Goal: Task Accomplishment & Management: Use online tool/utility

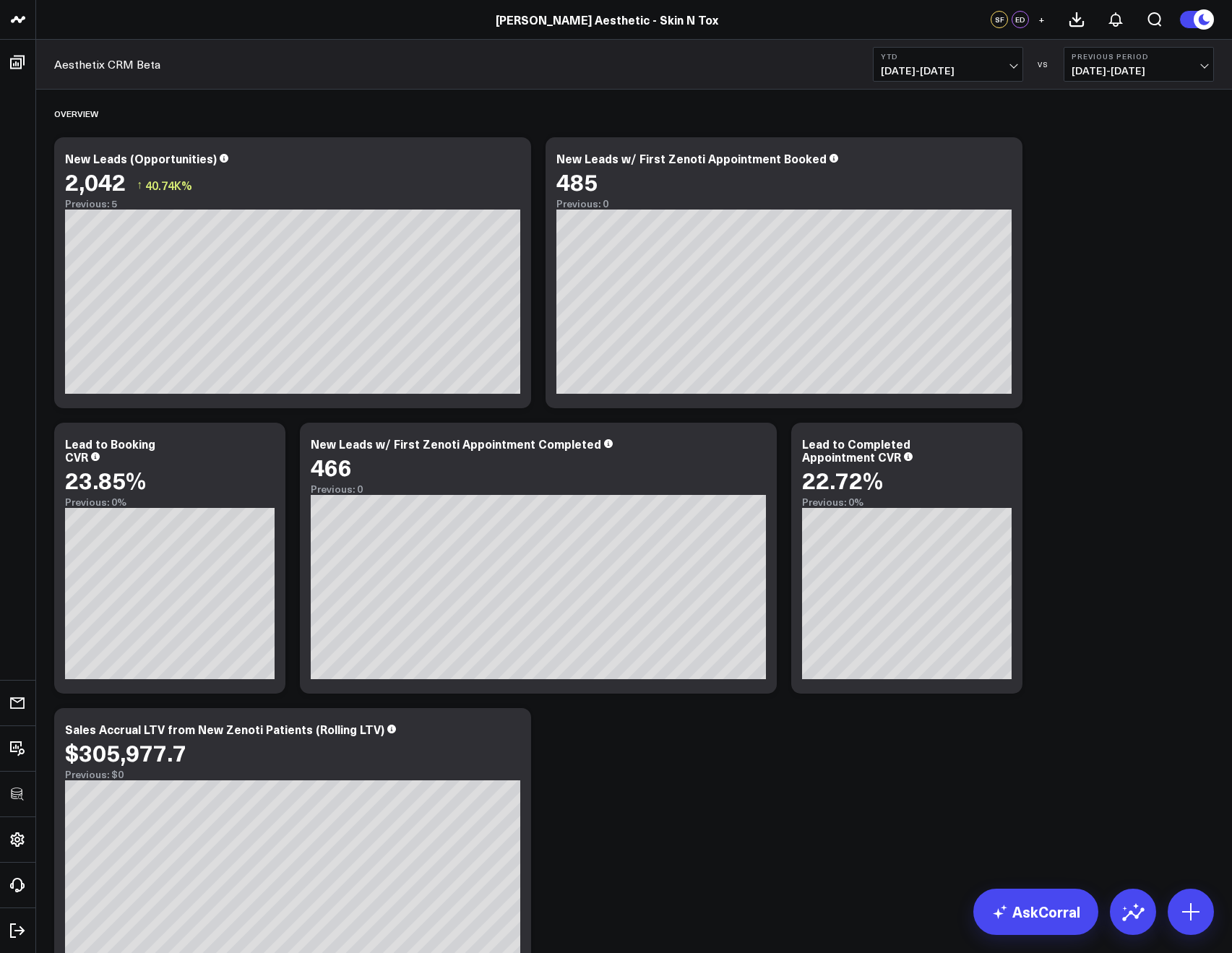
click at [87, 18] on div "[PERSON_NAME] Aesthetic - Skin N Tox" at bounding box center [606, 19] width 1214 height 16
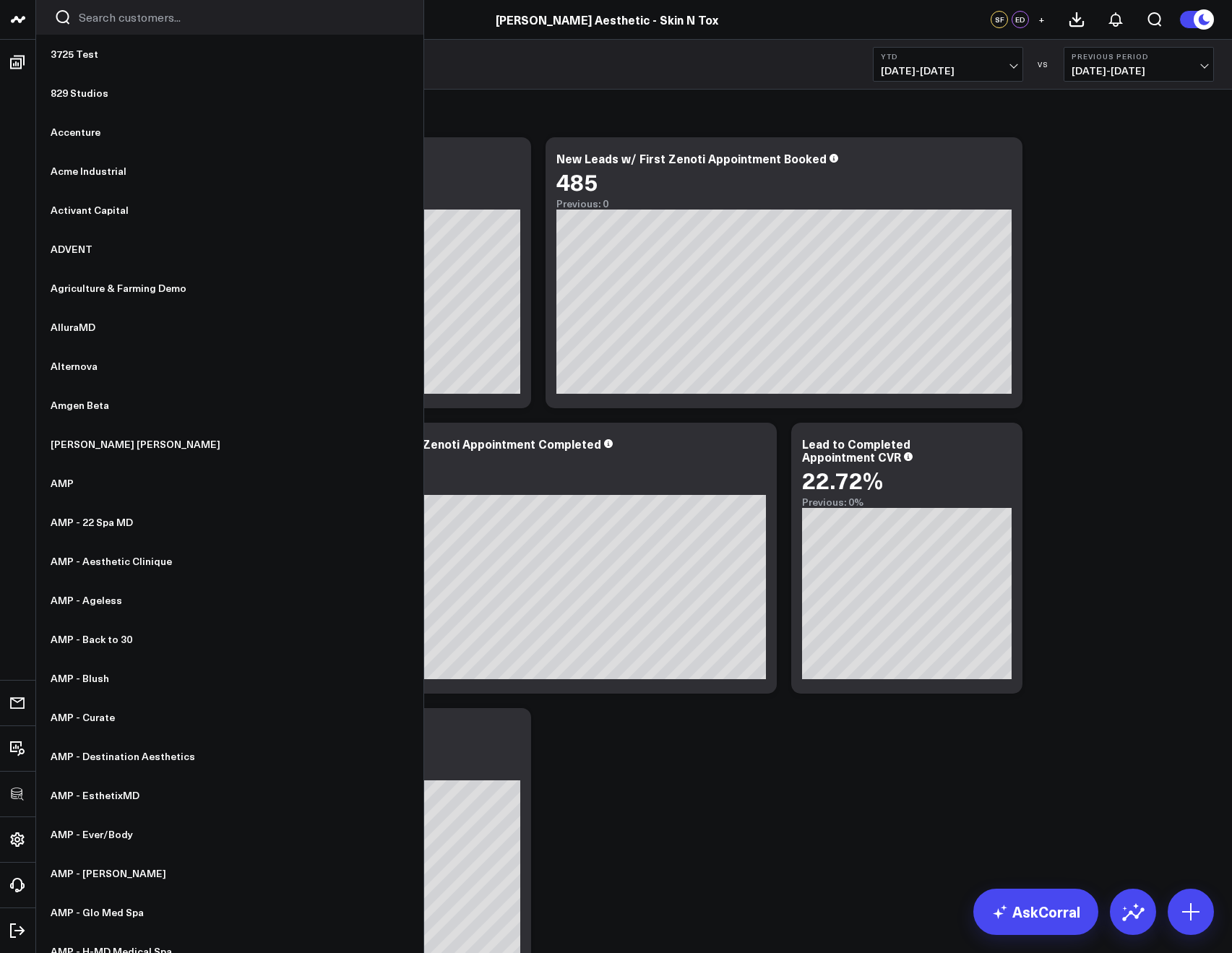
click at [69, 24] on icon "Search customers button" at bounding box center [63, 17] width 18 height 18
click at [87, 23] on input "Search customers input" at bounding box center [242, 17] width 326 height 16
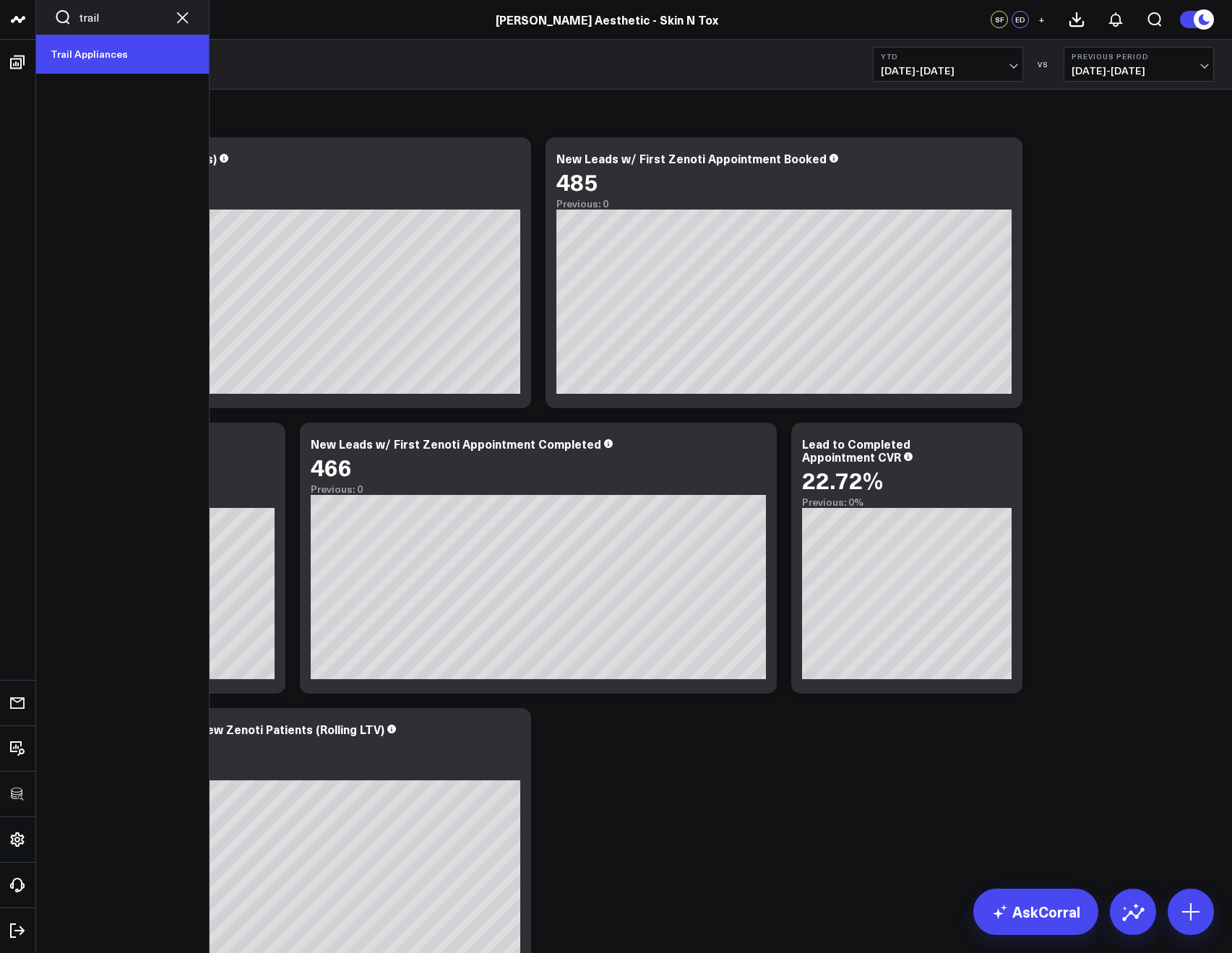
type input "trail"
click at [86, 44] on link "Trail Appliances" at bounding box center [122, 54] width 172 height 39
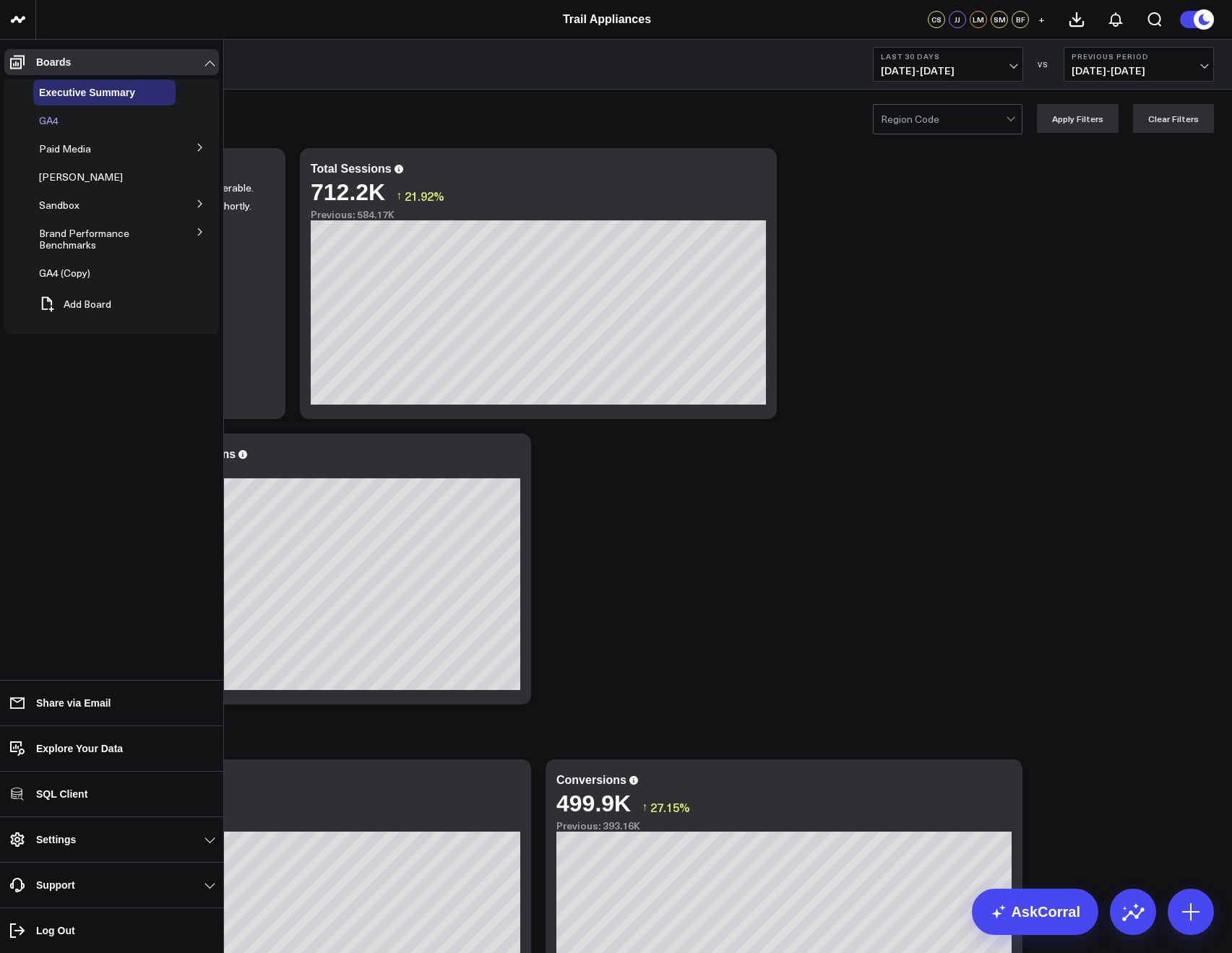
click at [50, 110] on div "GA4" at bounding box center [104, 121] width 142 height 26
click at [50, 118] on span "GA4" at bounding box center [48, 120] width 19 height 14
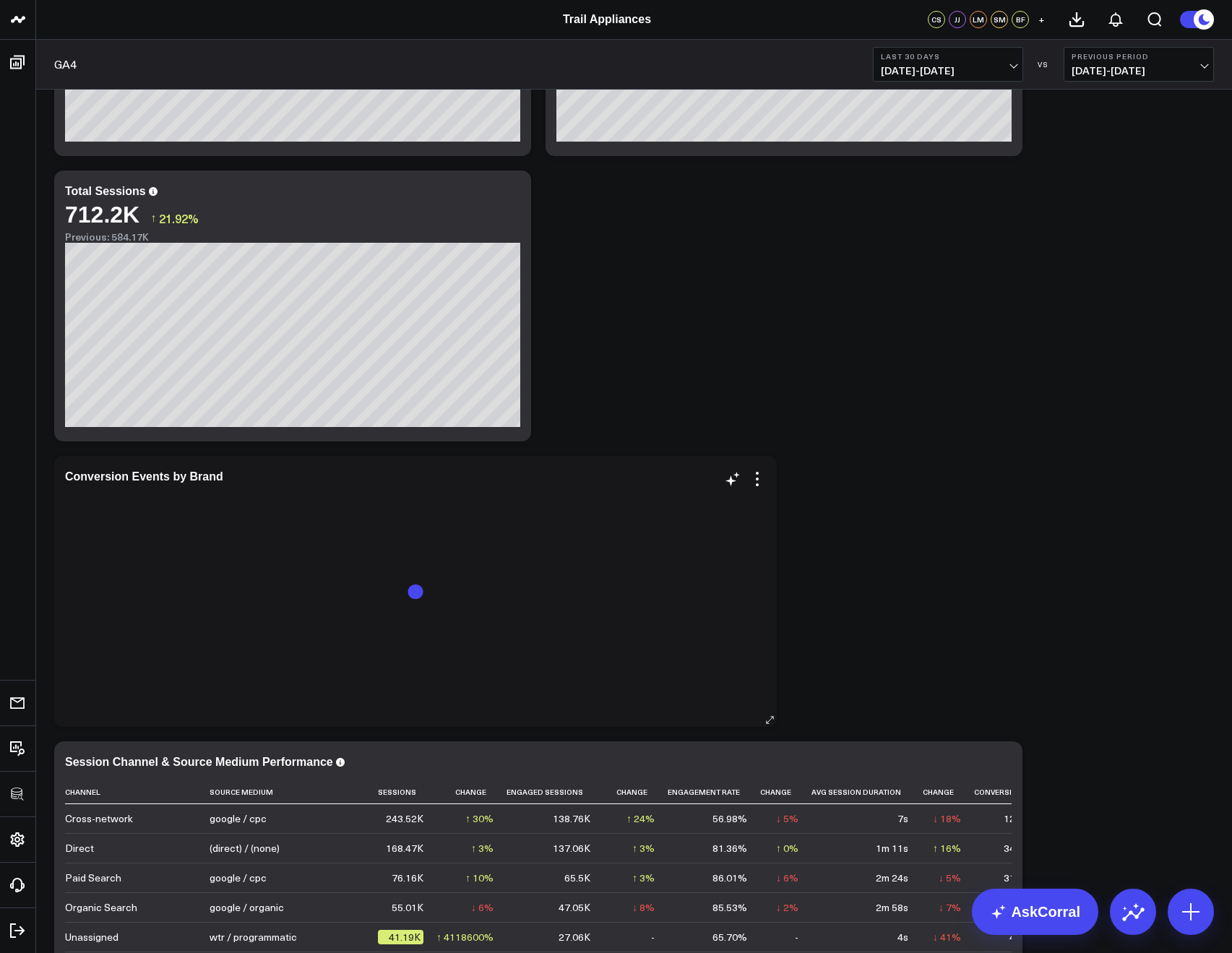
scroll to position [642, 0]
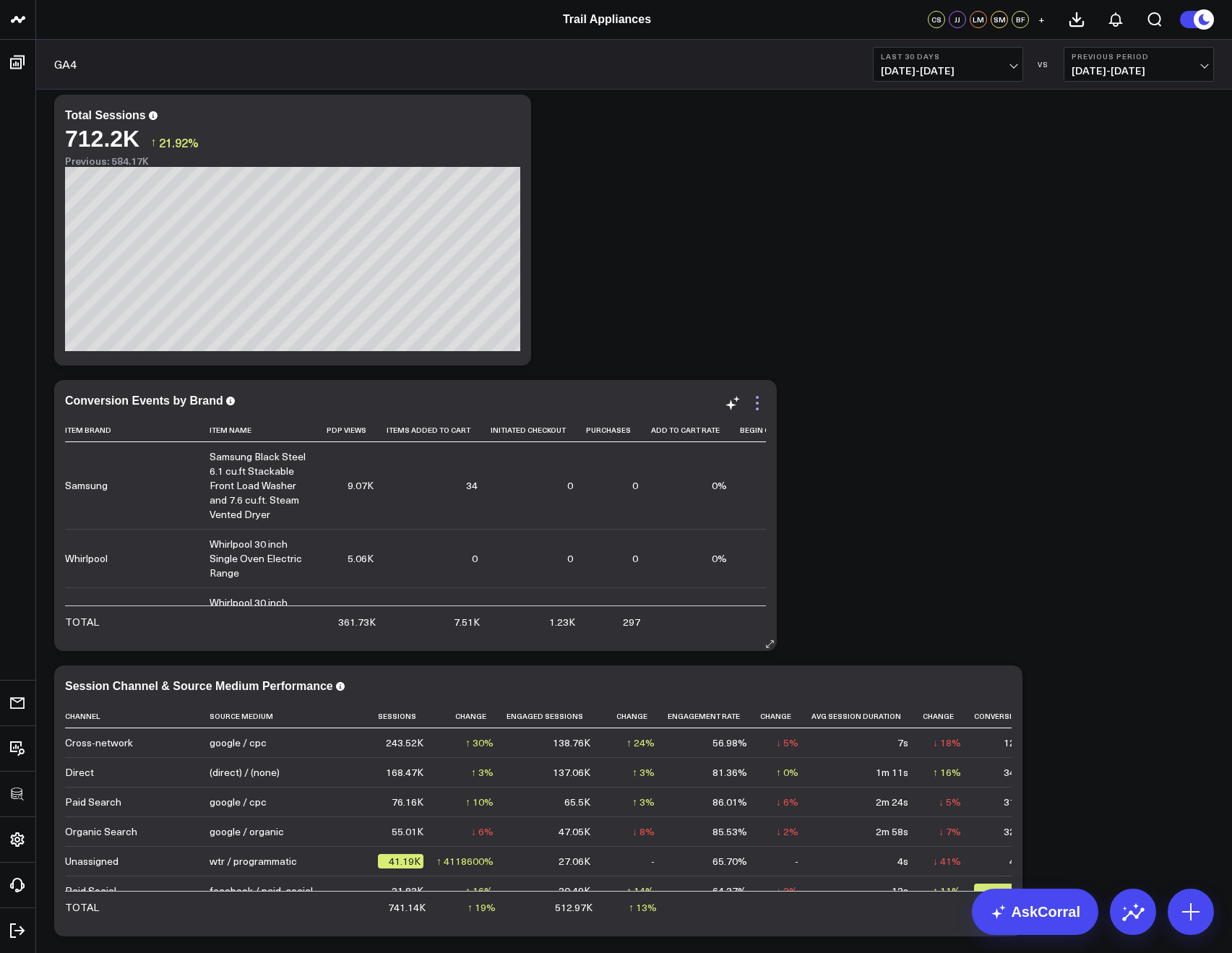
click at [763, 404] on icon at bounding box center [757, 403] width 18 height 18
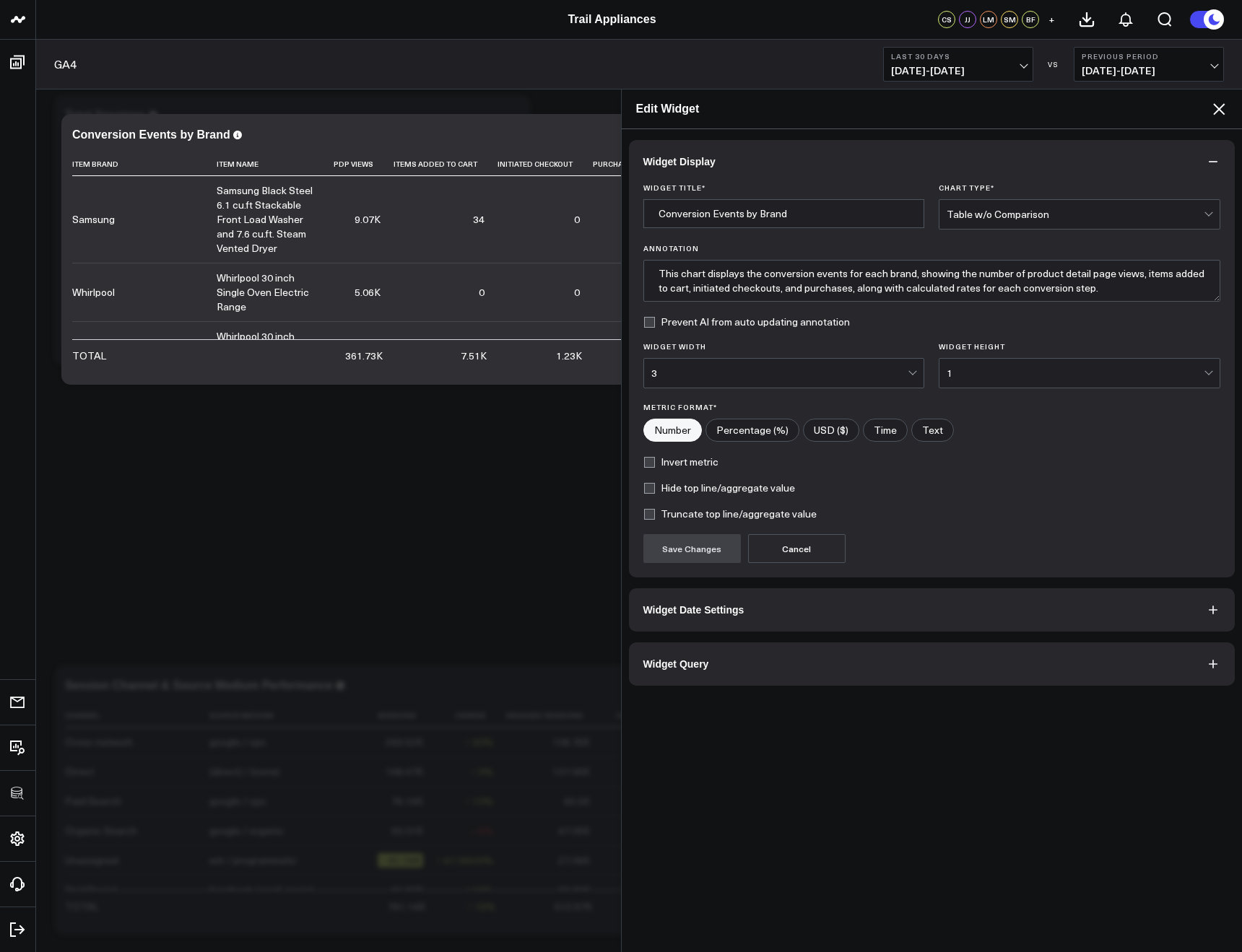
click at [708, 659] on button "Widget Query" at bounding box center [932, 664] width 606 height 44
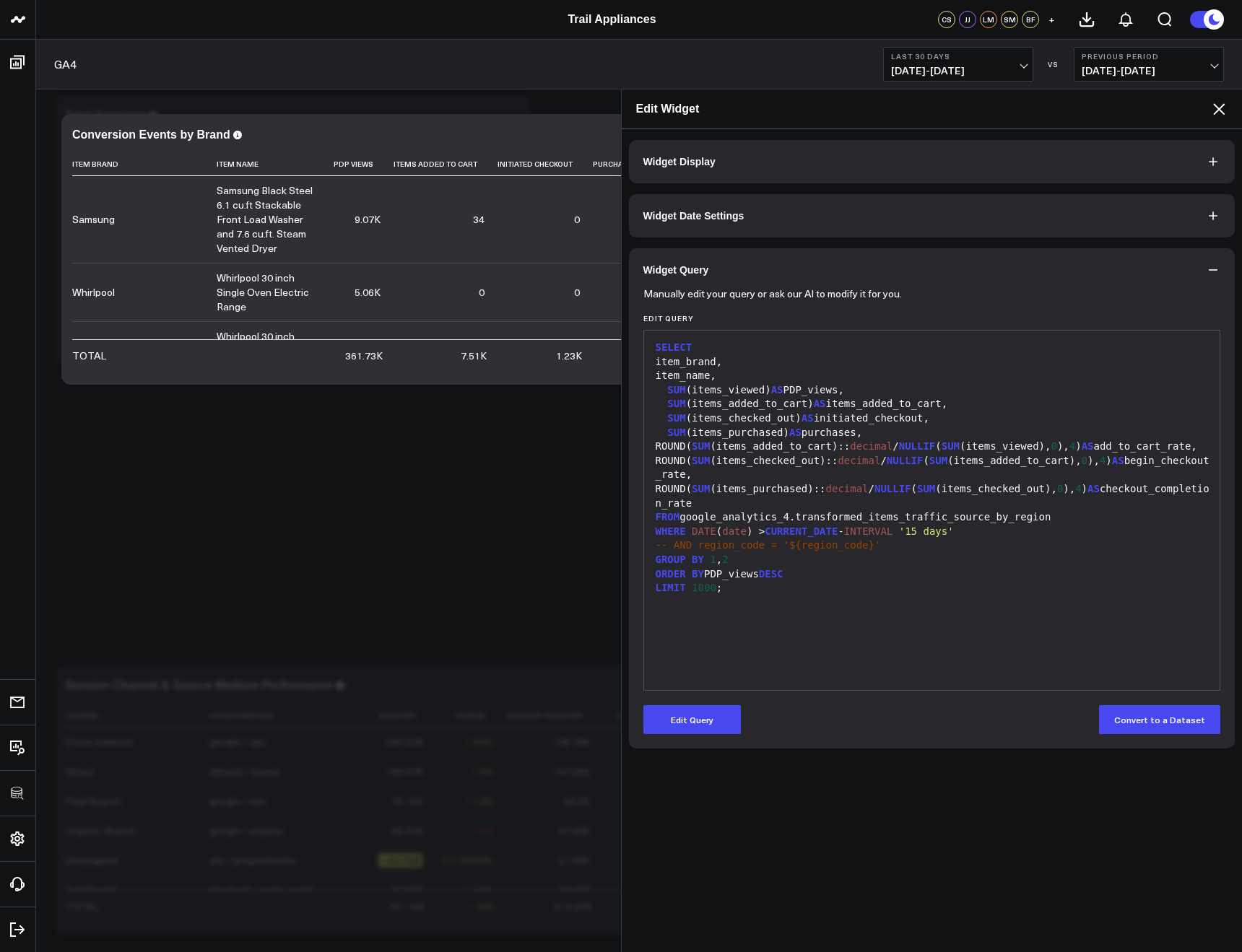
click at [1218, 102] on icon at bounding box center [1218, 109] width 18 height 18
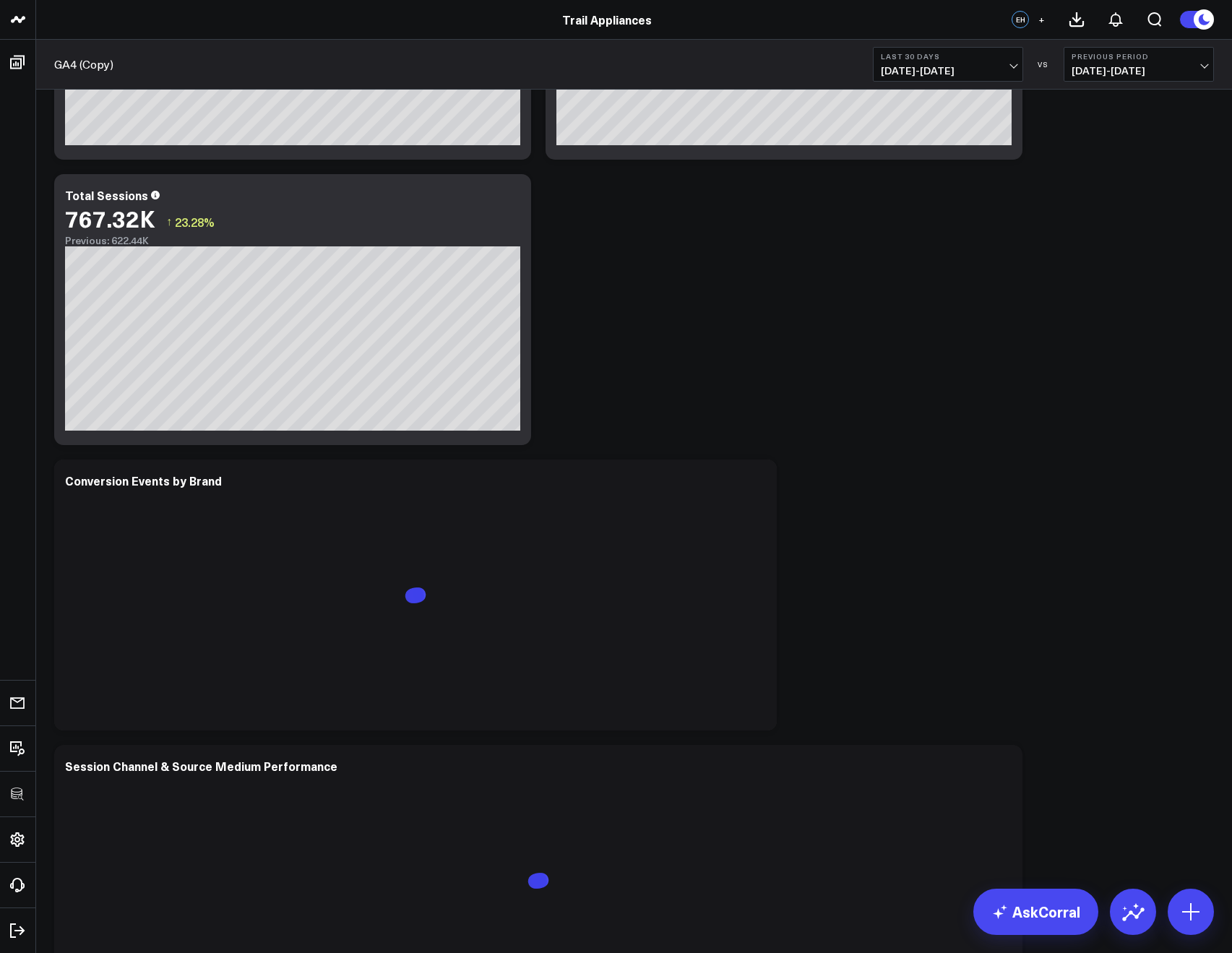
scroll to position [565, 0]
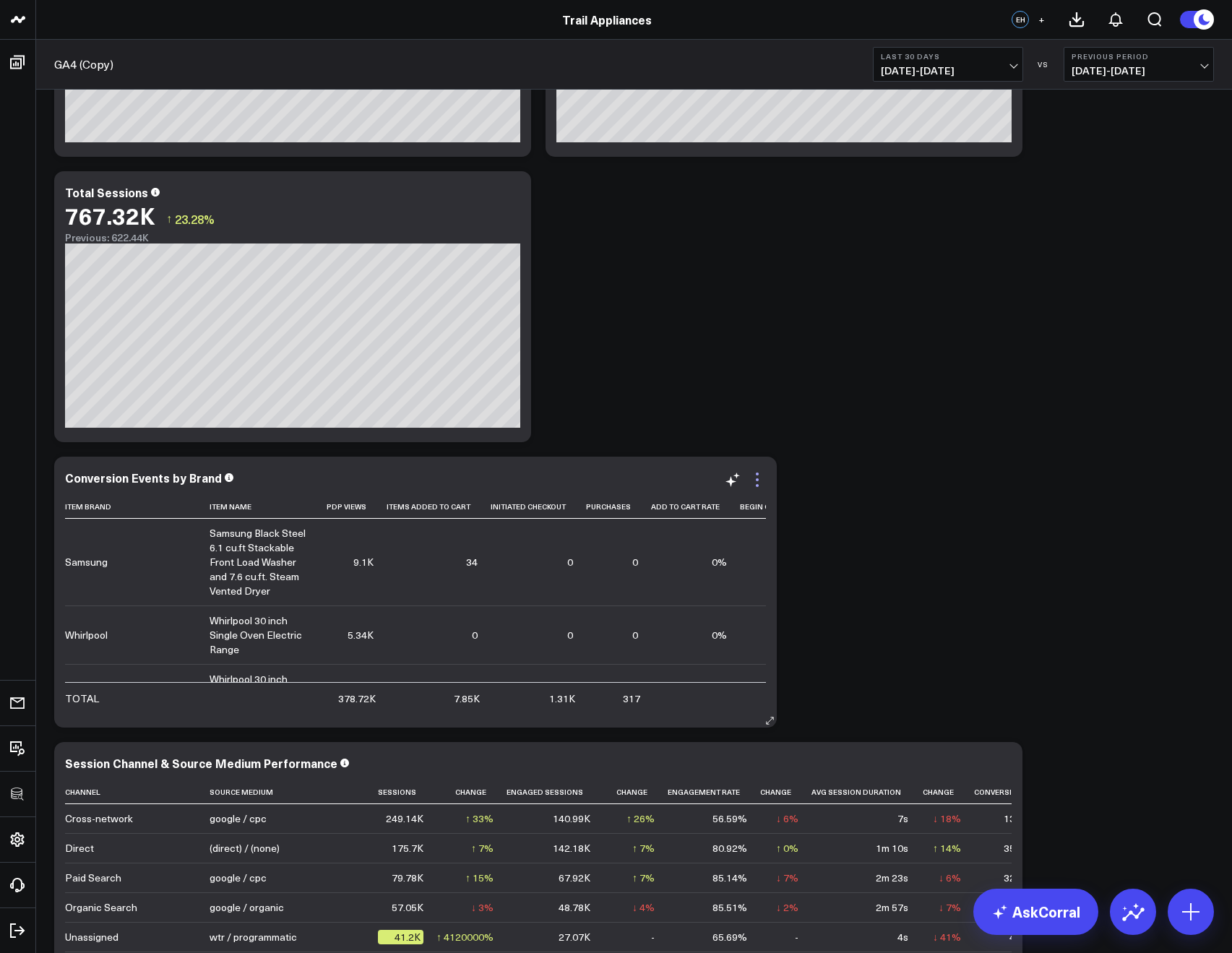
click at [756, 471] on icon at bounding box center [757, 480] width 18 height 18
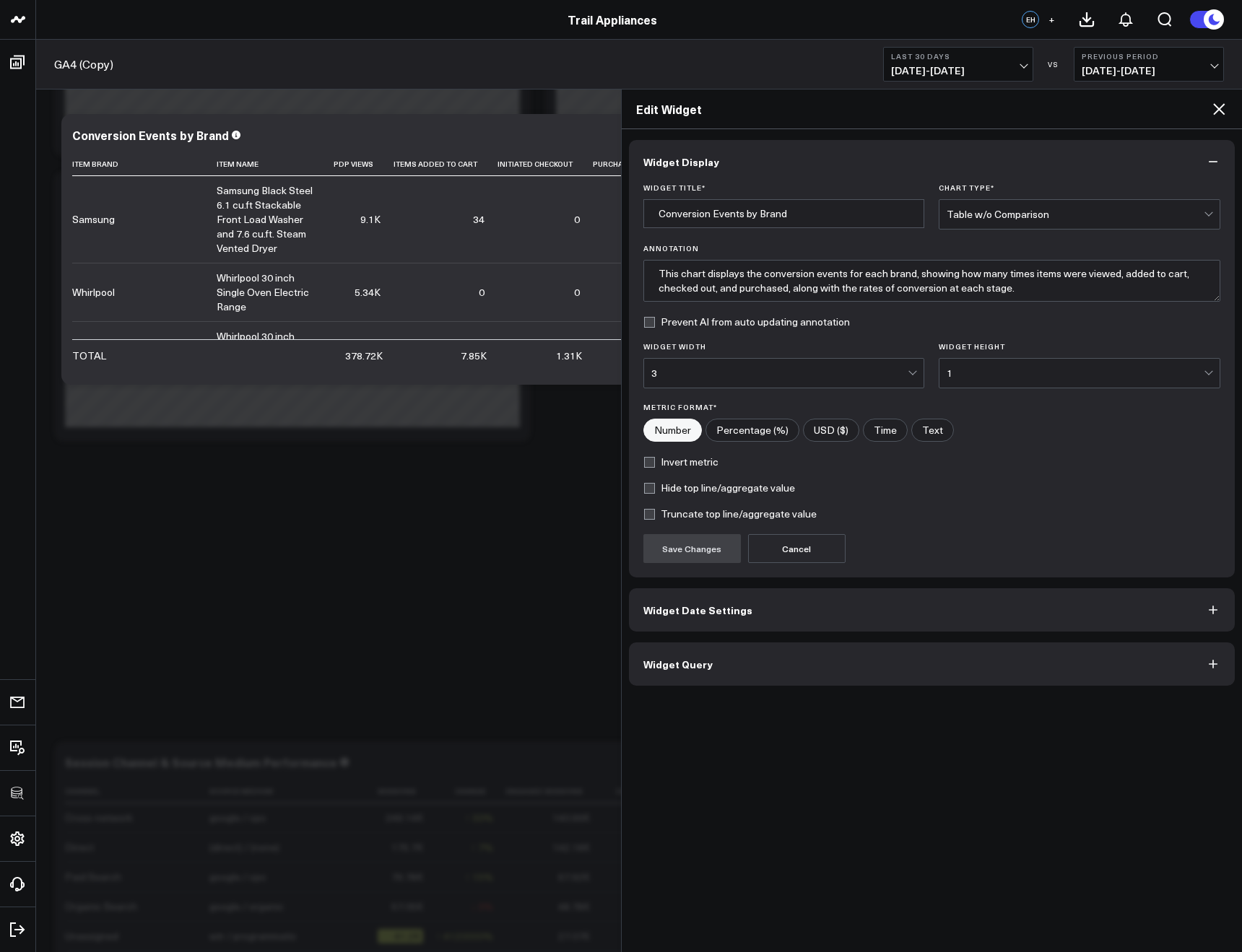
click at [769, 680] on button "Widget Query" at bounding box center [932, 664] width 606 height 44
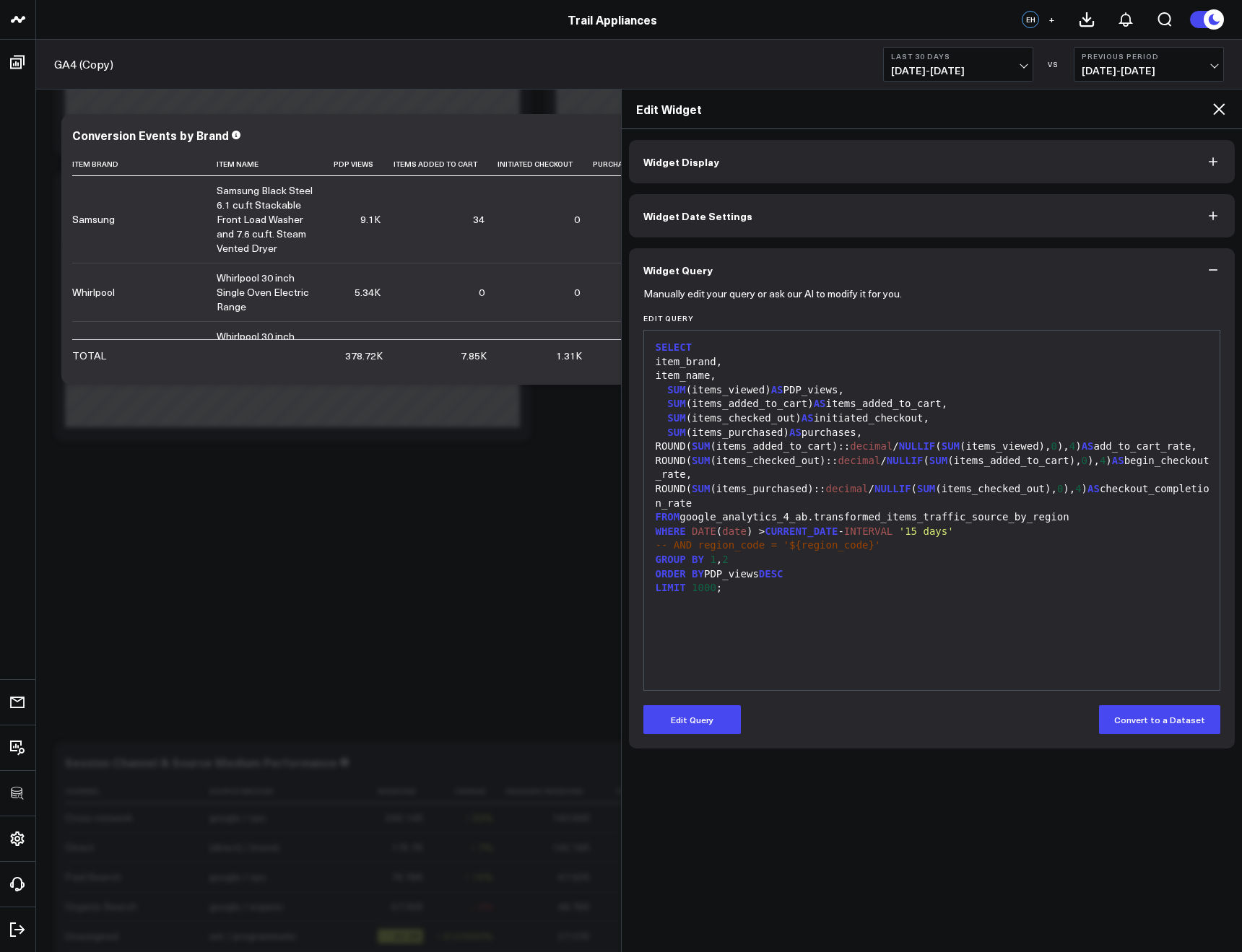
click at [1217, 107] on icon at bounding box center [1218, 109] width 11 height 11
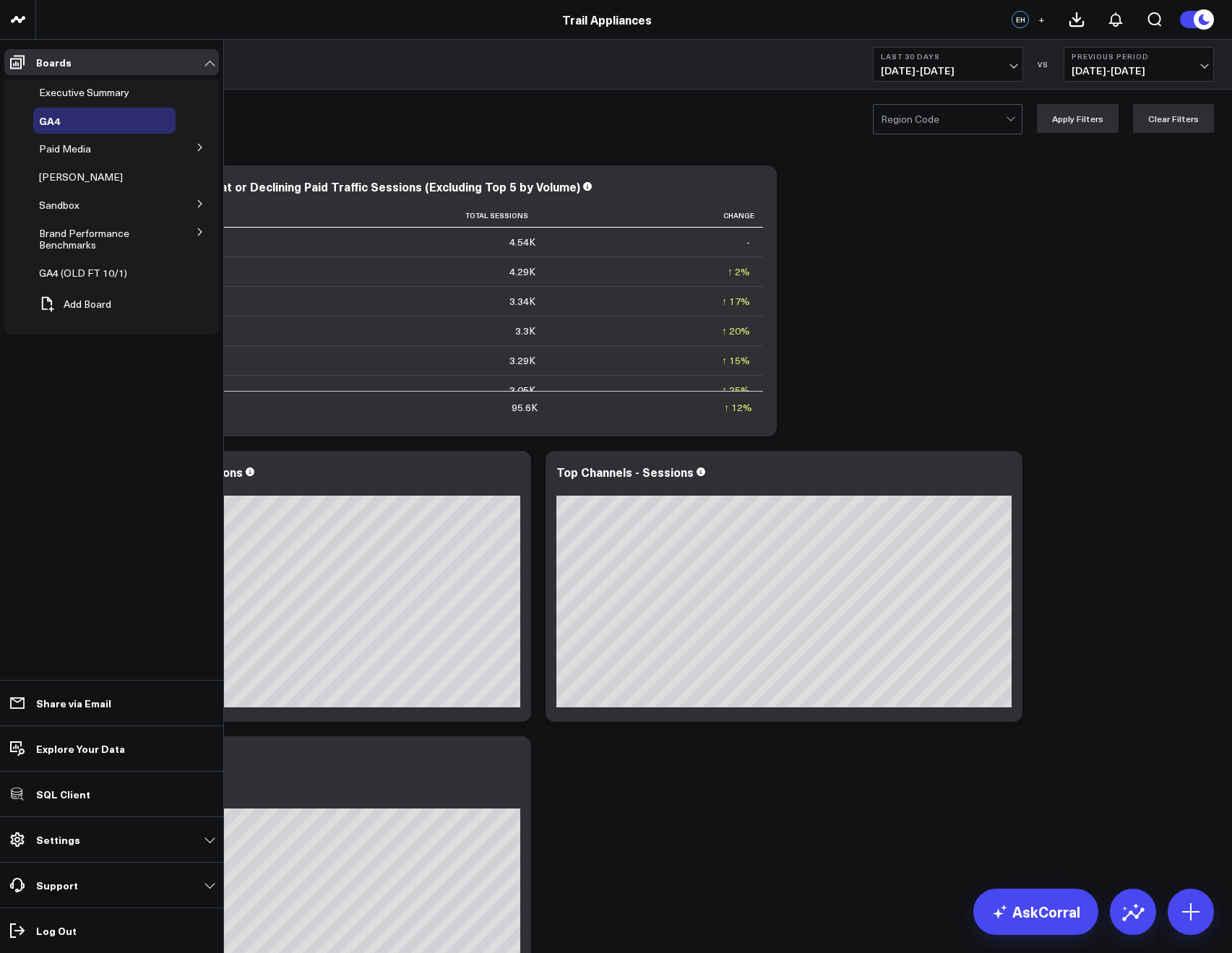
click at [194, 207] on button at bounding box center [200, 203] width 38 height 21
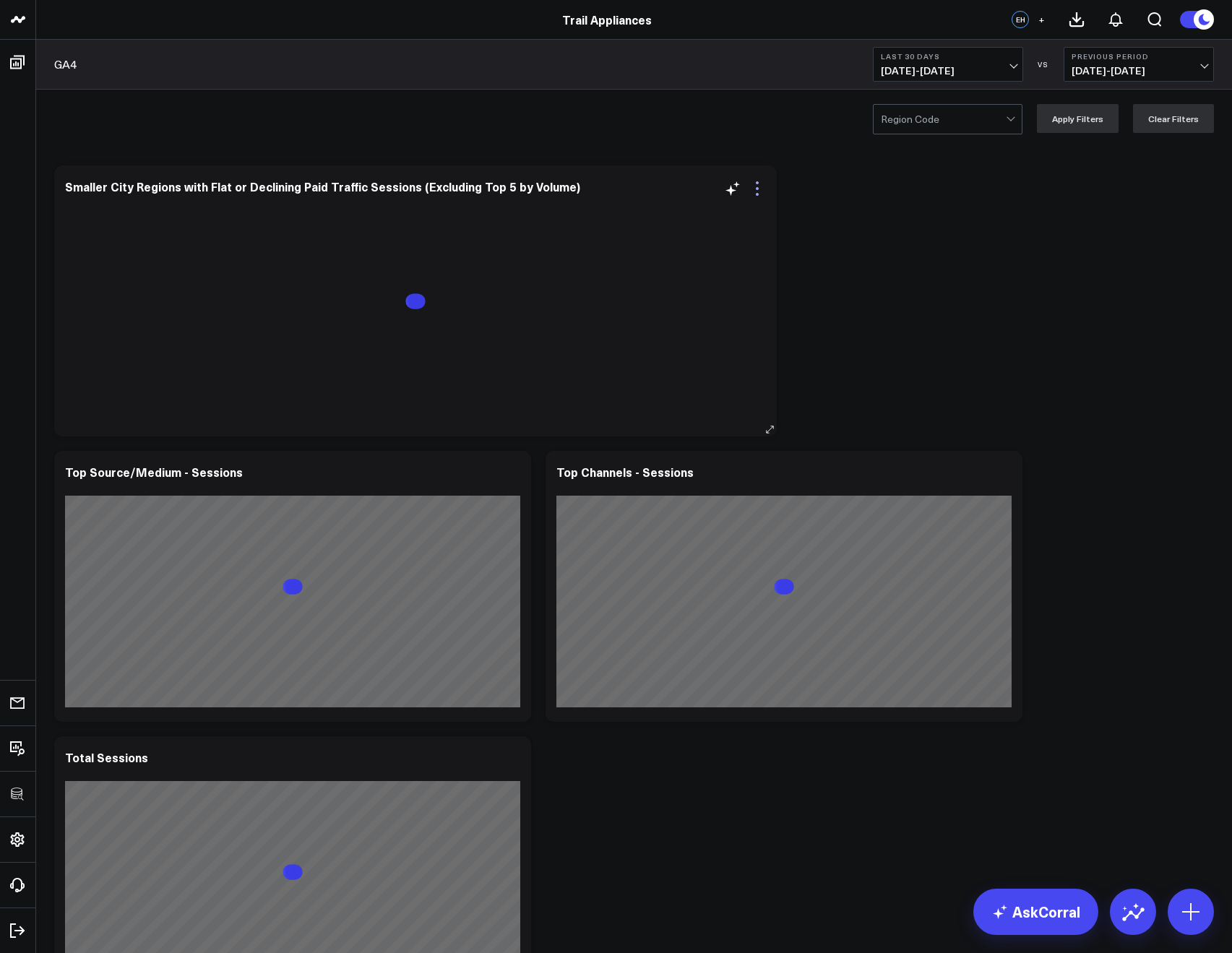
click at [763, 185] on icon at bounding box center [757, 188] width 18 height 18
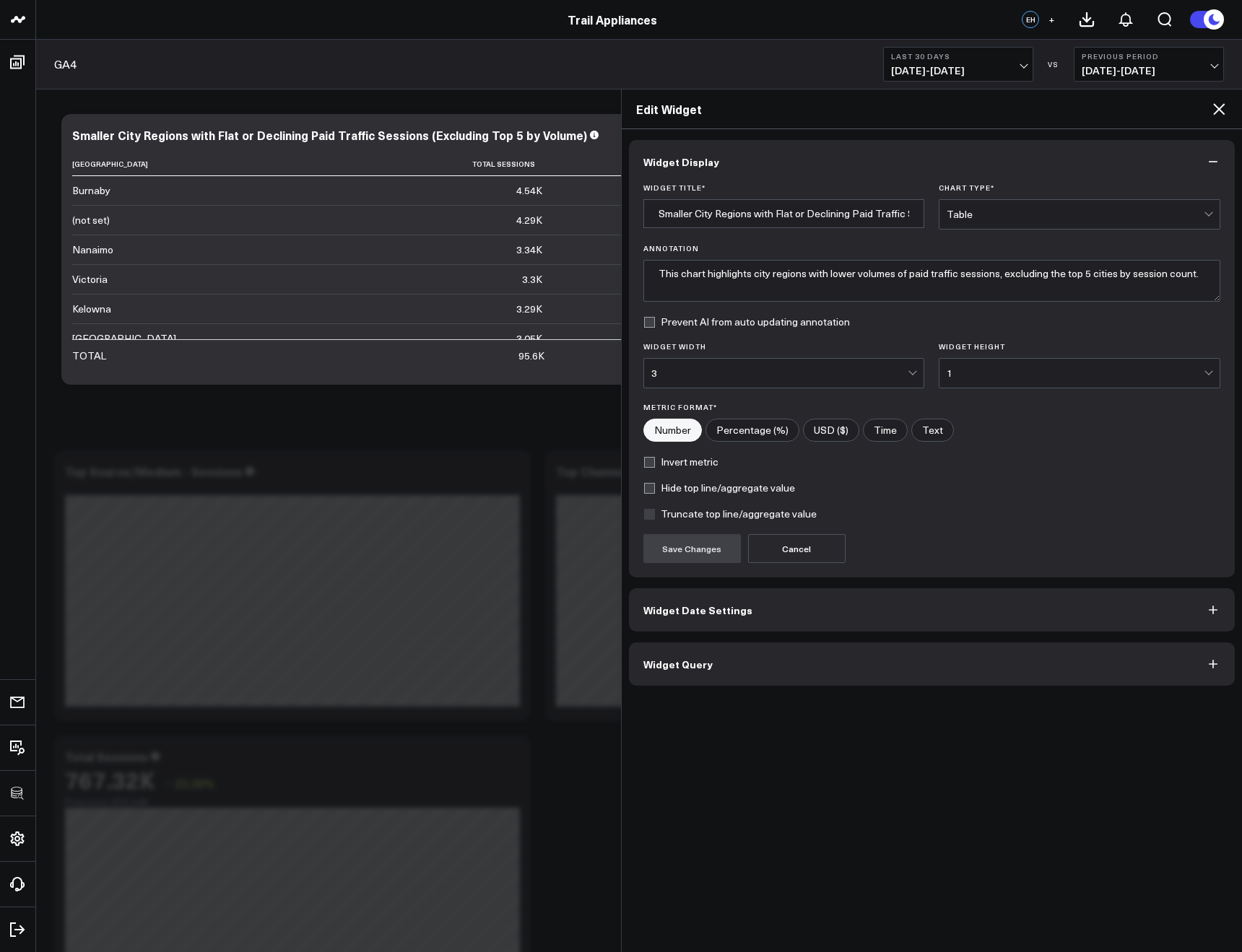
click at [702, 650] on button "Widget Query" at bounding box center [932, 664] width 606 height 44
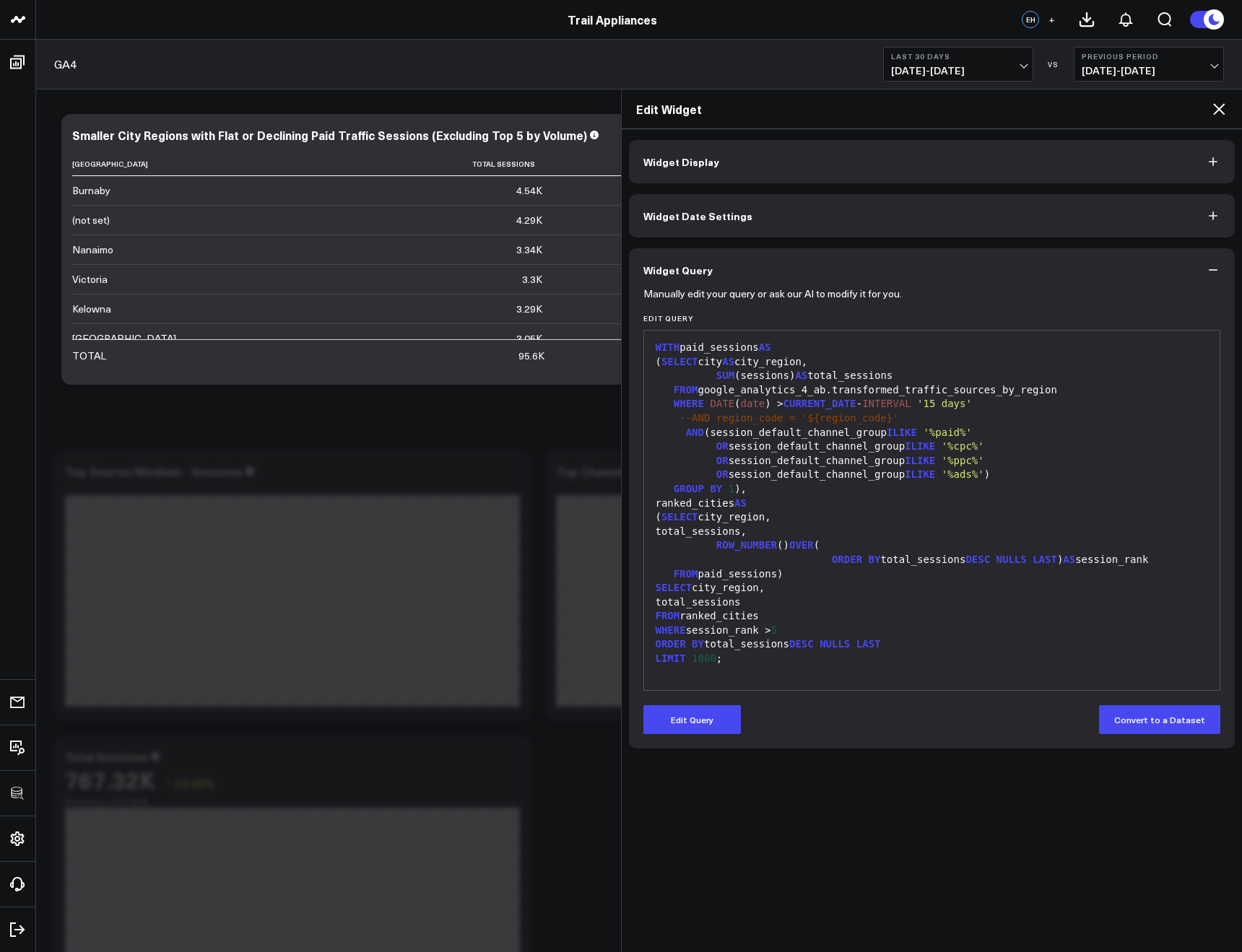
click at [1217, 113] on icon at bounding box center [1218, 109] width 18 height 18
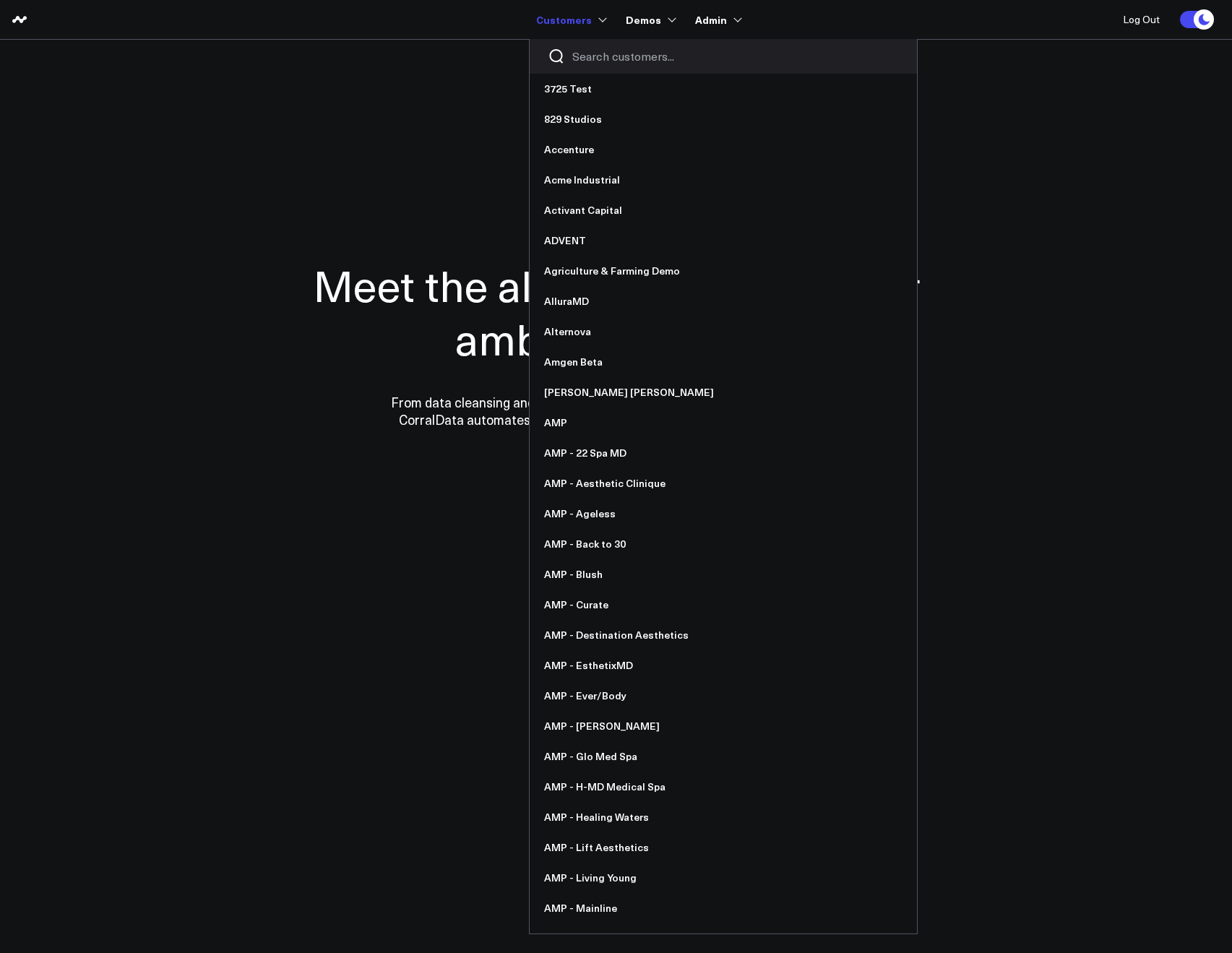
click at [590, 52] on input "Search customers input" at bounding box center [735, 56] width 326 height 16
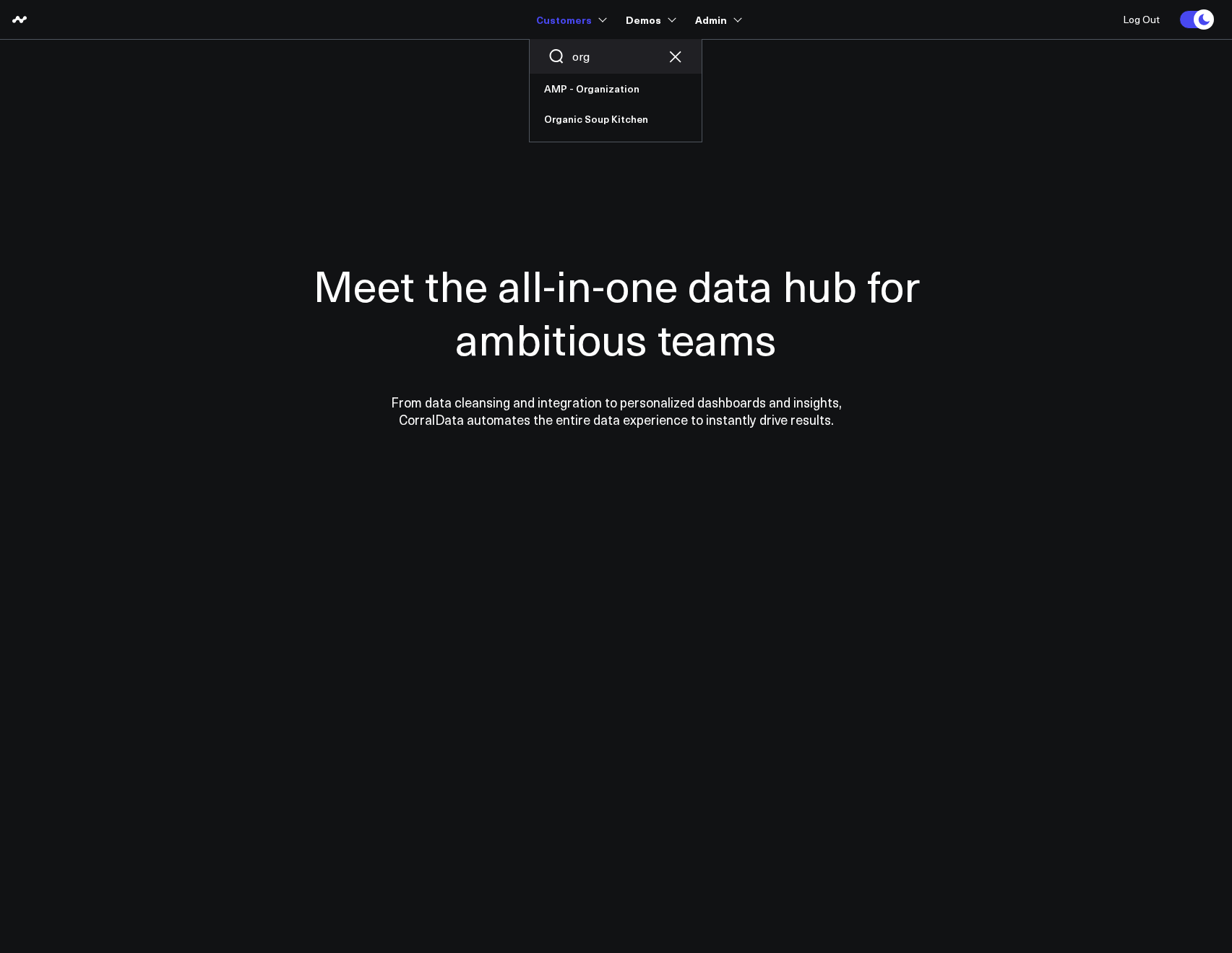
drag, startPoint x: 603, startPoint y: 54, endPoint x: 557, endPoint y: 52, distance: 46.0
click at [557, 52] on div "org" at bounding box center [616, 56] width 172 height 34
type input "ever"
drag, startPoint x: 567, startPoint y: 83, endPoint x: 596, endPoint y: 69, distance: 32.2
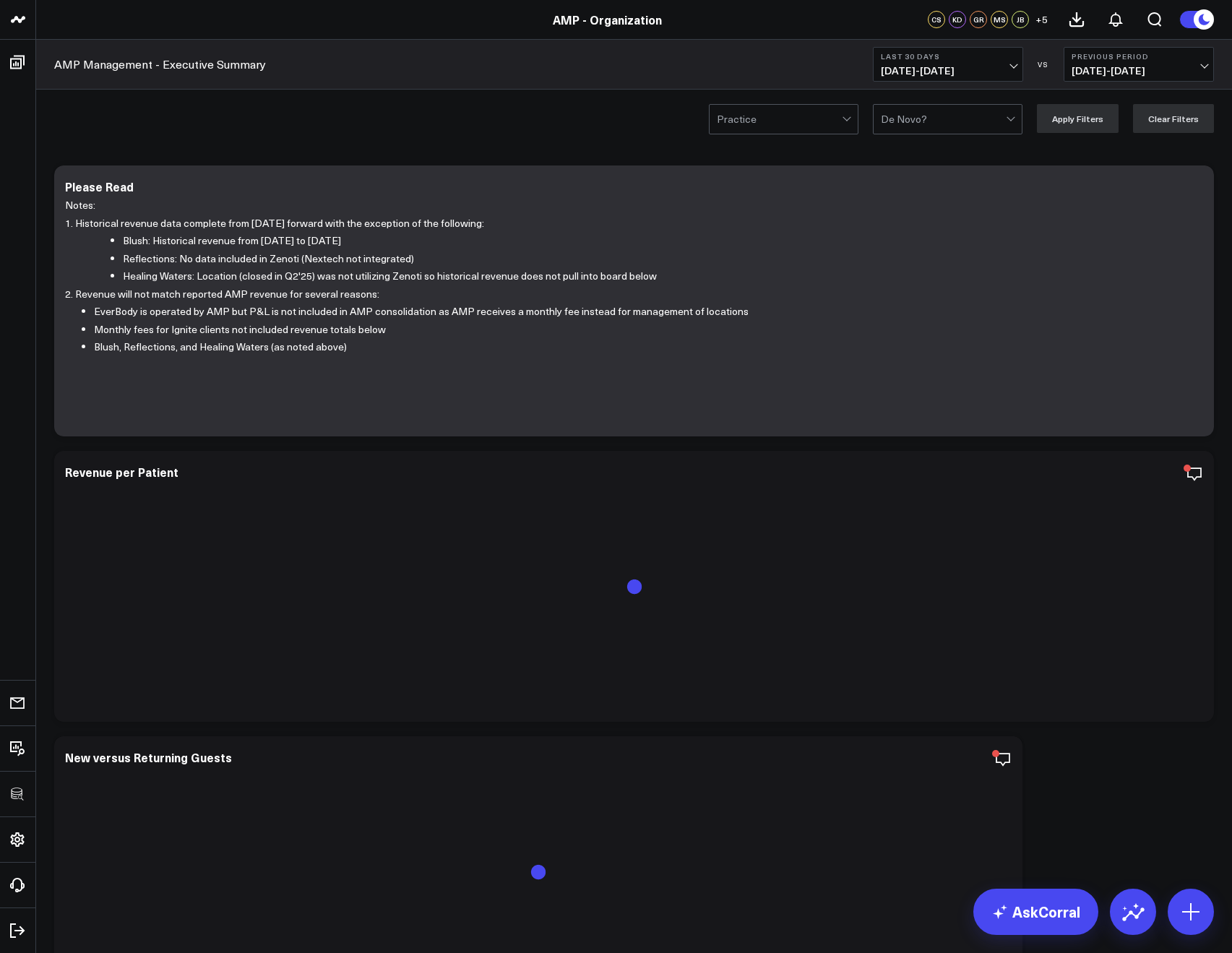
click at [889, 60] on b "Last 30 Days" at bounding box center [947, 56] width 134 height 8
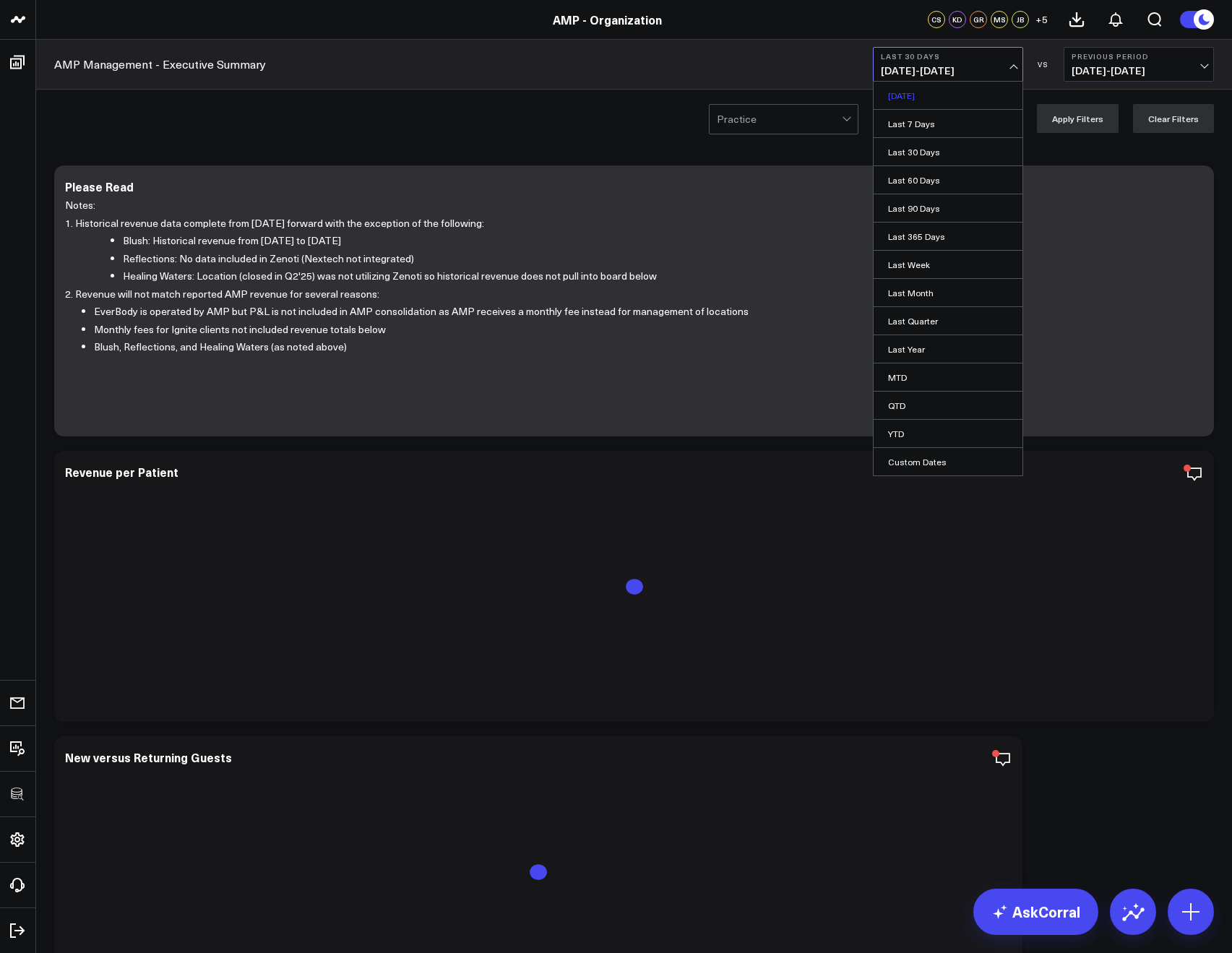
click at [904, 91] on link "[DATE]" at bounding box center [948, 96] width 149 height 28
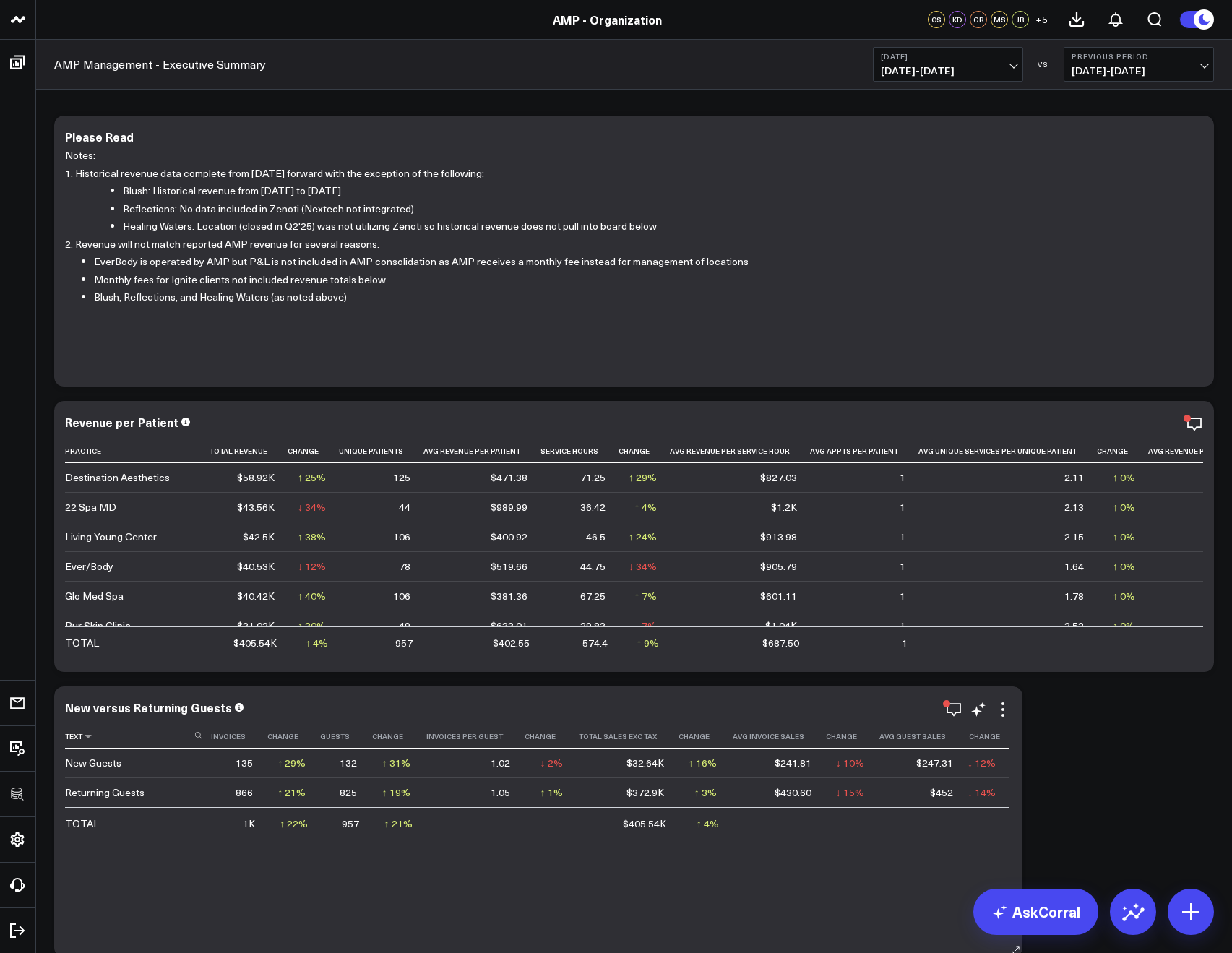
scroll to position [467, 0]
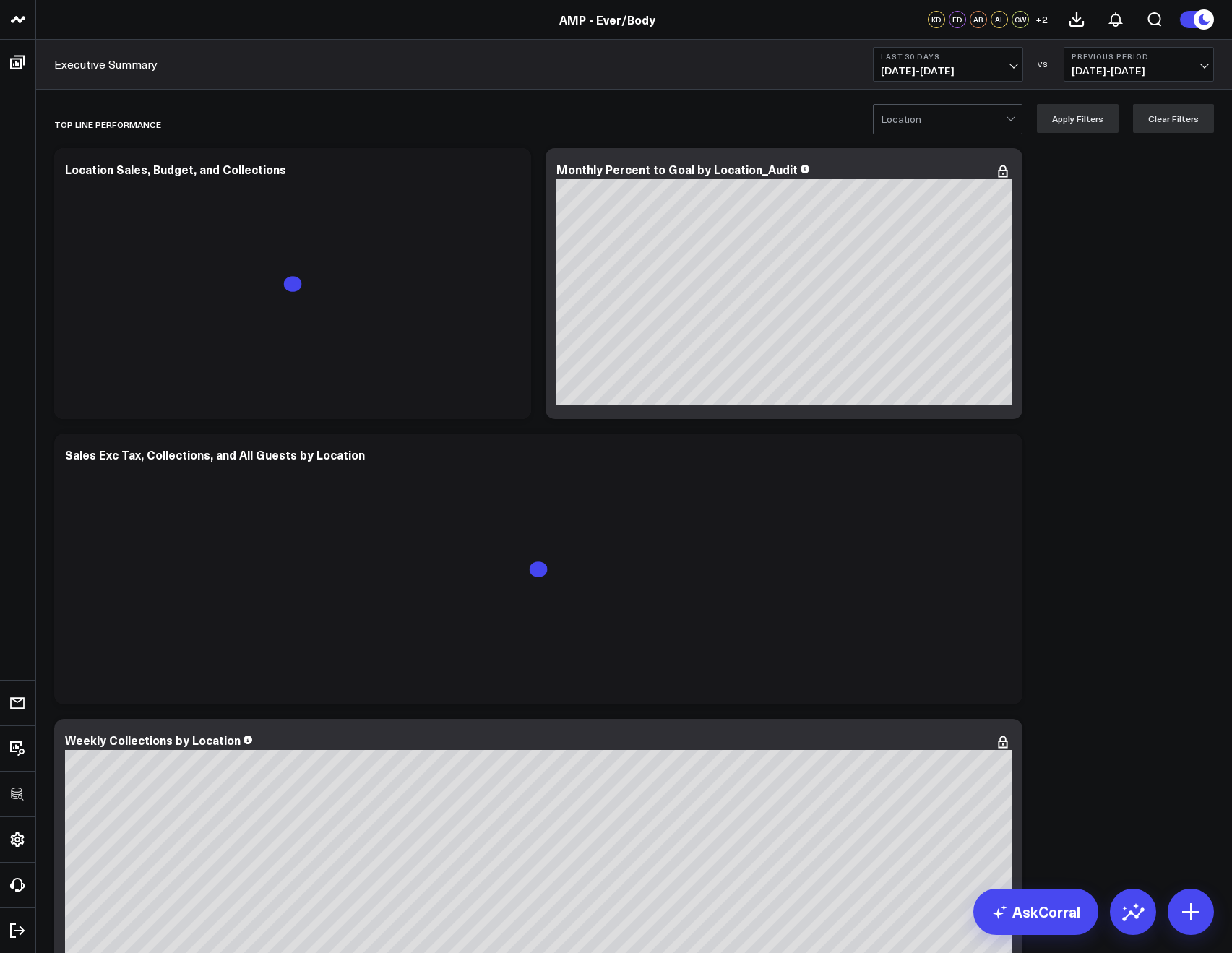
click at [910, 54] on b "Last 30 Days" at bounding box center [947, 56] width 134 height 8
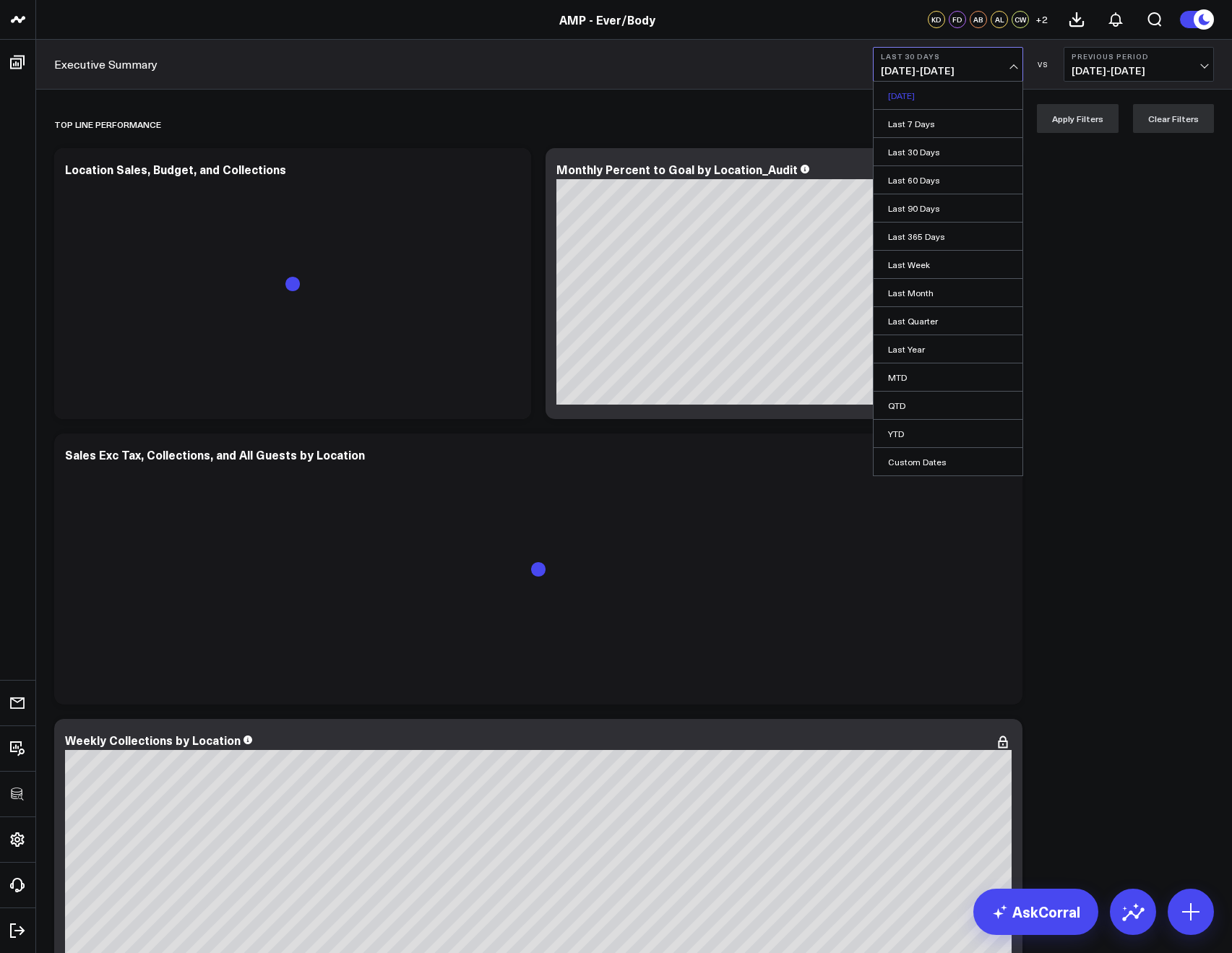
click at [920, 90] on link "[DATE]" at bounding box center [948, 96] width 149 height 28
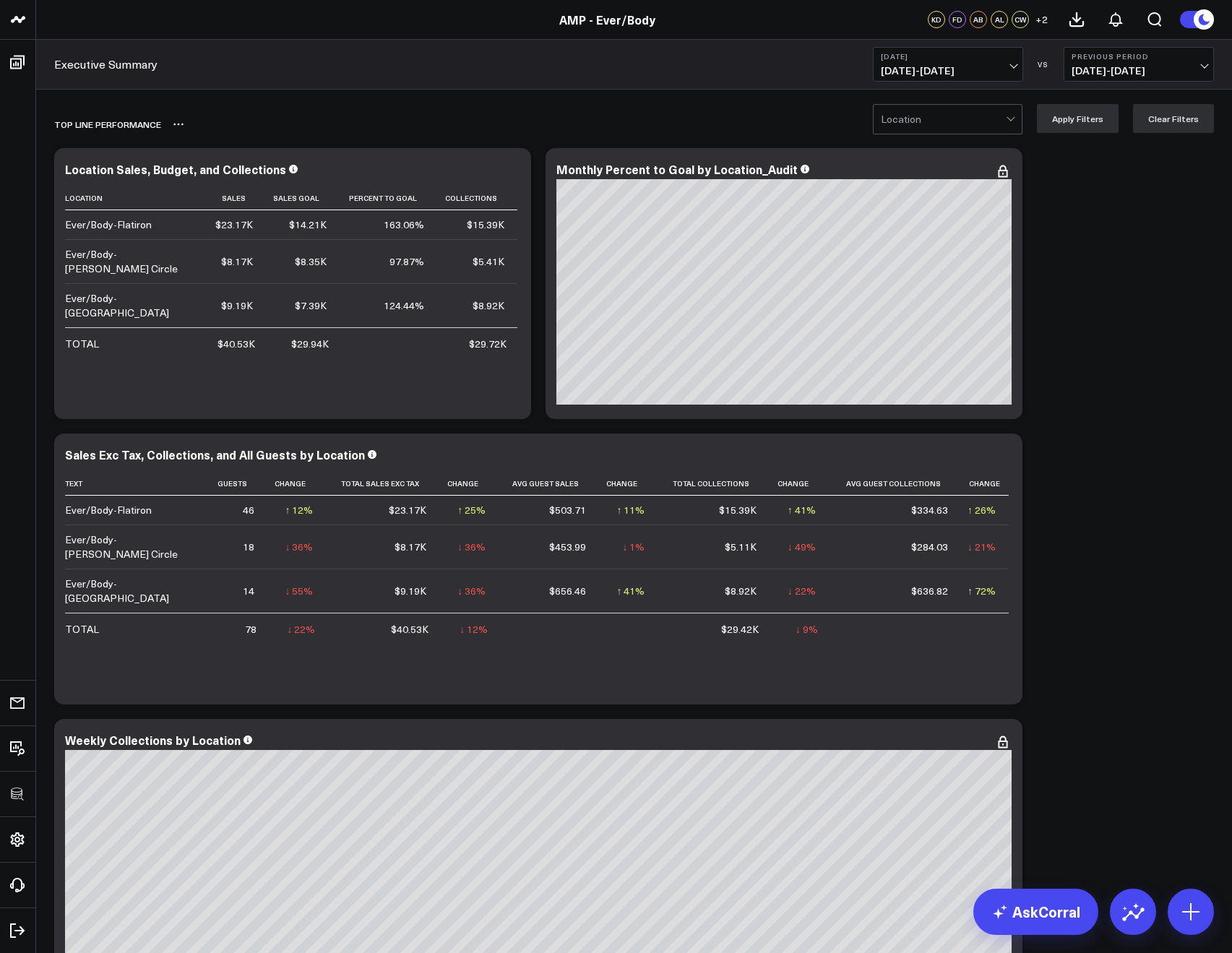
click at [600, 108] on div "Top line Performance" at bounding box center [551, 124] width 993 height 33
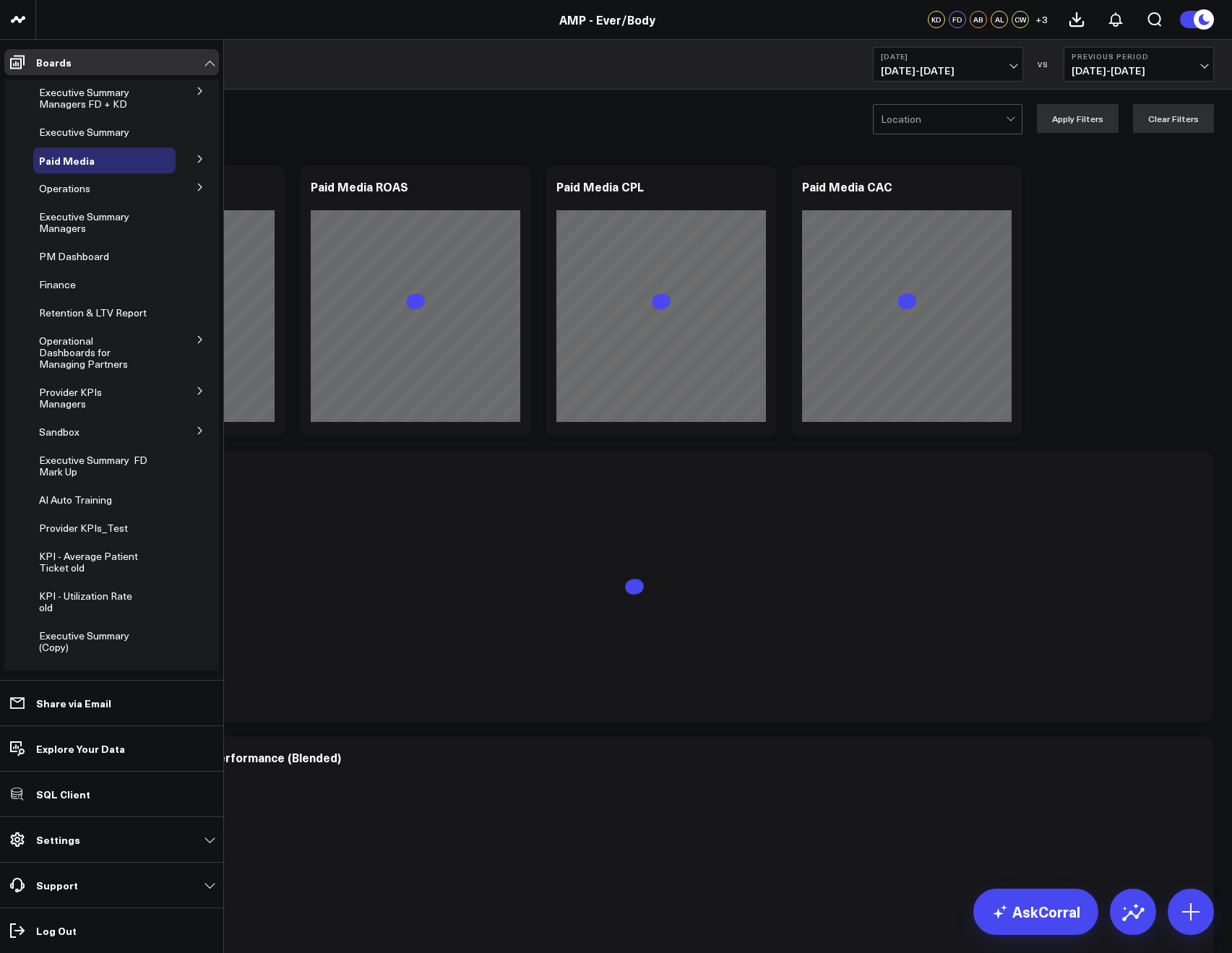
click at [186, 160] on button at bounding box center [200, 158] width 38 height 21
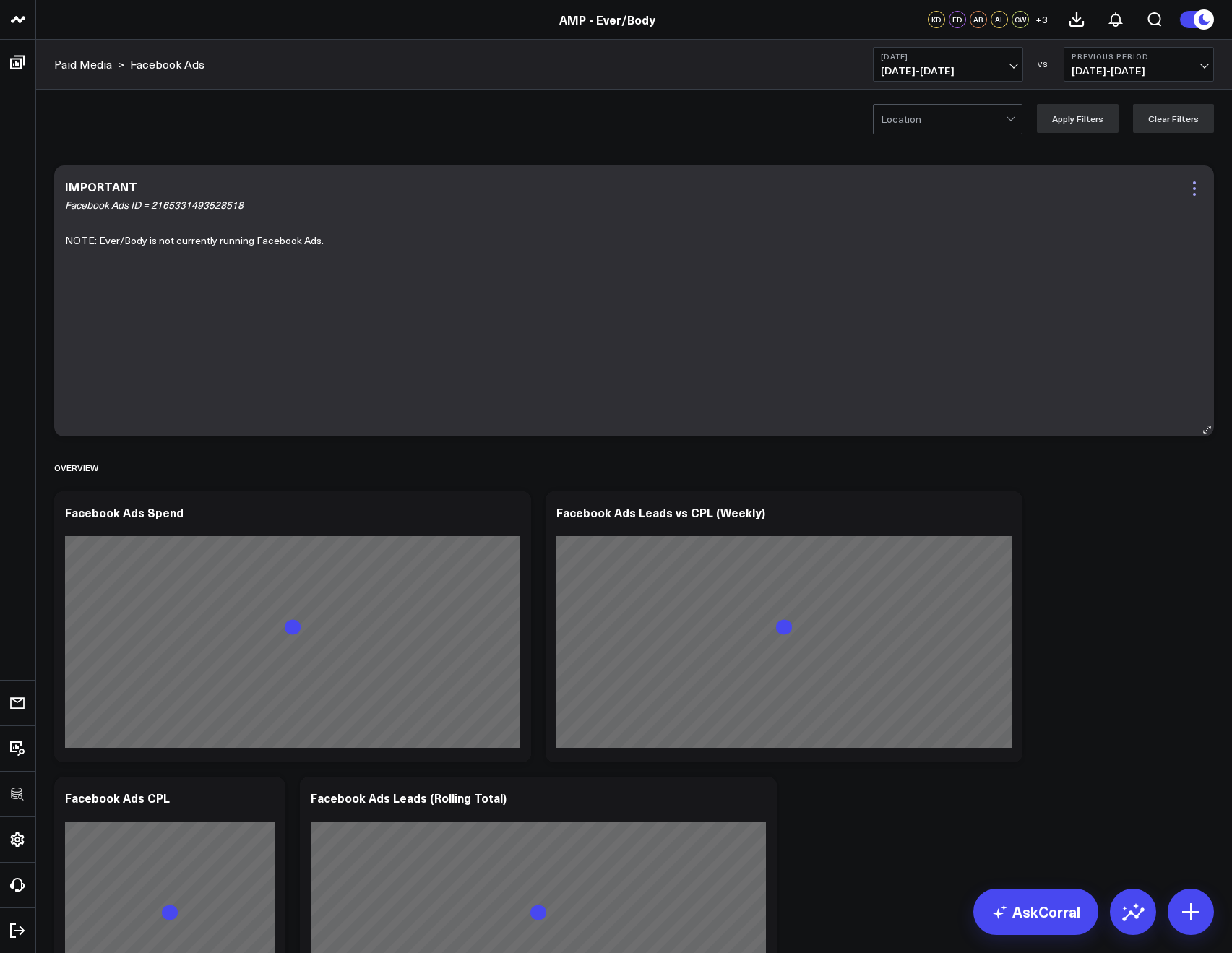
click at [1186, 188] on icon at bounding box center [1194, 188] width 18 height 18
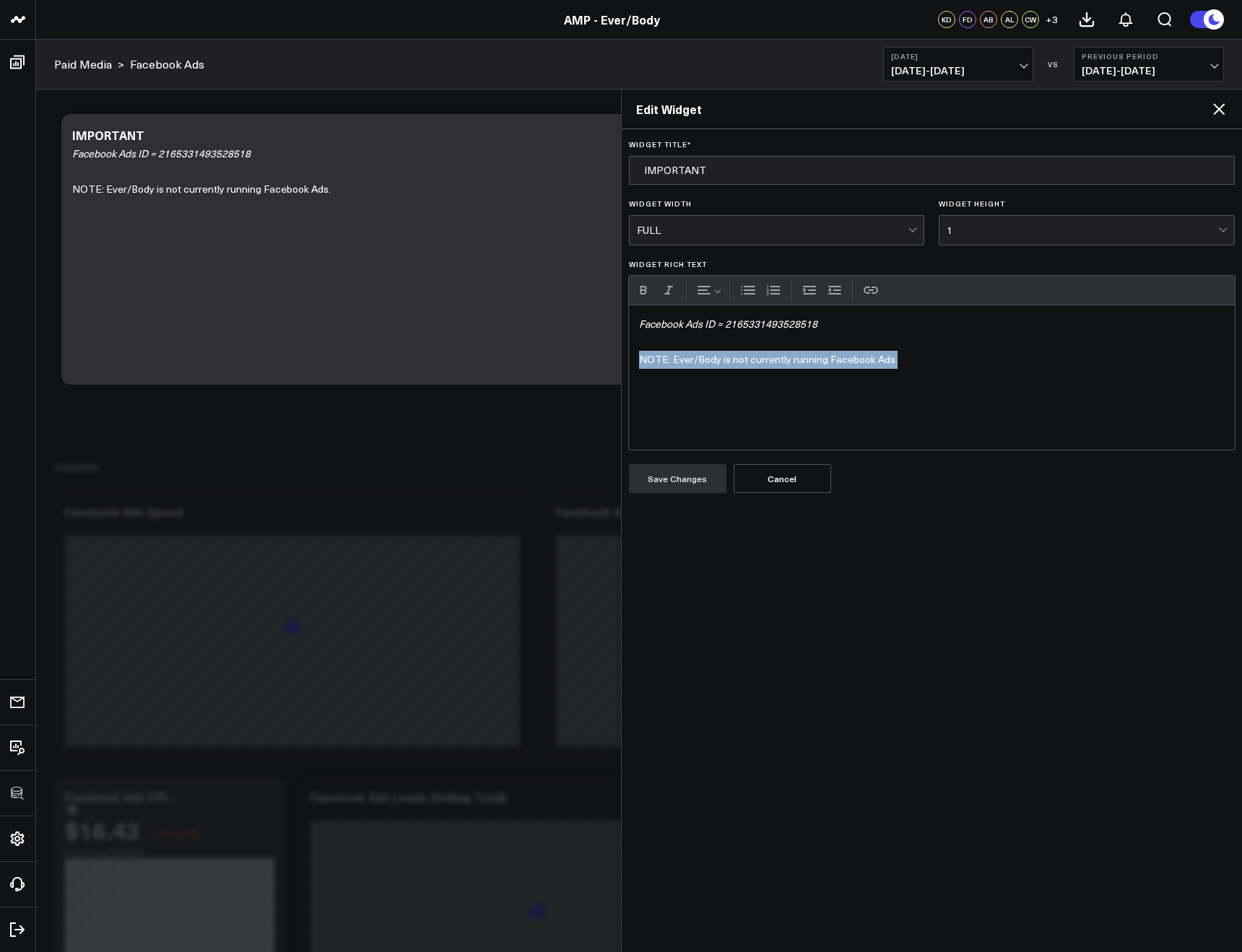
drag, startPoint x: 927, startPoint y: 360, endPoint x: 611, endPoint y: 356, distance: 316.0
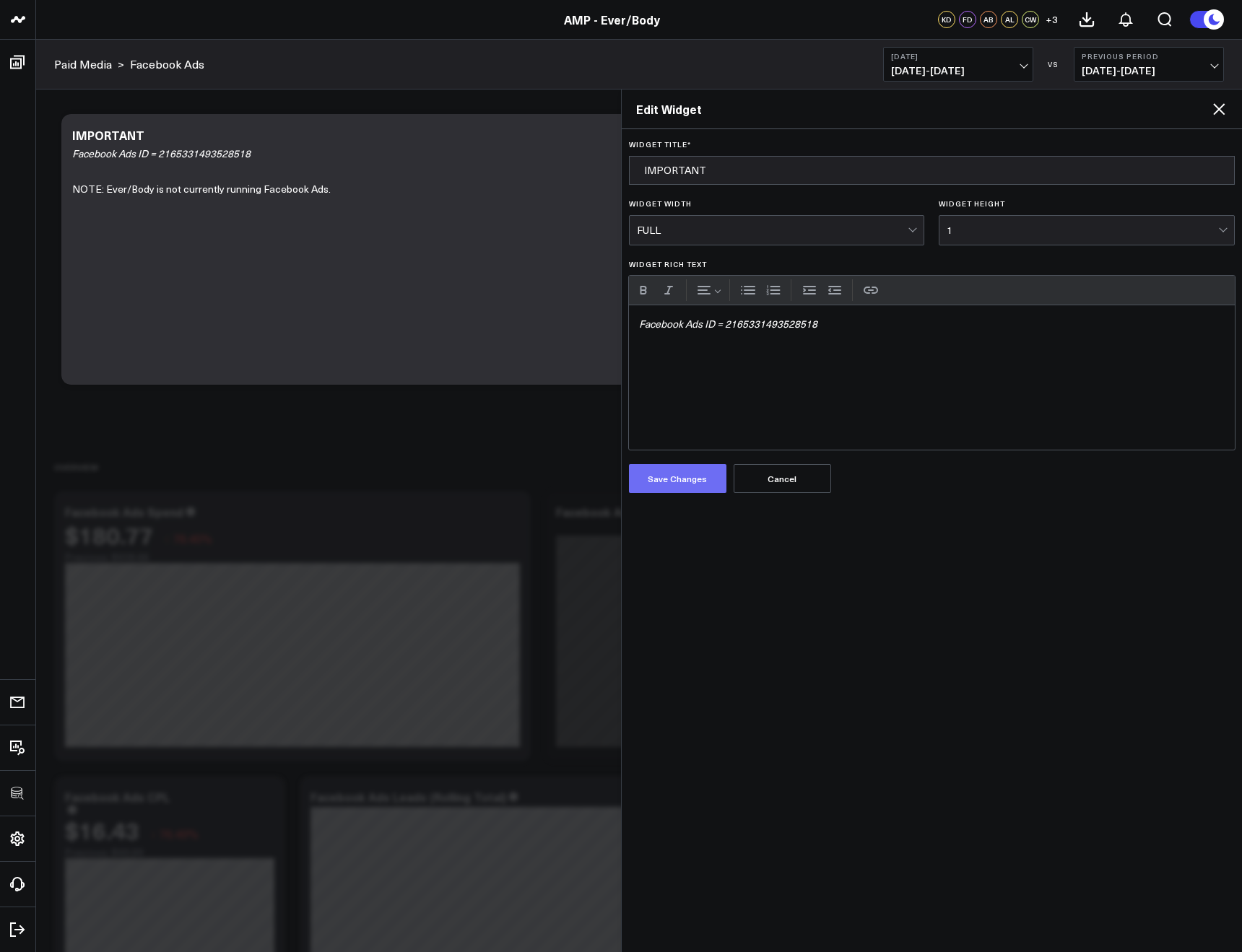
click at [679, 466] on button "Save Changes" at bounding box center [677, 479] width 97 height 29
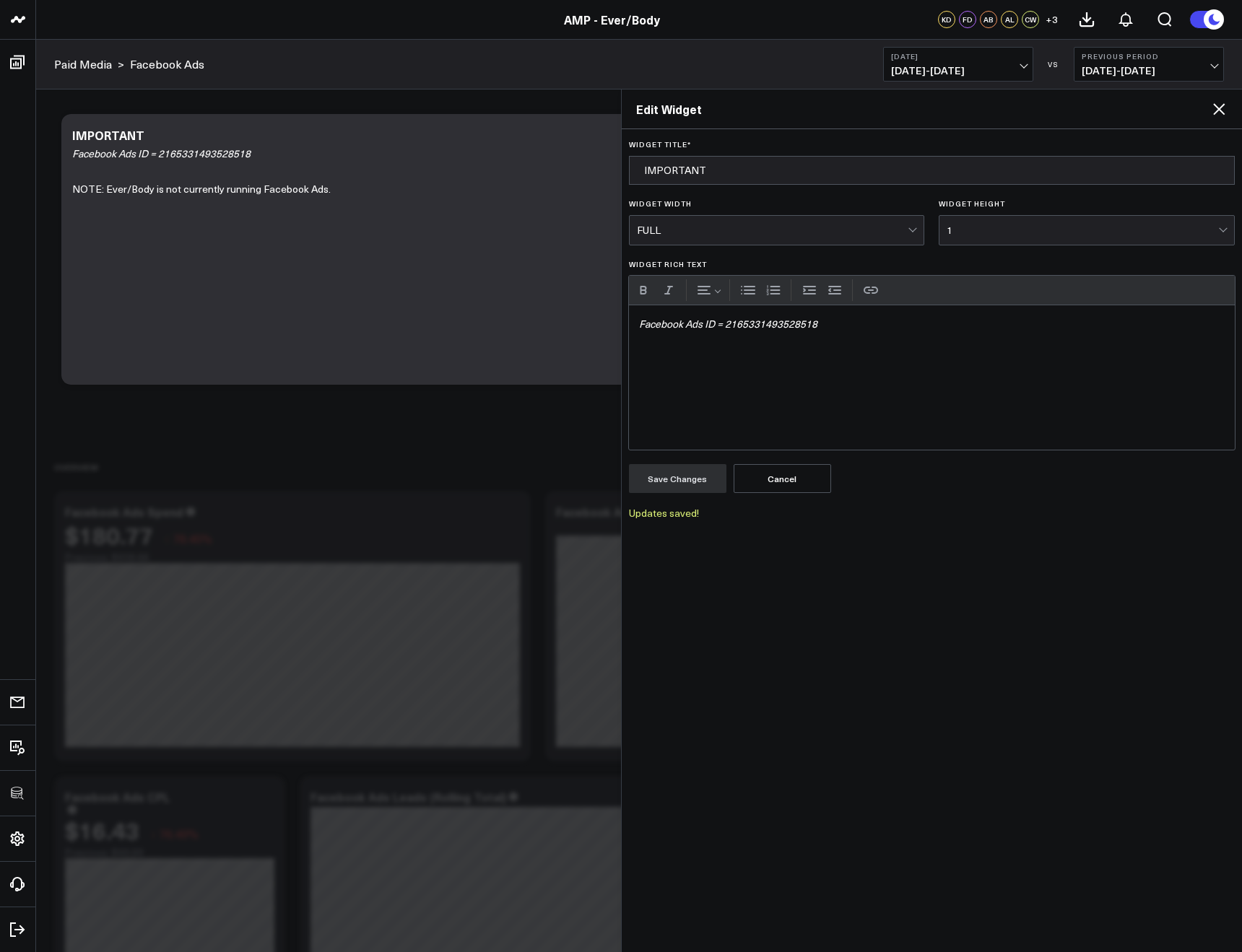
click at [1218, 106] on icon at bounding box center [1218, 109] width 18 height 18
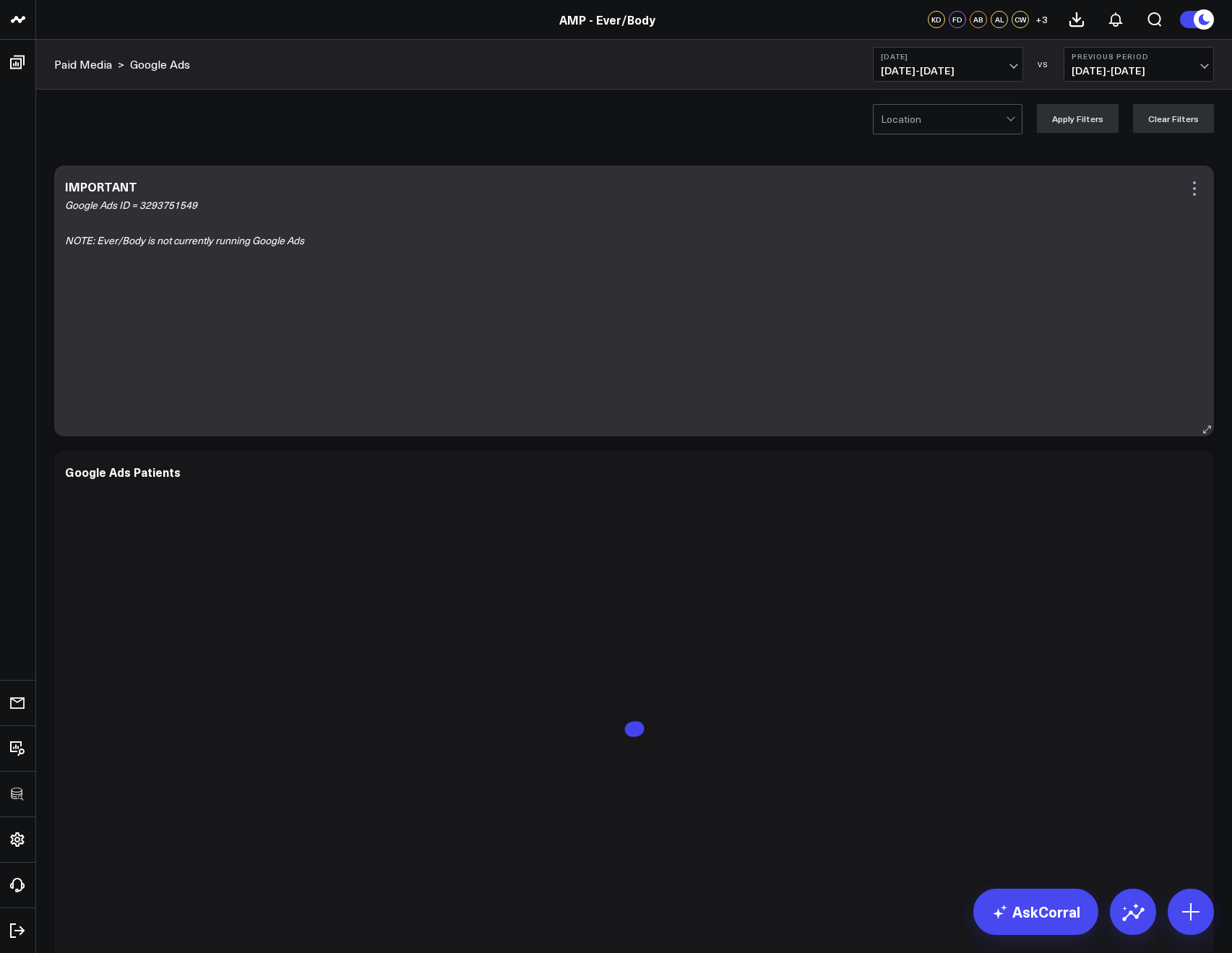
click at [1196, 192] on icon at bounding box center [1194, 188] width 18 height 18
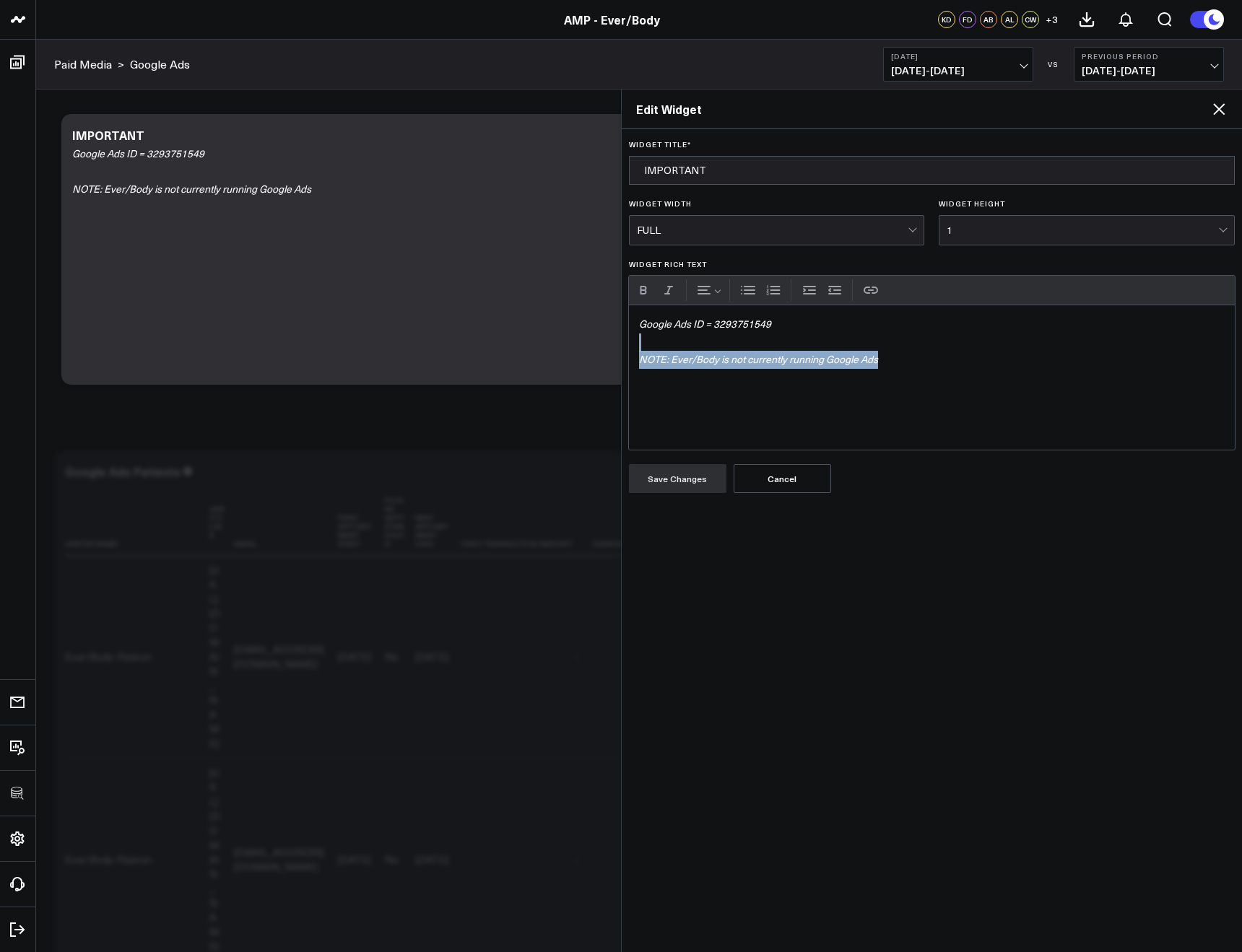
drag, startPoint x: 883, startPoint y: 363, endPoint x: 585, endPoint y: 345, distance: 298.5
click at [658, 481] on button "Save Changes" at bounding box center [677, 479] width 97 height 29
click at [1219, 109] on icon at bounding box center [1218, 109] width 11 height 11
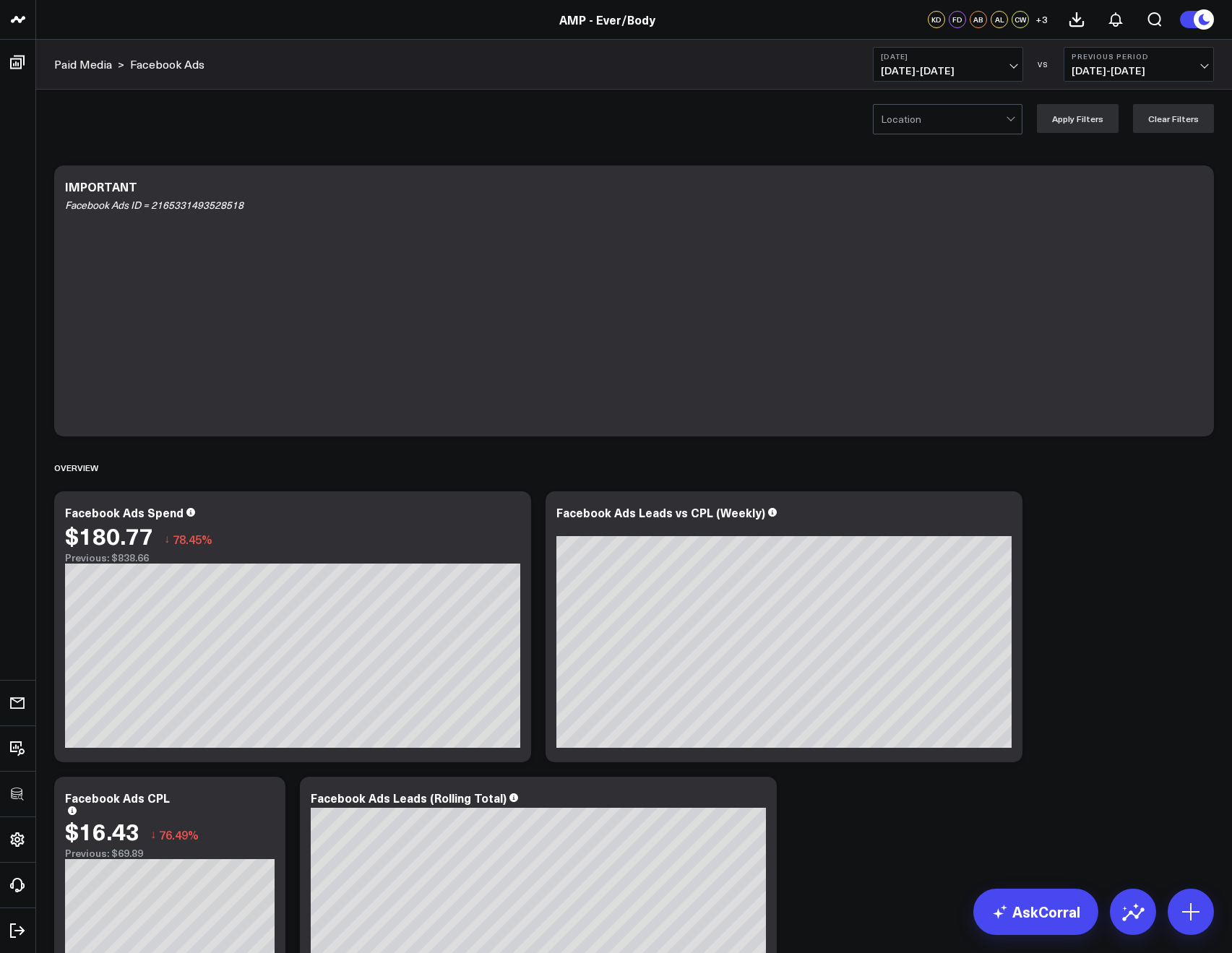
click at [953, 50] on button "[DATE] [DATE] - [DATE]" at bounding box center [948, 64] width 150 height 34
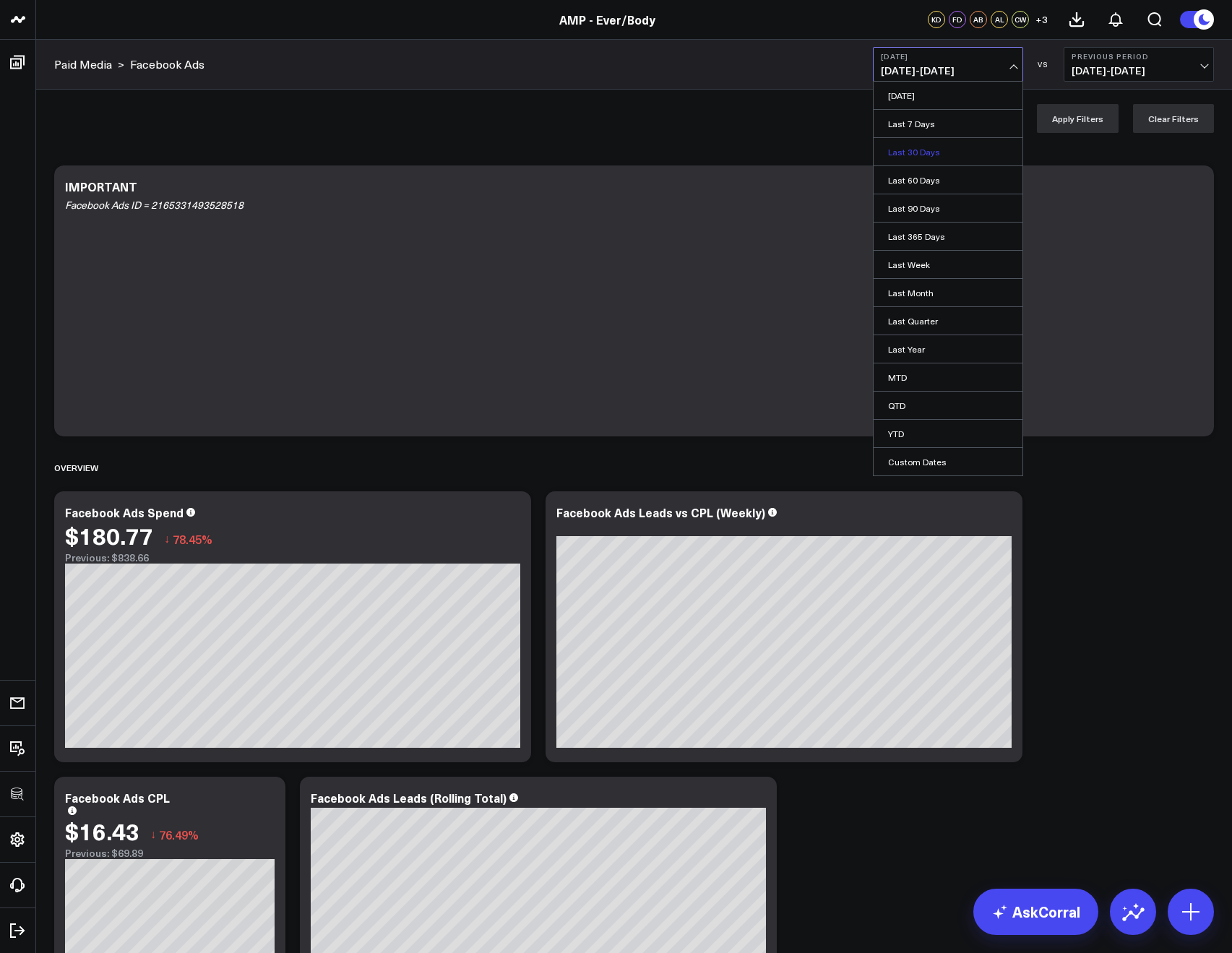
click at [912, 159] on link "Last 30 Days" at bounding box center [948, 152] width 149 height 28
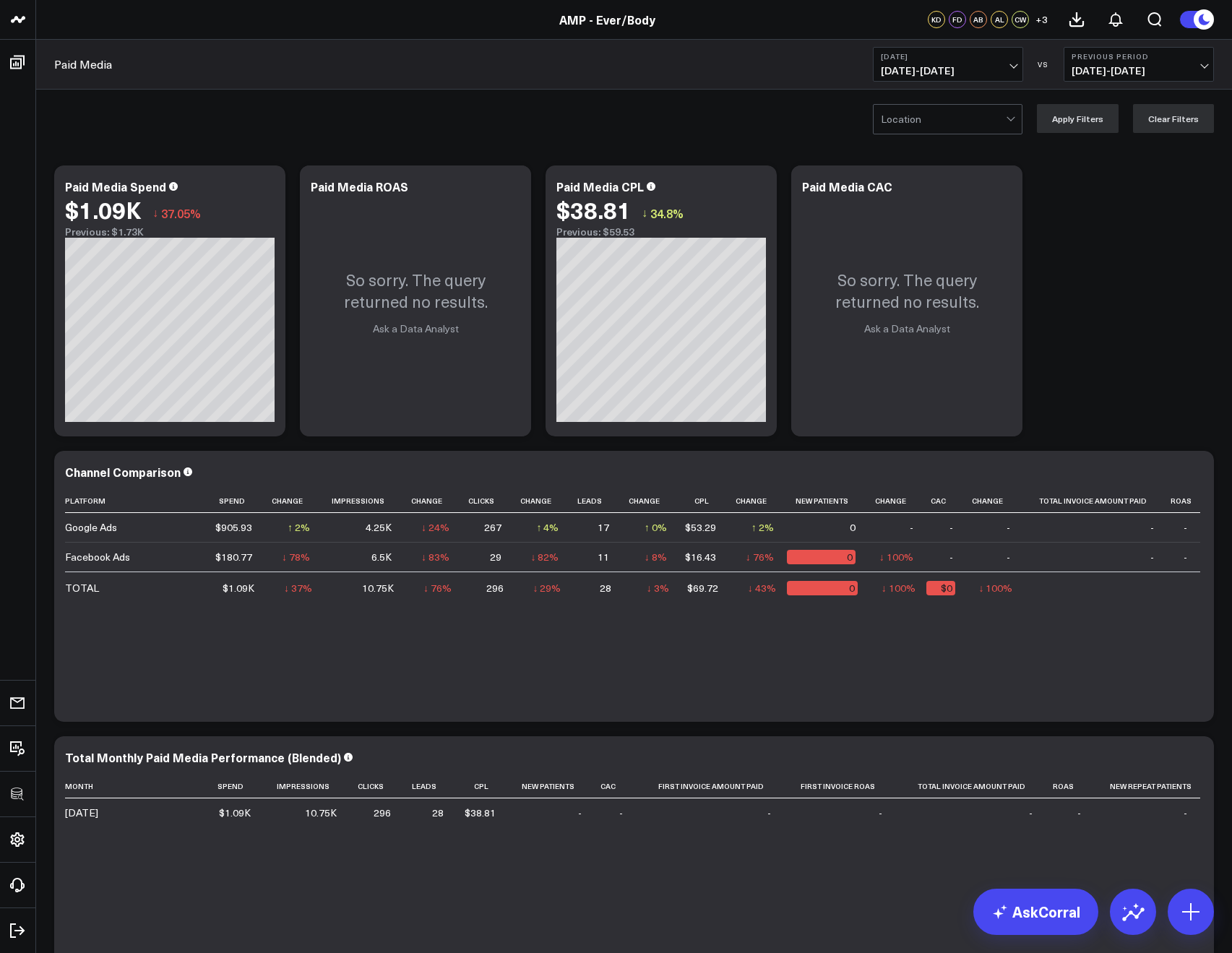
click at [979, 52] on b "[DATE]" at bounding box center [947, 56] width 134 height 8
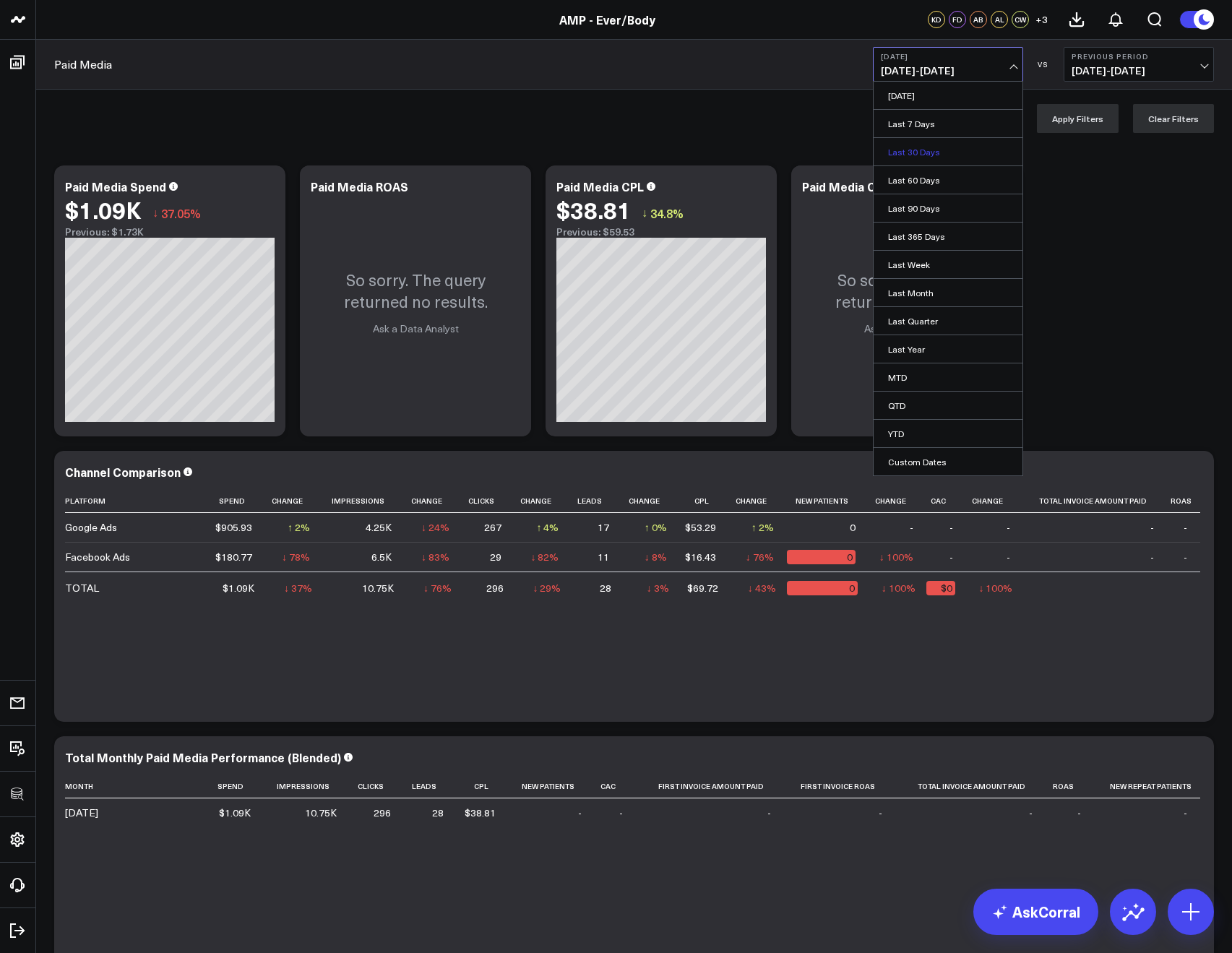
click at [933, 147] on link "Last 30 Days" at bounding box center [948, 152] width 149 height 28
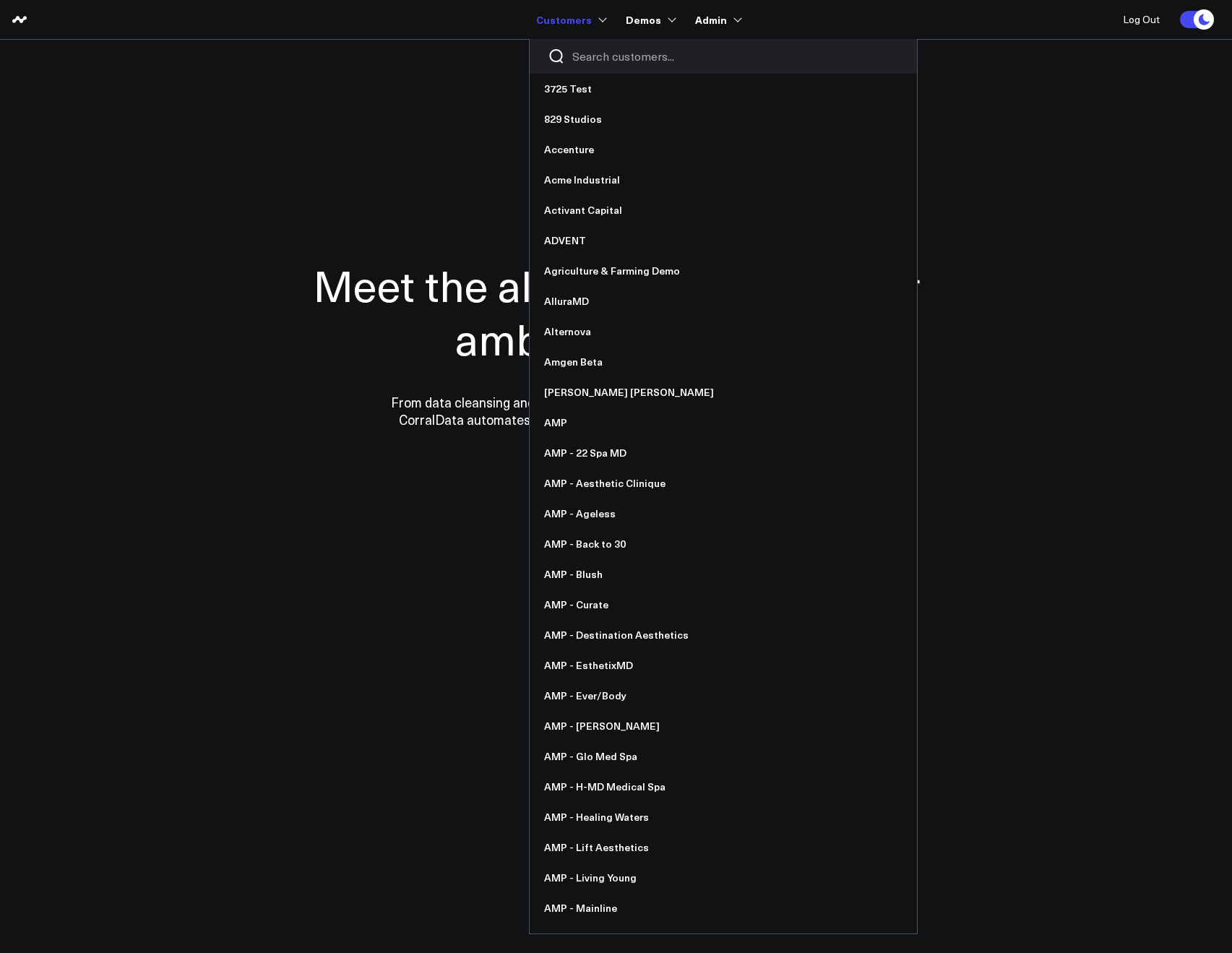
click at [587, 58] on input "Search customers input" at bounding box center [735, 56] width 326 height 16
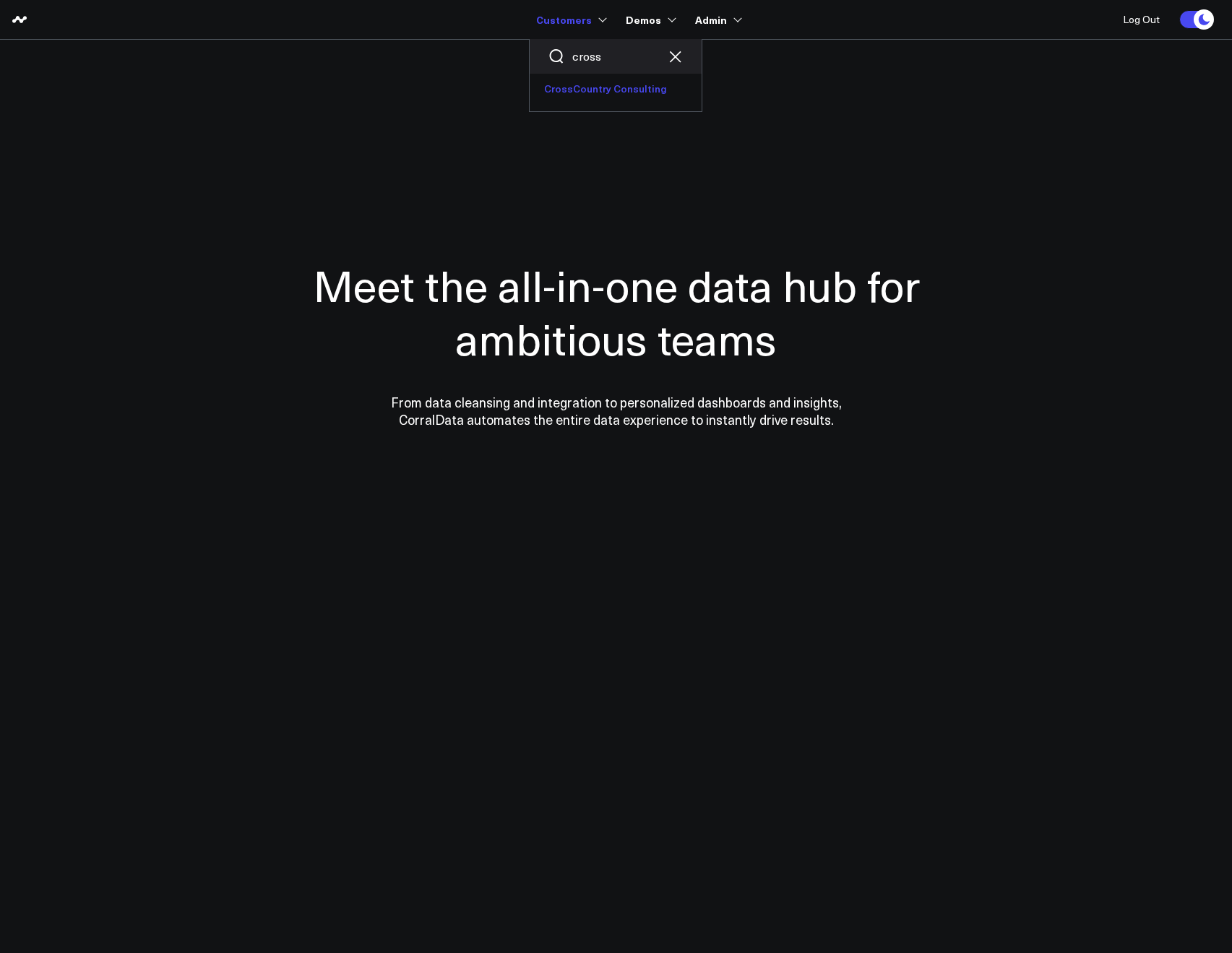
type input "cross"
click at [581, 93] on link "CrossCountry Consulting" at bounding box center [616, 89] width 172 height 31
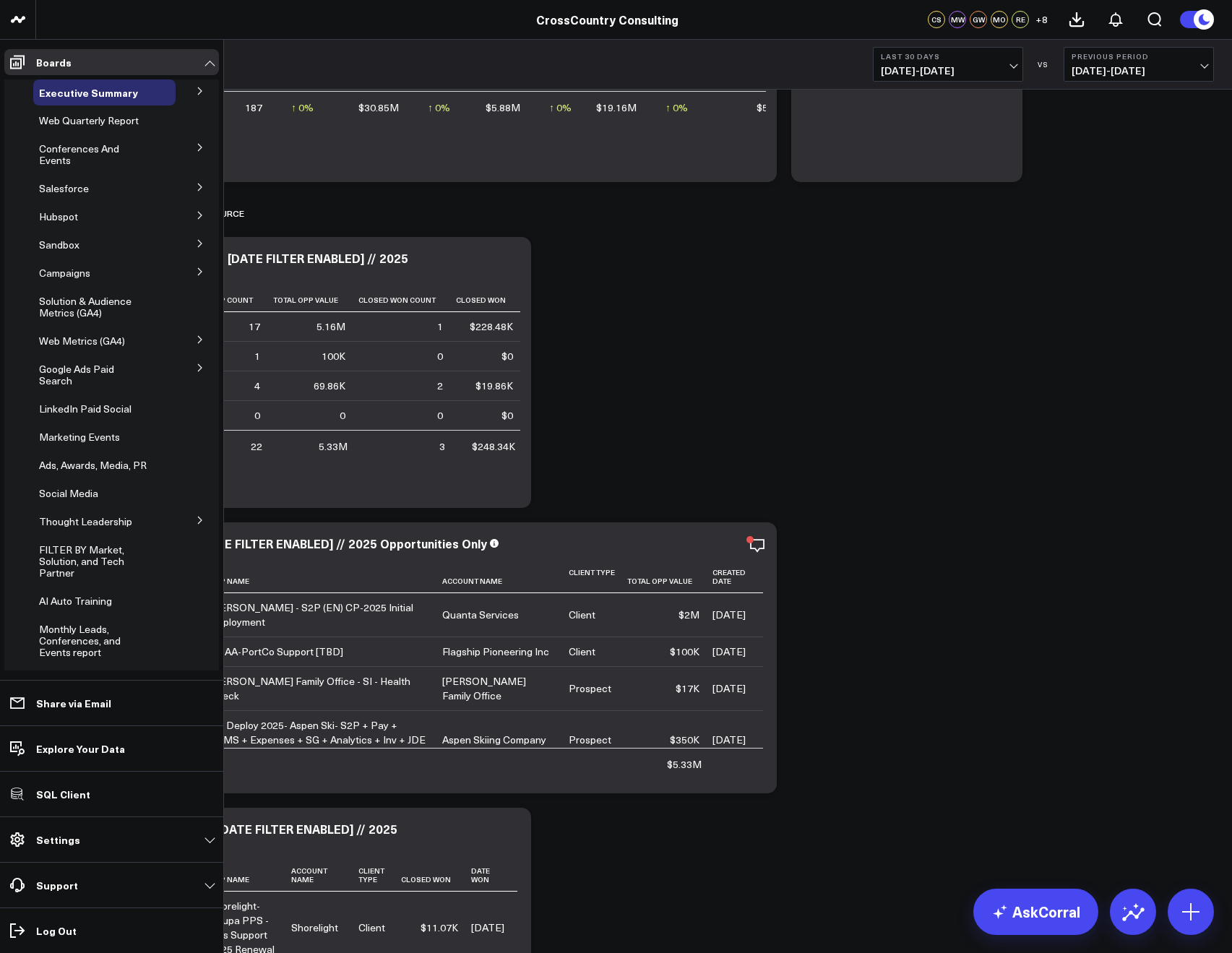
click at [198, 271] on icon at bounding box center [199, 271] width 4 height 7
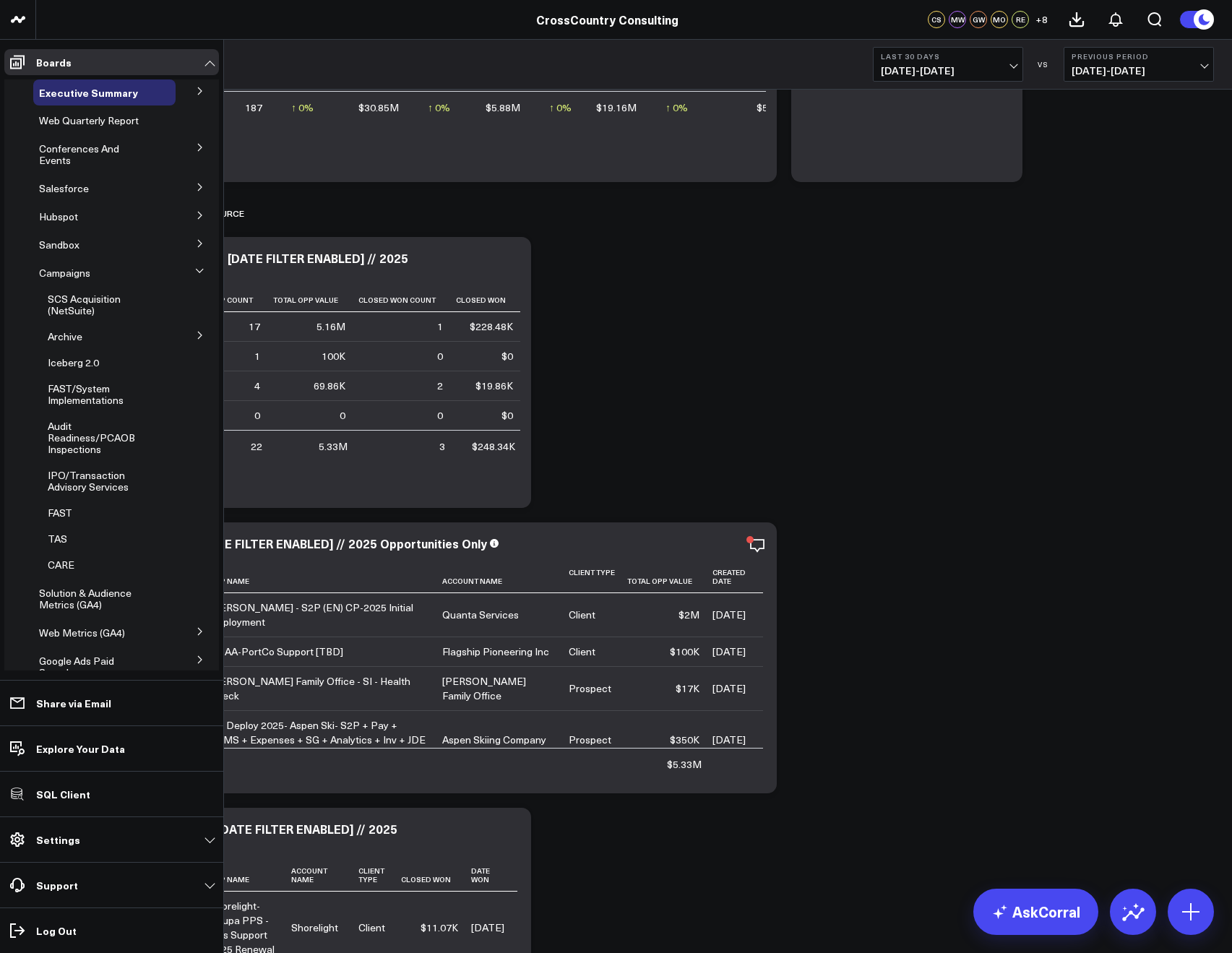
click at [196, 338] on icon at bounding box center [200, 335] width 8 height 8
click at [64, 517] on span "Campaigns (2024)" at bounding box center [98, 513] width 83 height 14
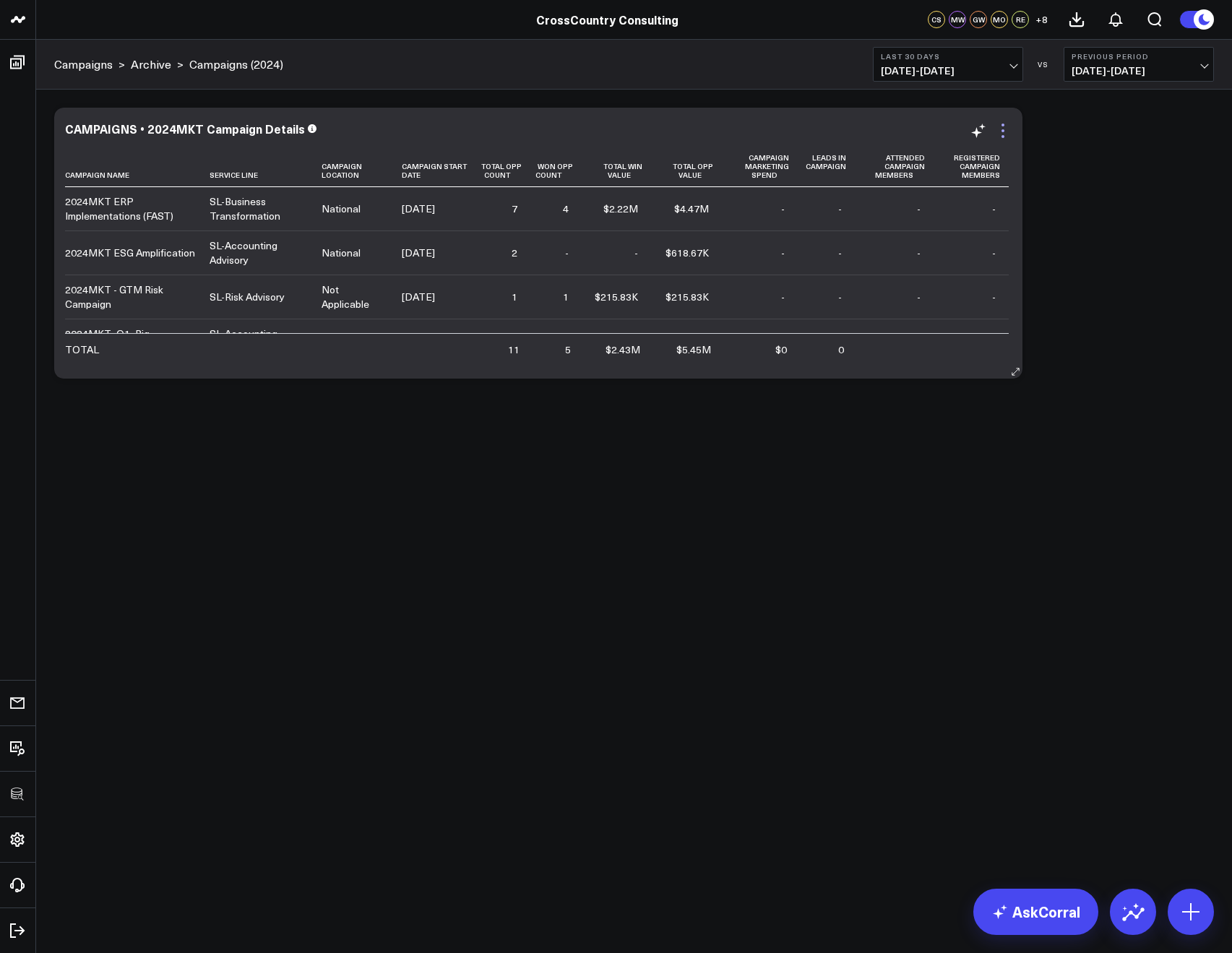
click at [1000, 135] on icon at bounding box center [1002, 130] width 18 height 18
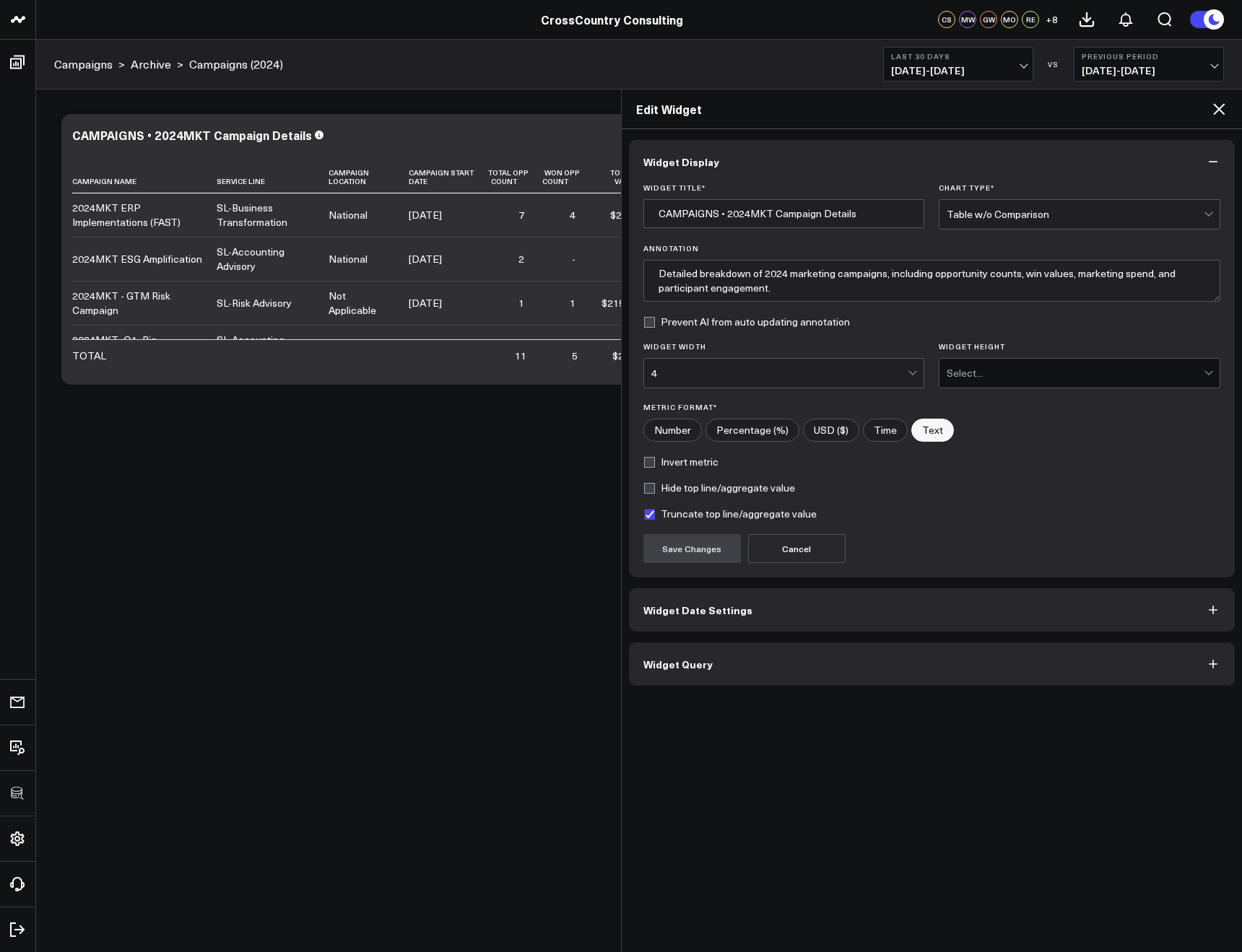
click at [849, 663] on button "Widget Query" at bounding box center [932, 664] width 606 height 44
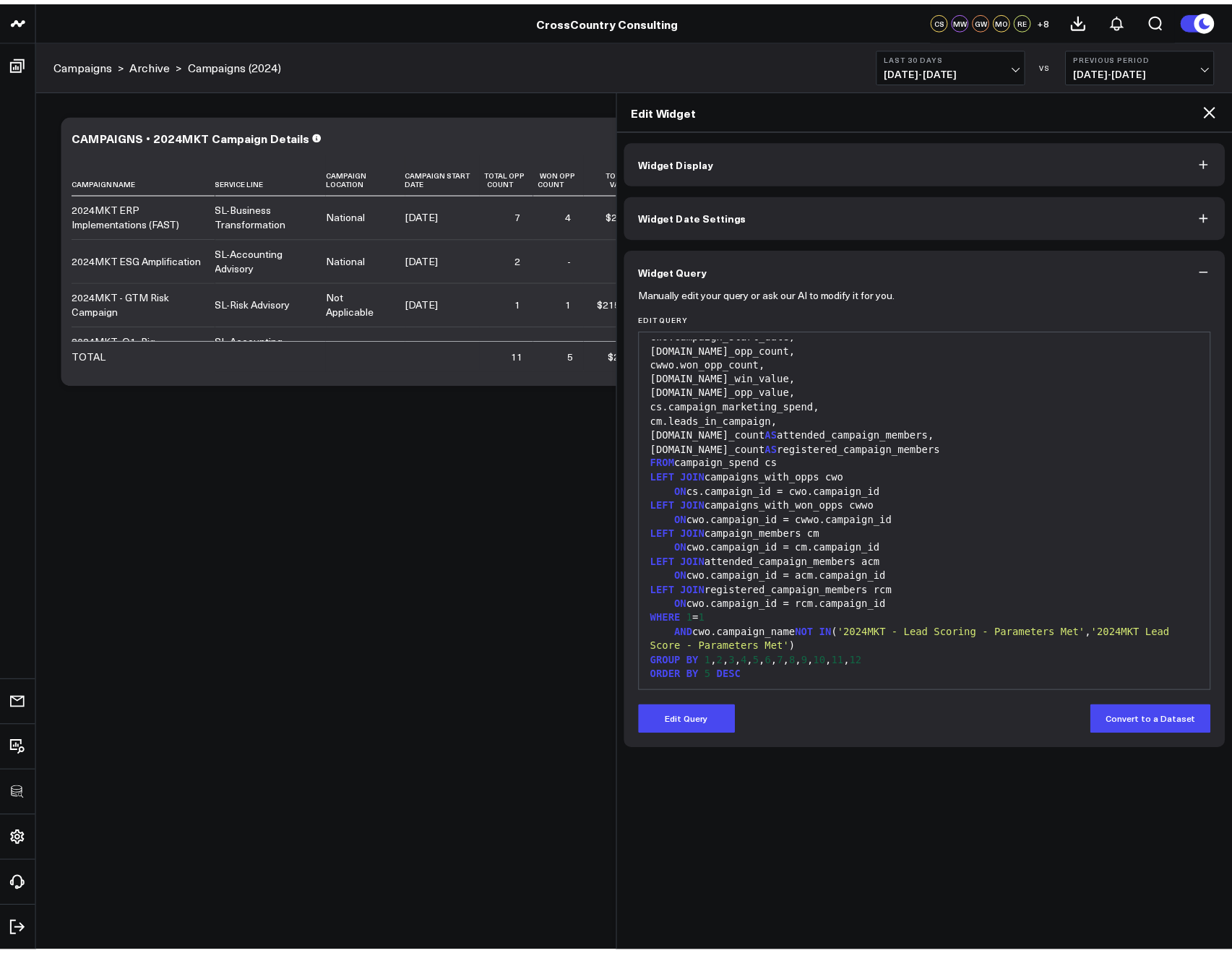
scroll to position [1233, 0]
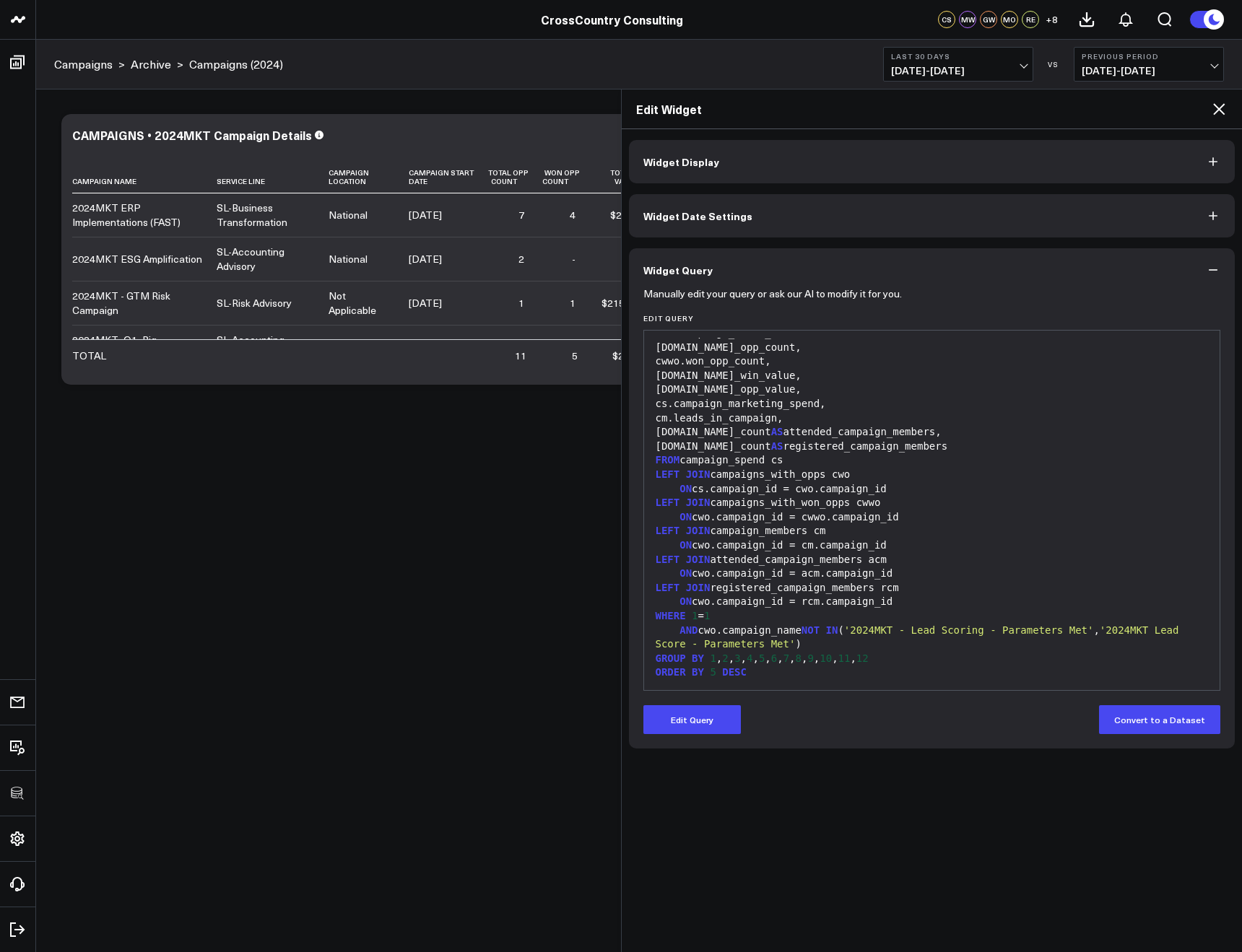
click at [1218, 117] on icon at bounding box center [1218, 109] width 18 height 18
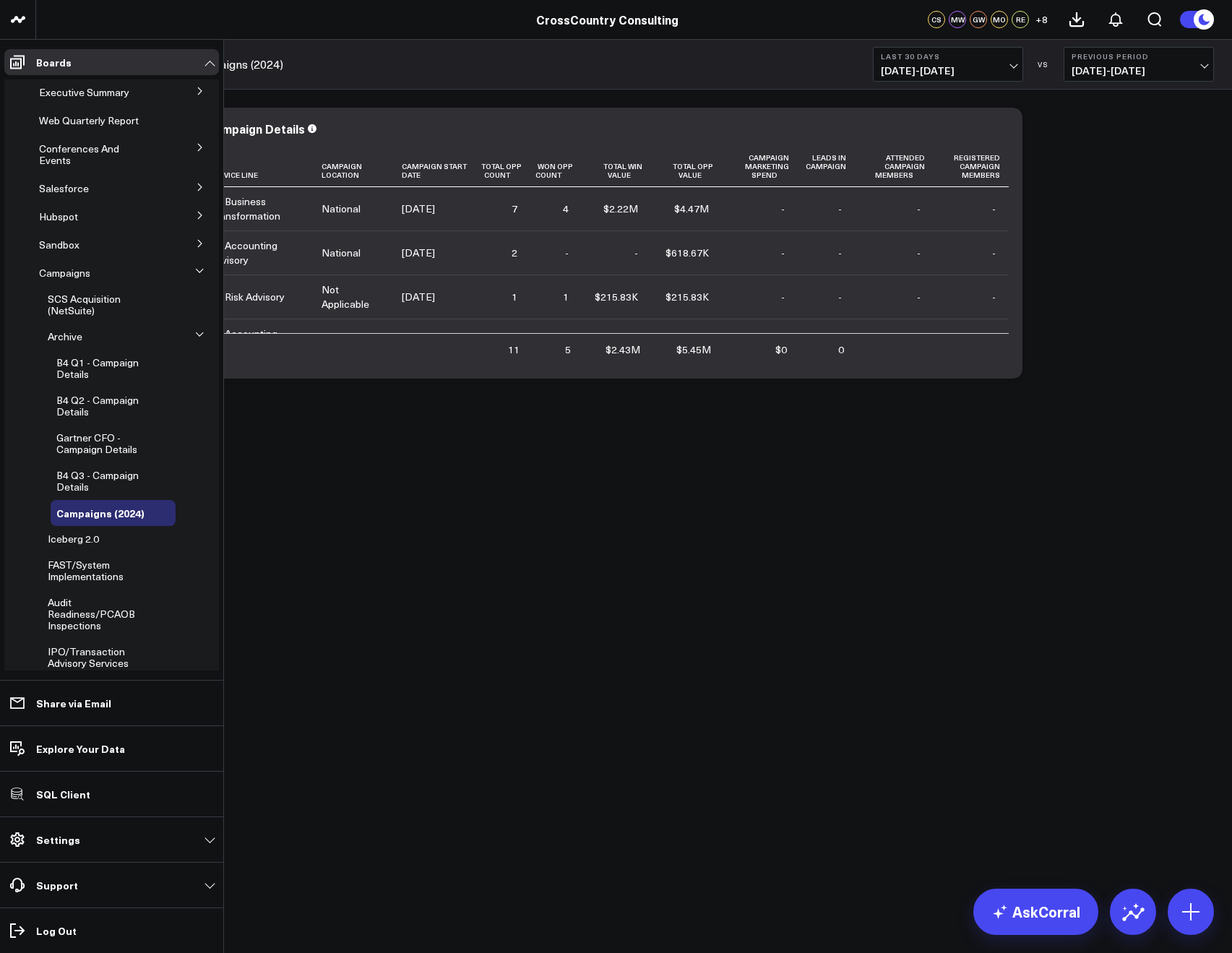
click at [198, 185] on icon at bounding box center [199, 187] width 4 height 7
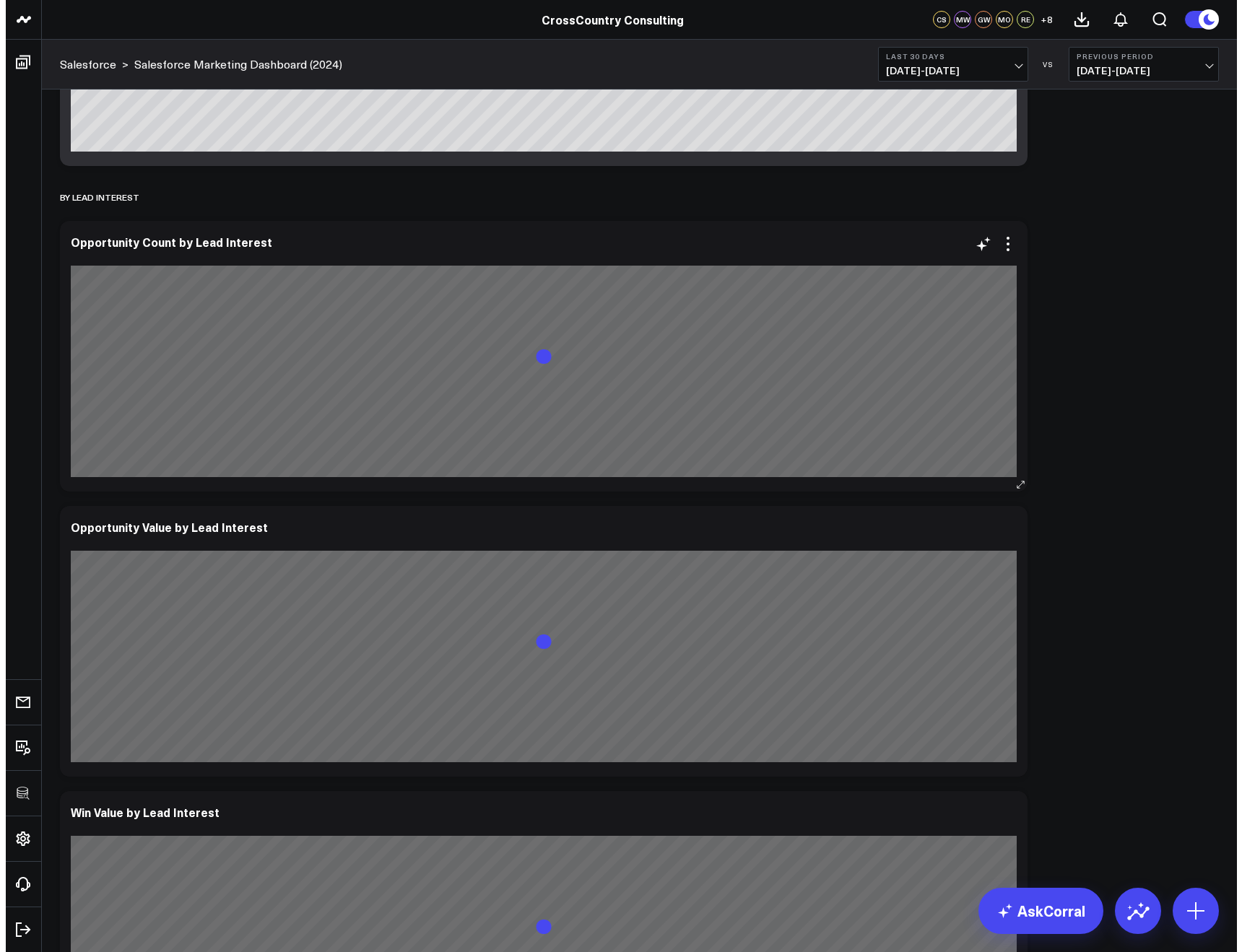
scroll to position [1165, 0]
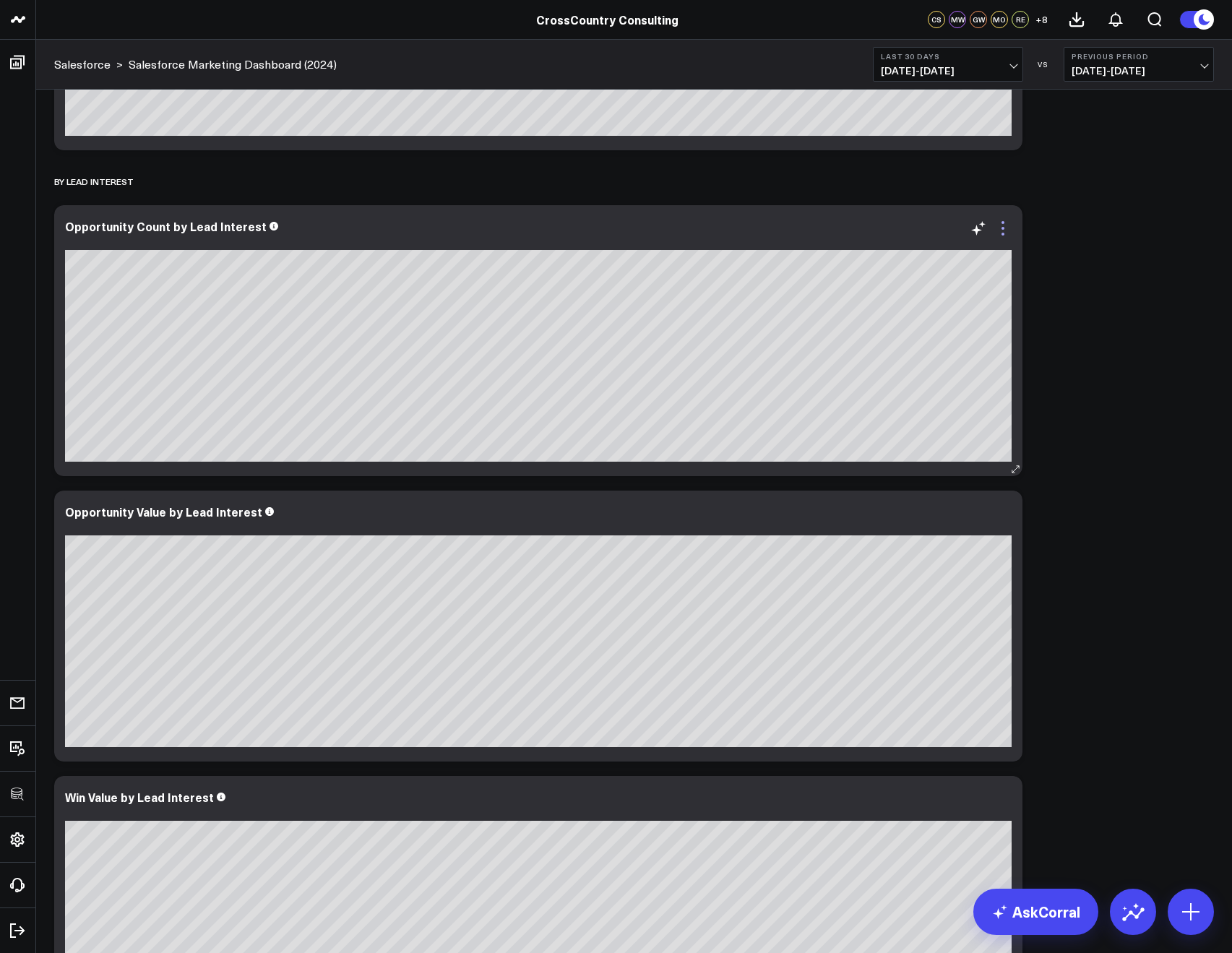
click at [1002, 233] on icon at bounding box center [1003, 234] width 3 height 3
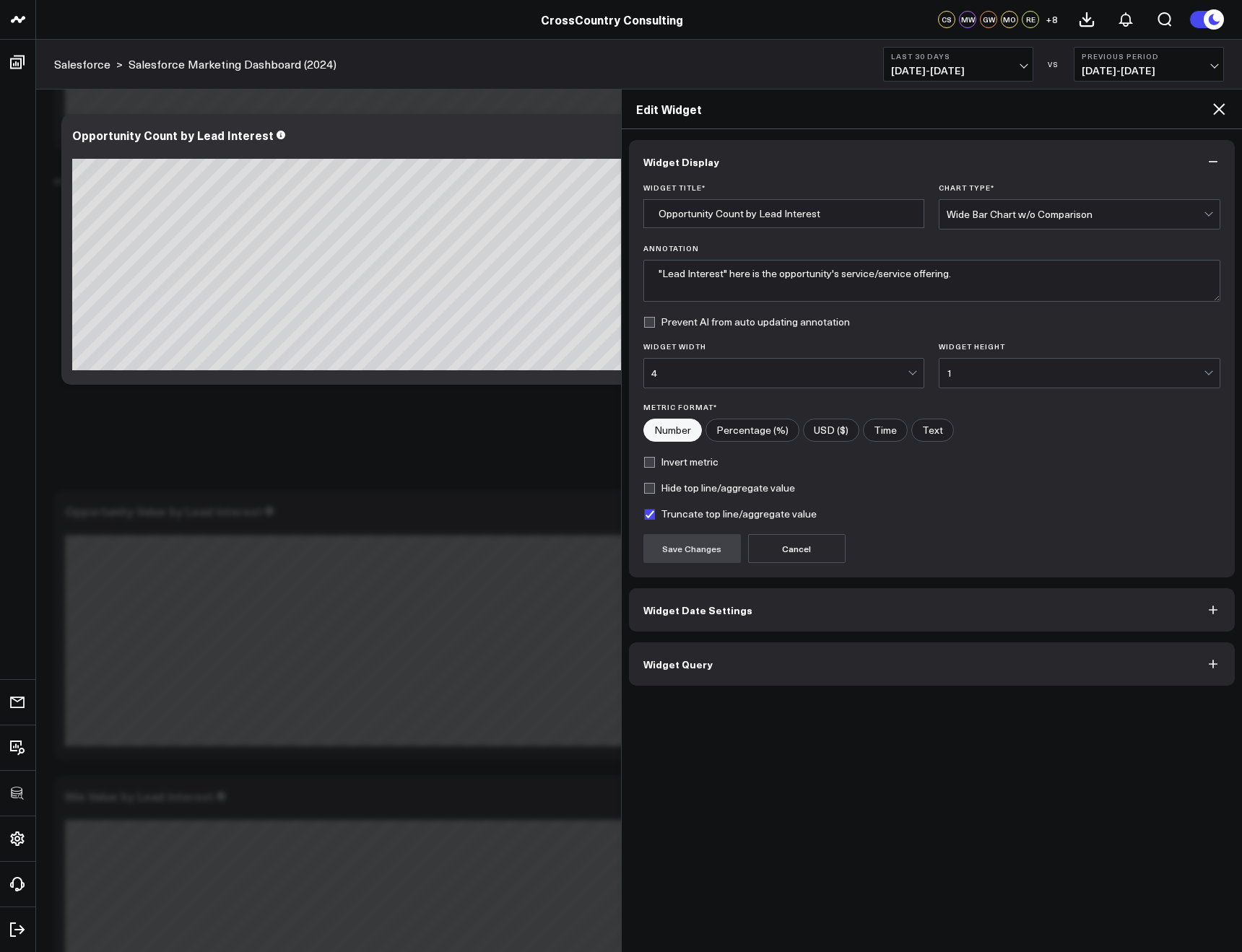
click at [817, 670] on button "Widget Query" at bounding box center [932, 664] width 606 height 44
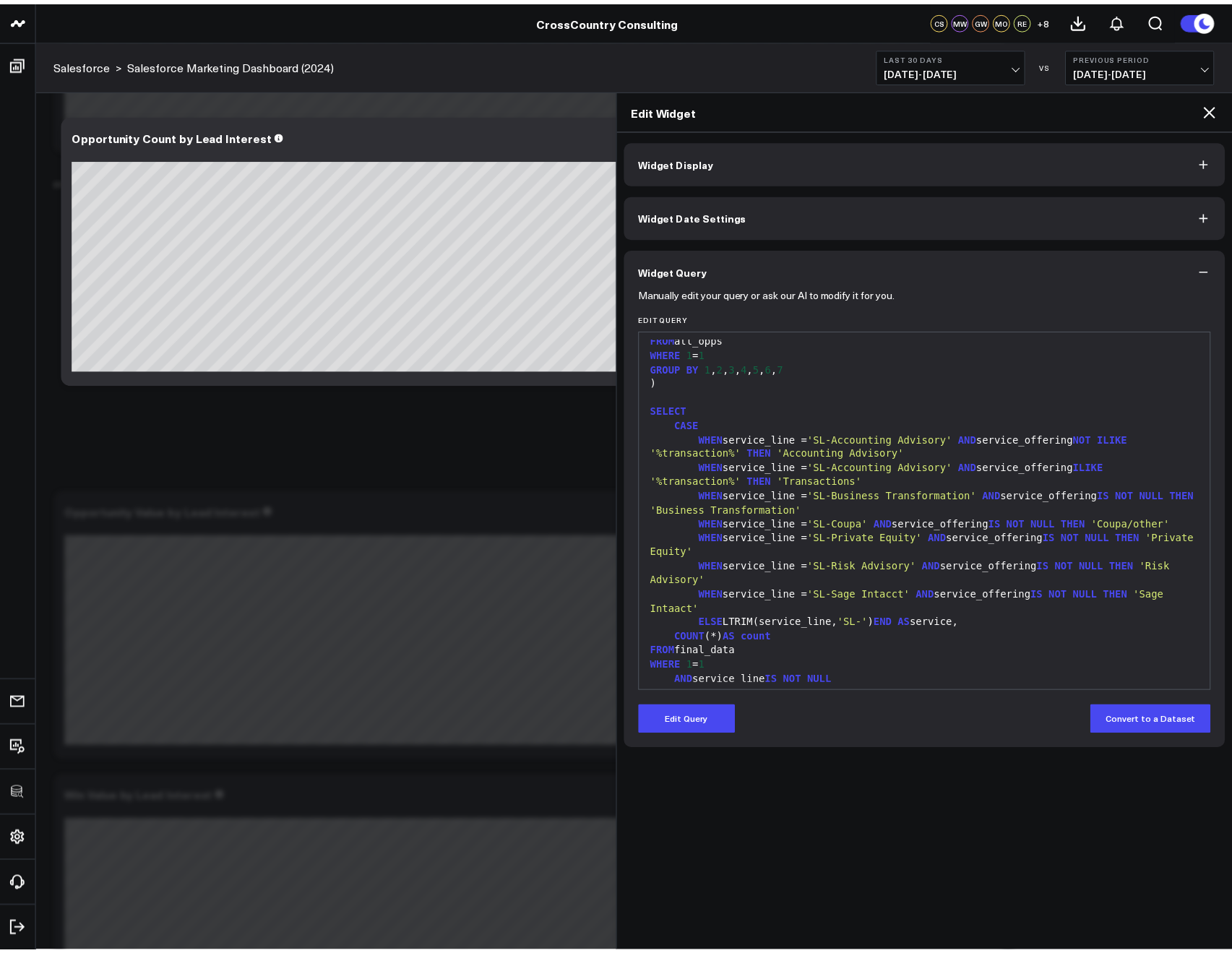
scroll to position [1459, 0]
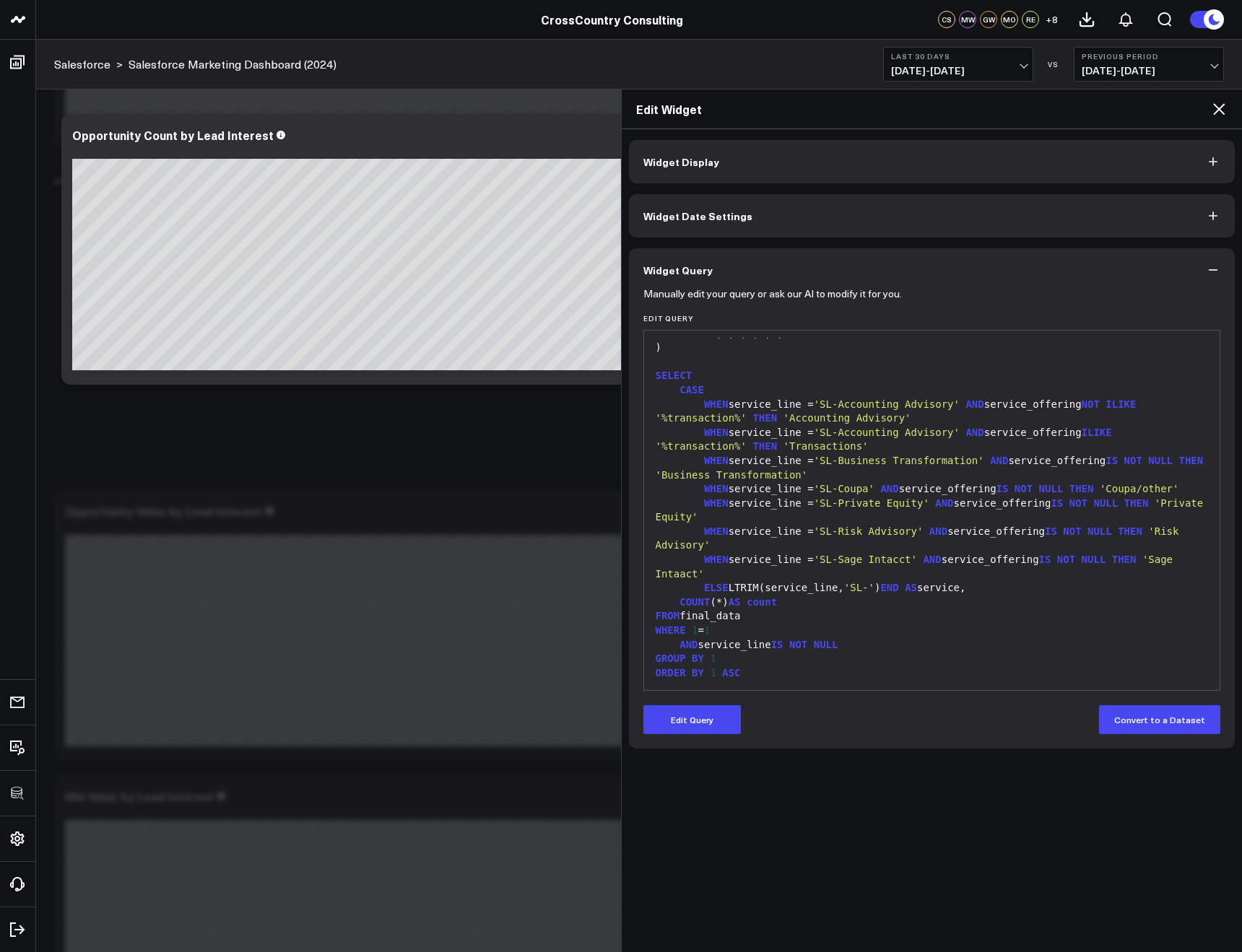
click at [1226, 109] on icon at bounding box center [1218, 109] width 18 height 18
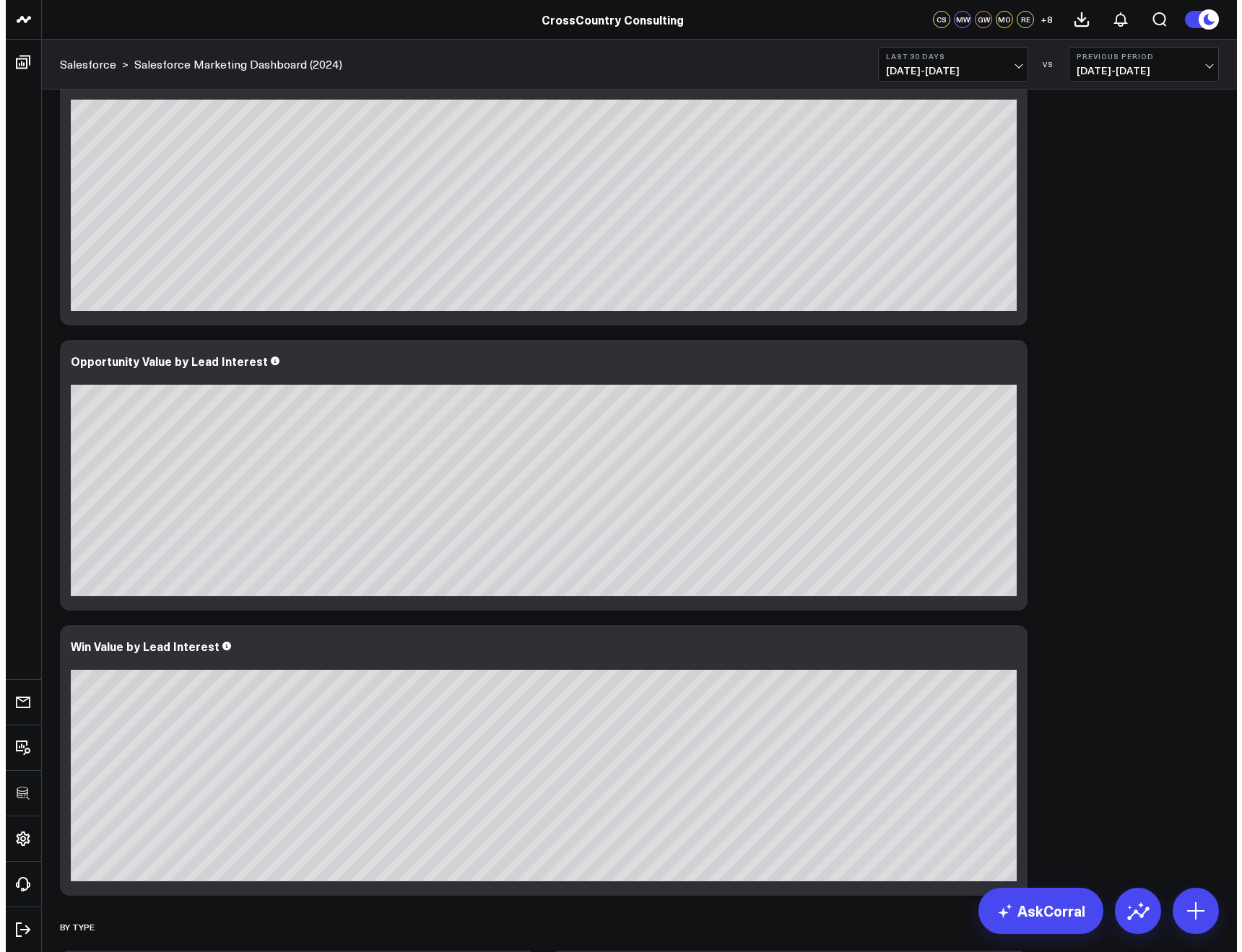
scroll to position [1358, 0]
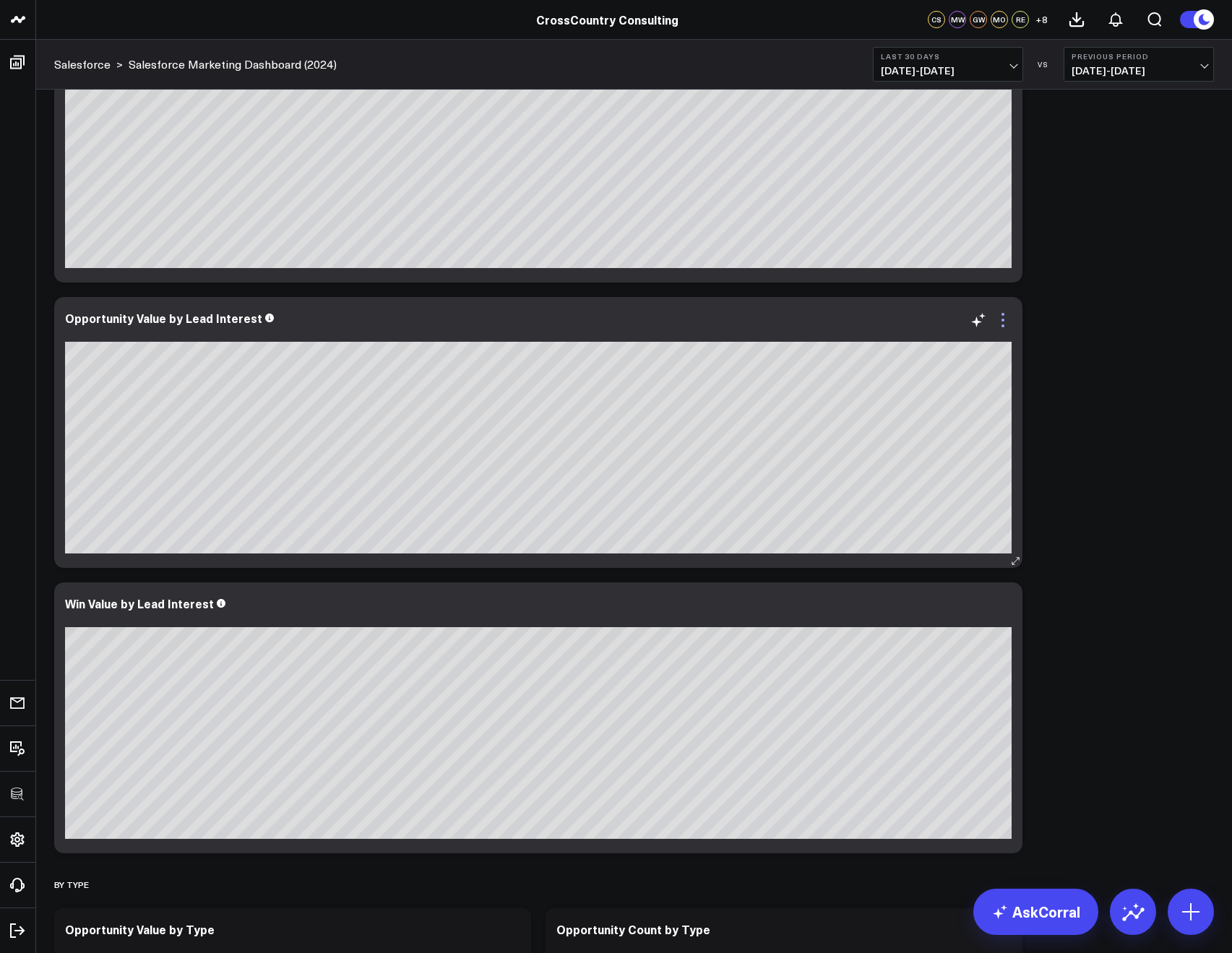
click at [1004, 316] on icon at bounding box center [1002, 320] width 18 height 18
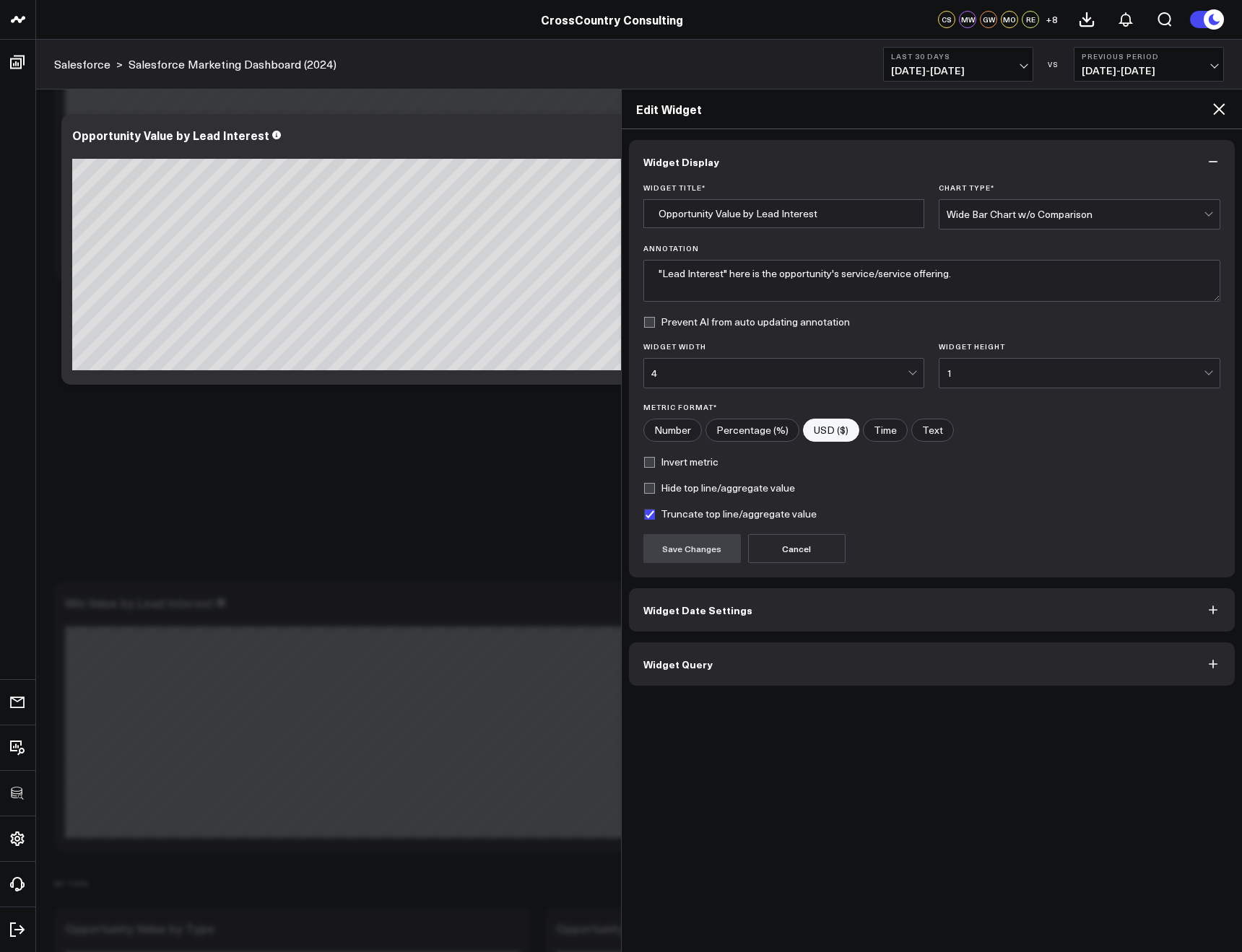
click at [914, 643] on button "Widget Query" at bounding box center [932, 664] width 606 height 44
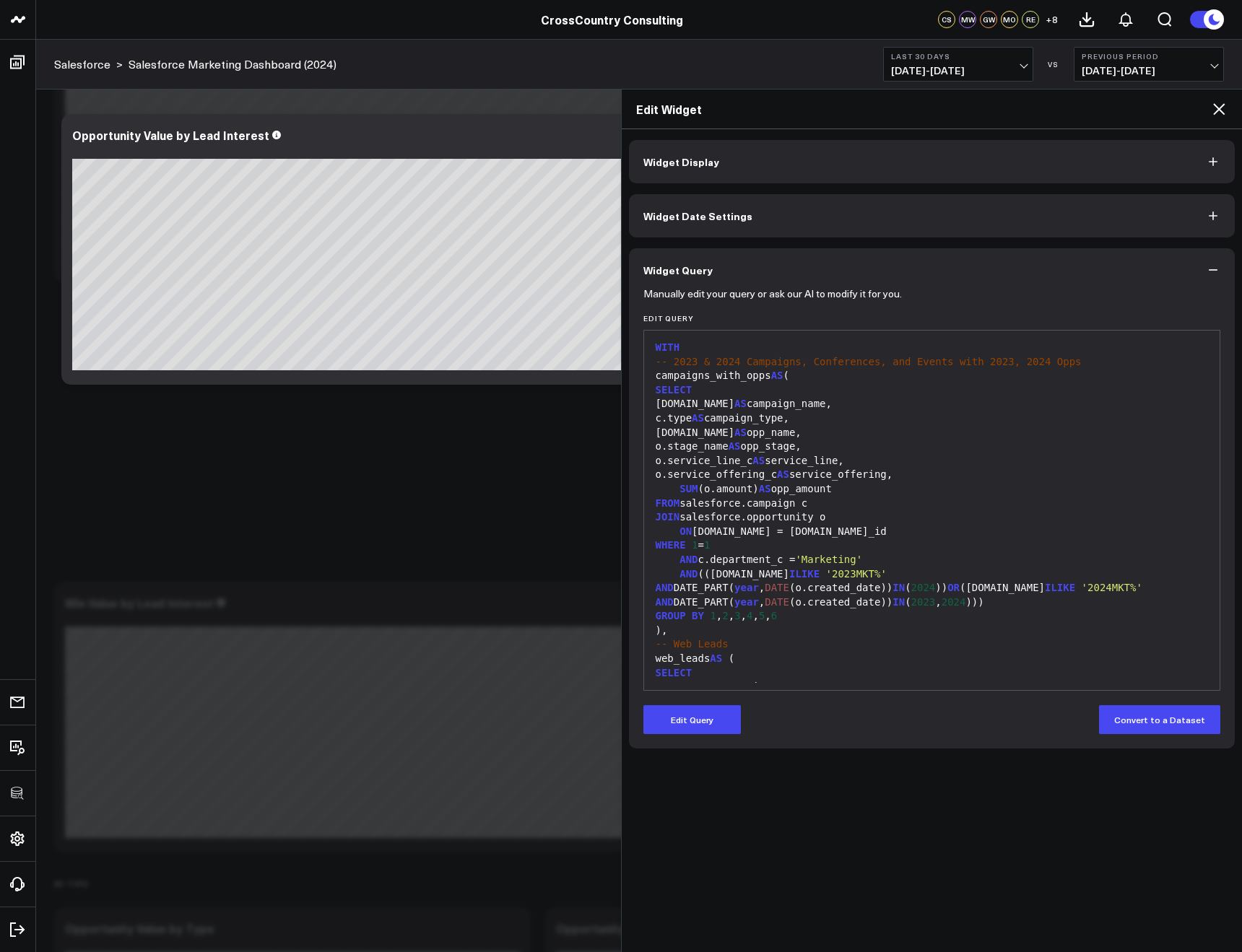
click at [1214, 109] on icon at bounding box center [1218, 109] width 18 height 18
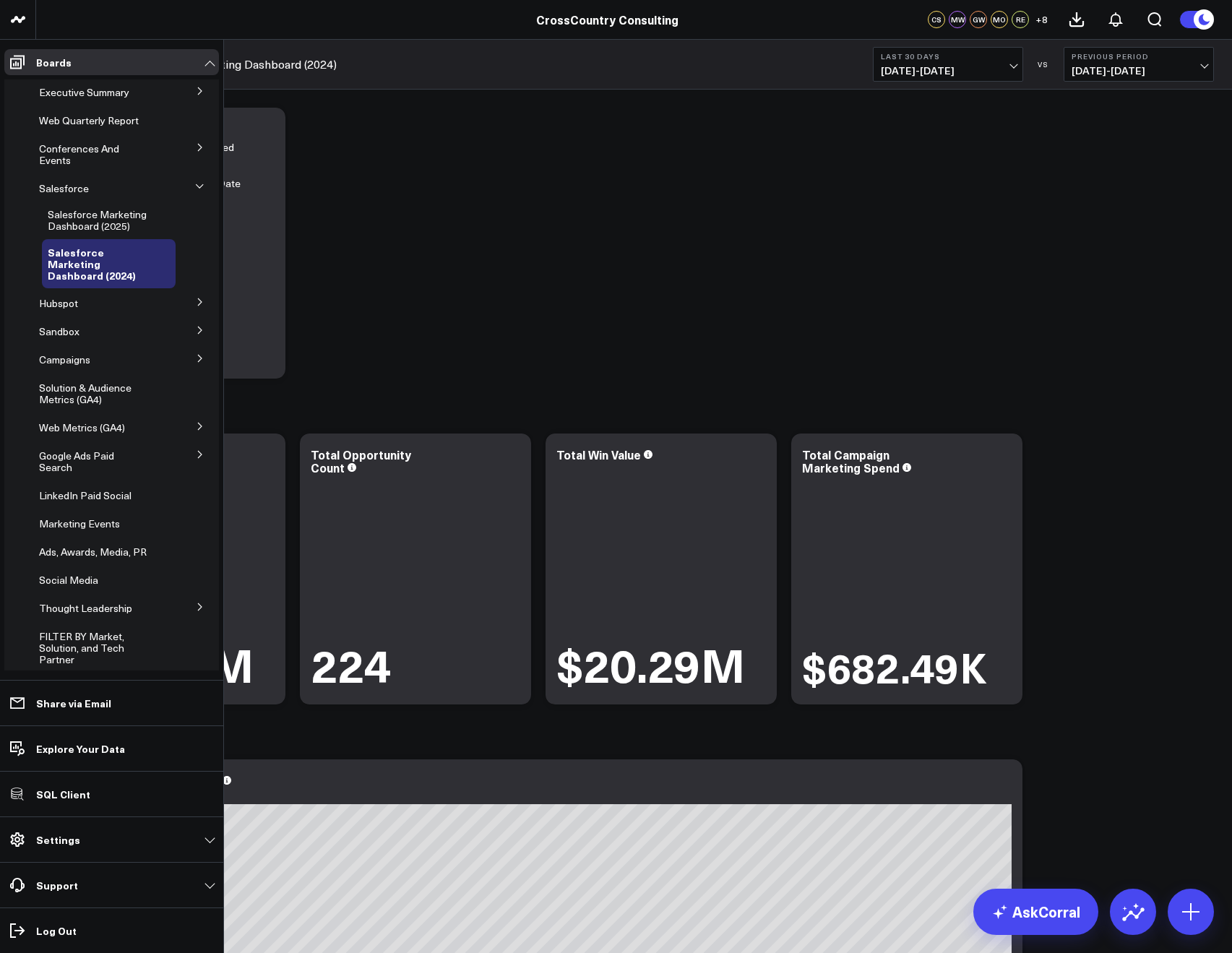
click at [196, 89] on icon at bounding box center [200, 90] width 8 height 8
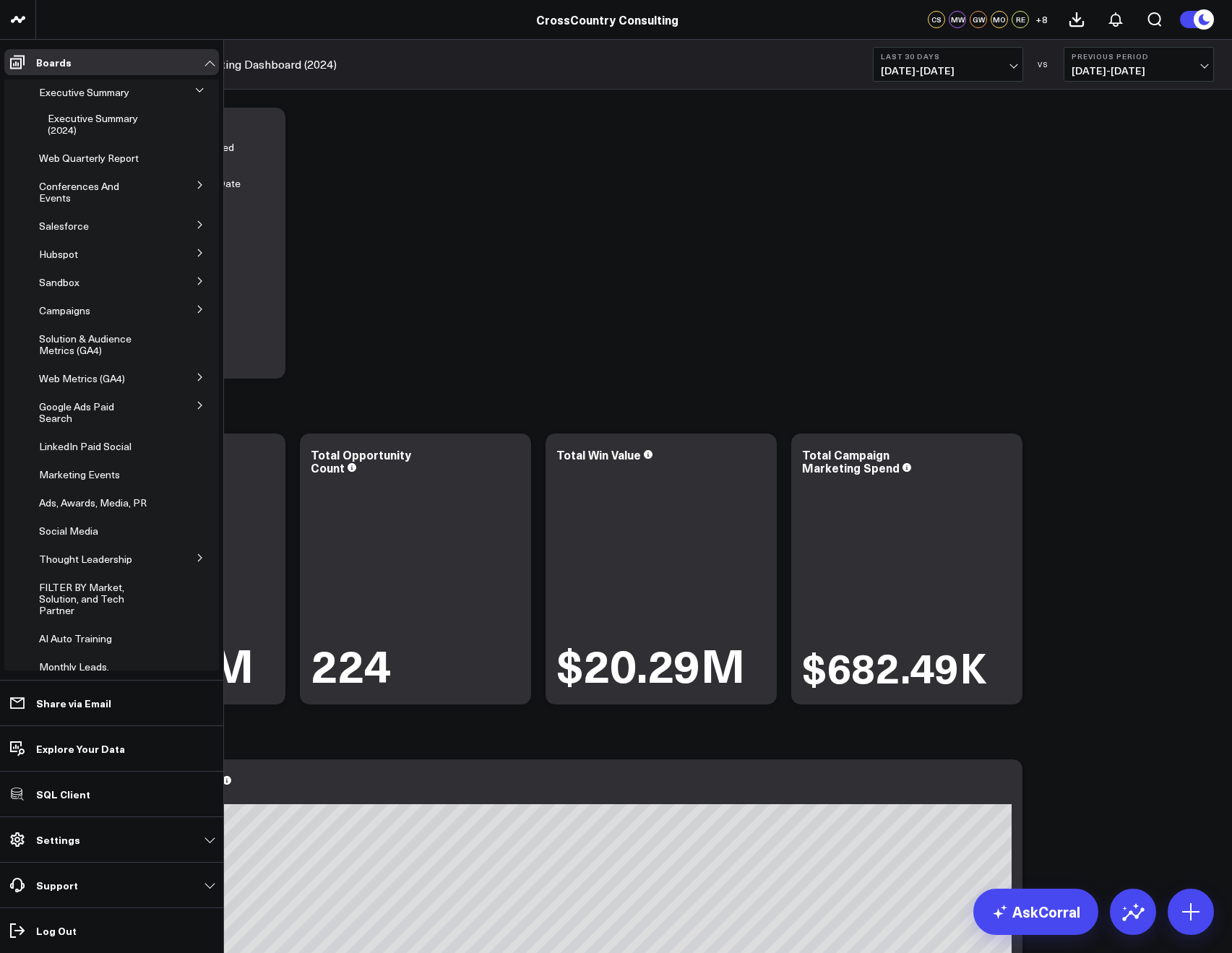
click at [198, 306] on icon at bounding box center [199, 309] width 4 height 7
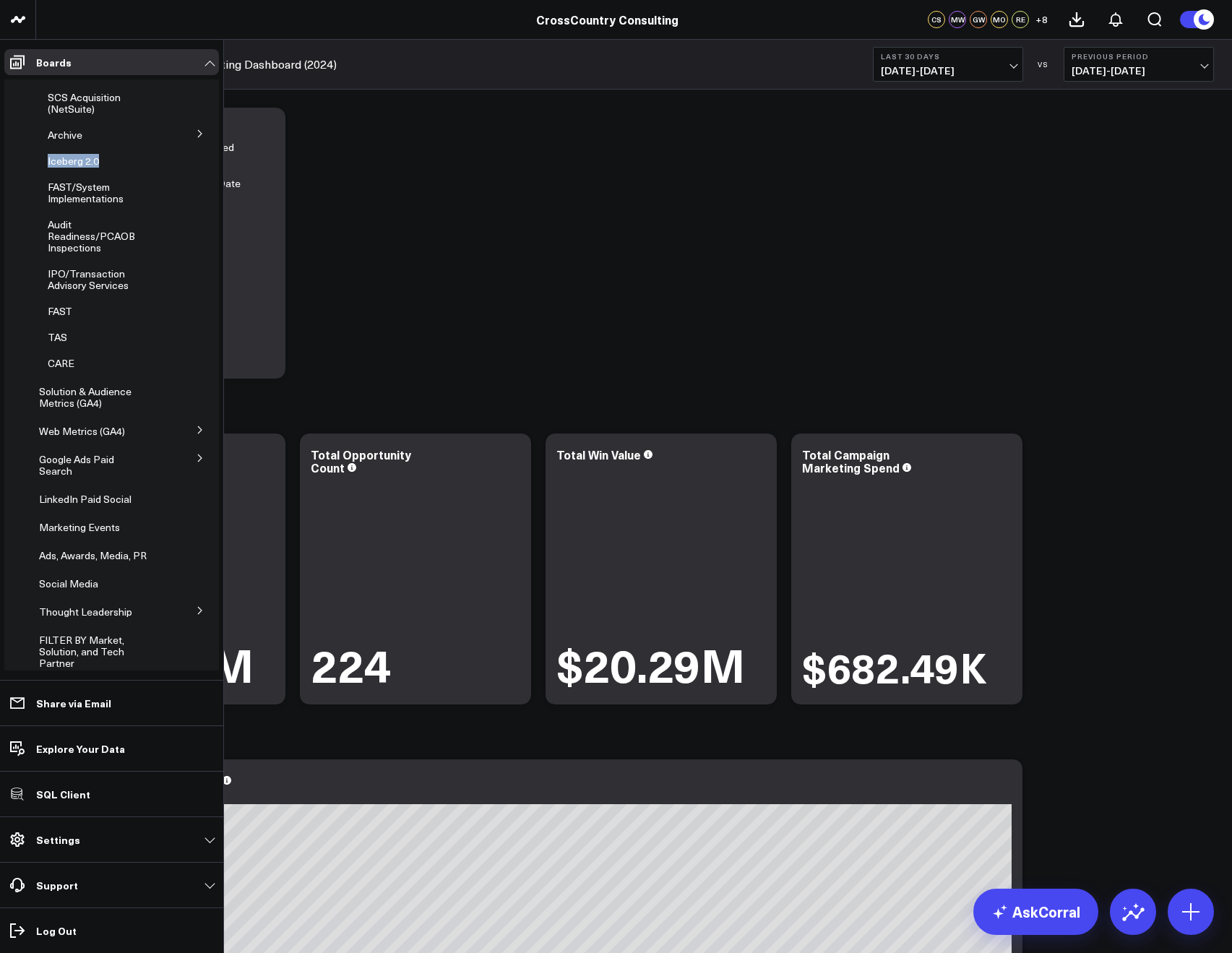
scroll to position [210, 0]
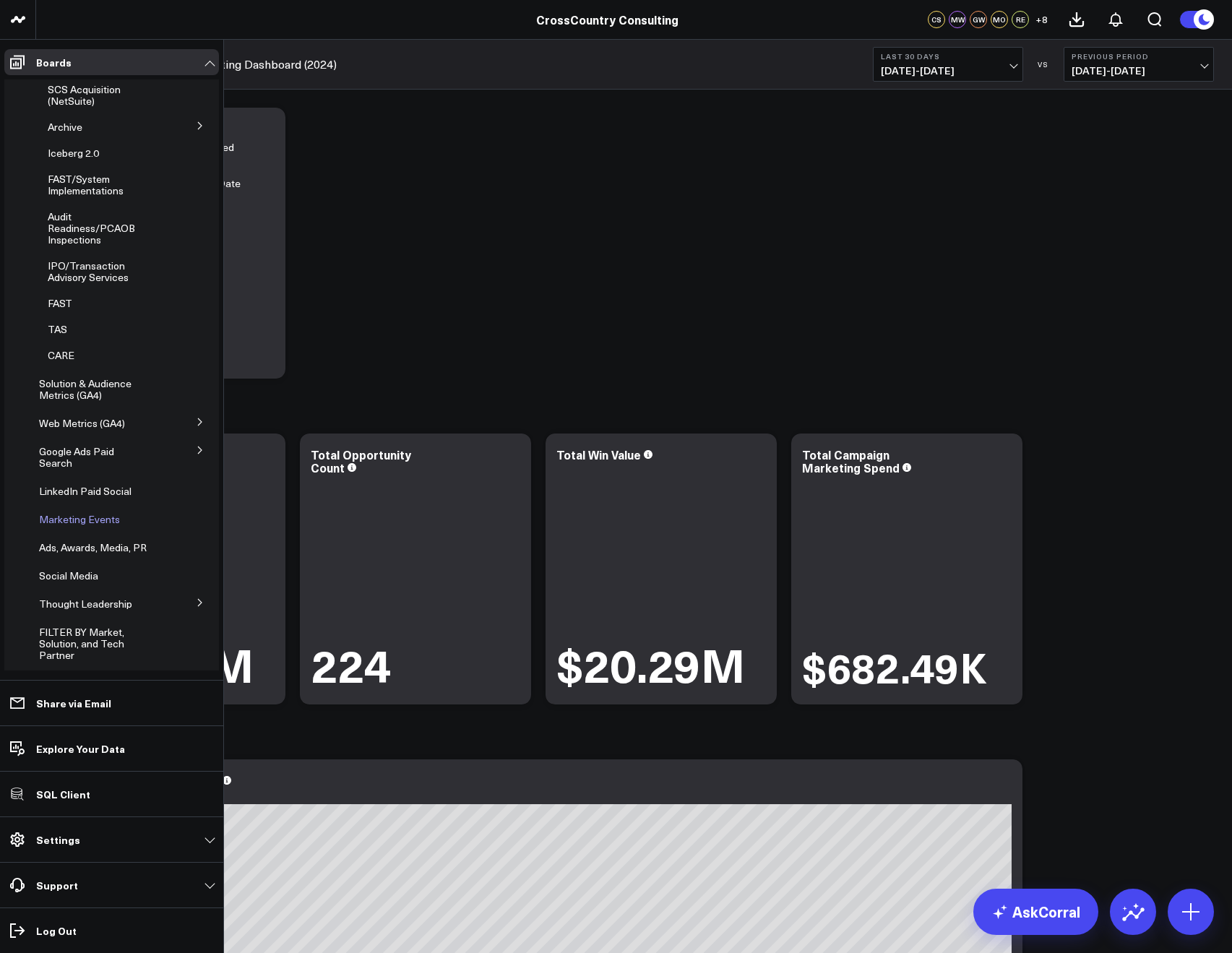
click at [106, 519] on span "Marketing Events" at bounding box center [80, 519] width 81 height 14
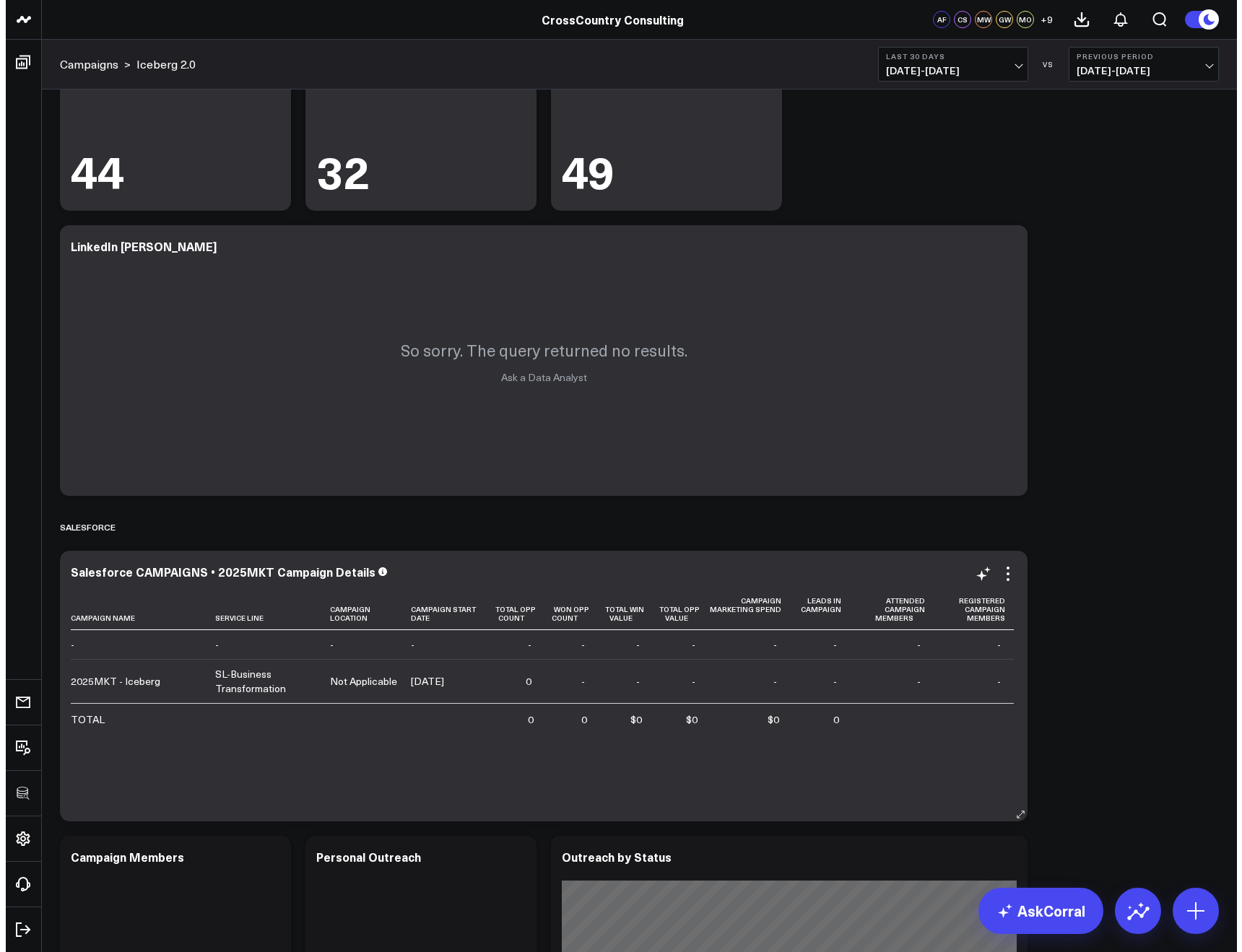
scroll to position [440, 0]
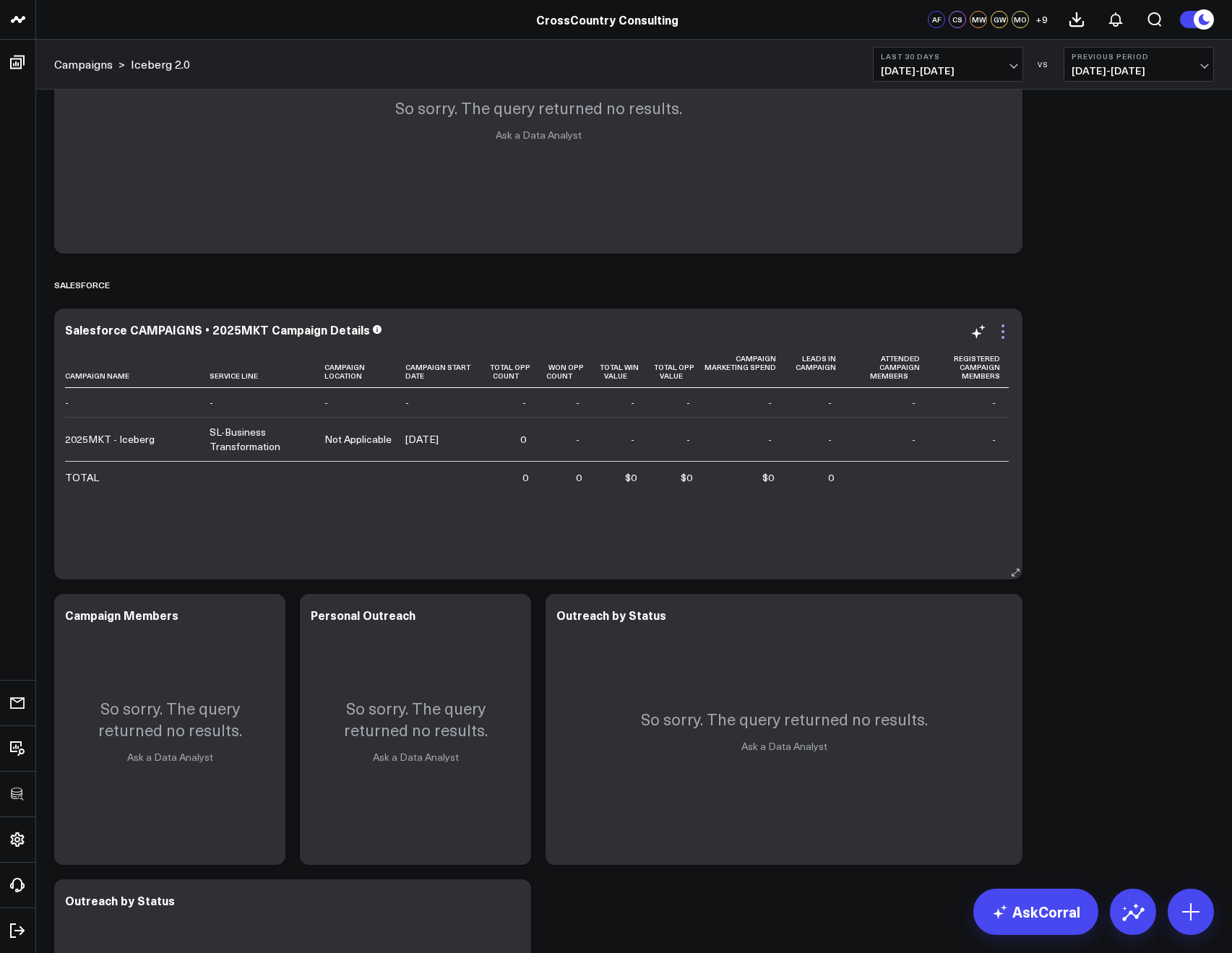
click at [1000, 333] on icon at bounding box center [1002, 332] width 18 height 18
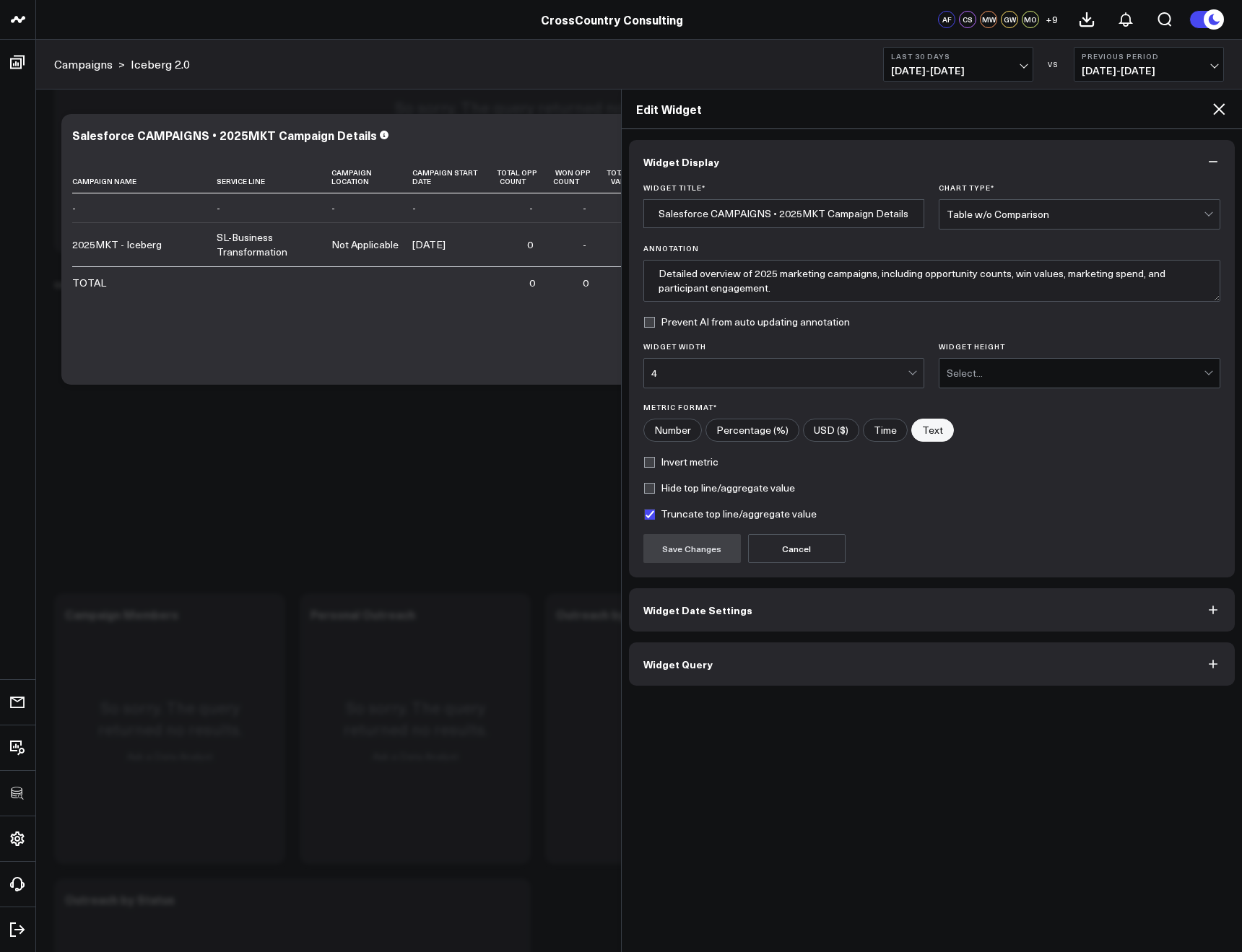
click at [931, 668] on button "Widget Query" at bounding box center [932, 664] width 606 height 44
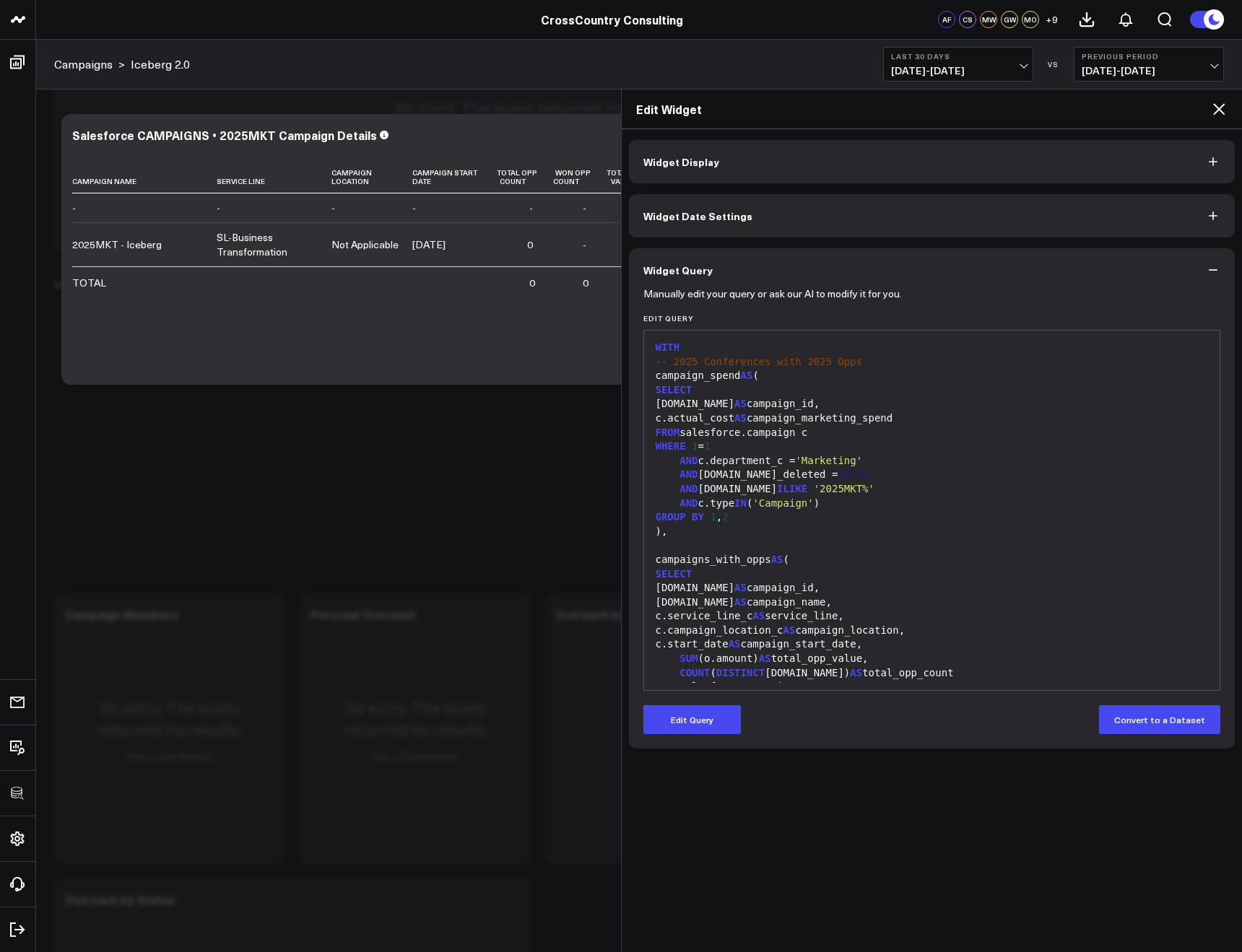
click at [906, 663] on div "SUM (o.amount) AS total_opp_value," at bounding box center [932, 659] width 562 height 15
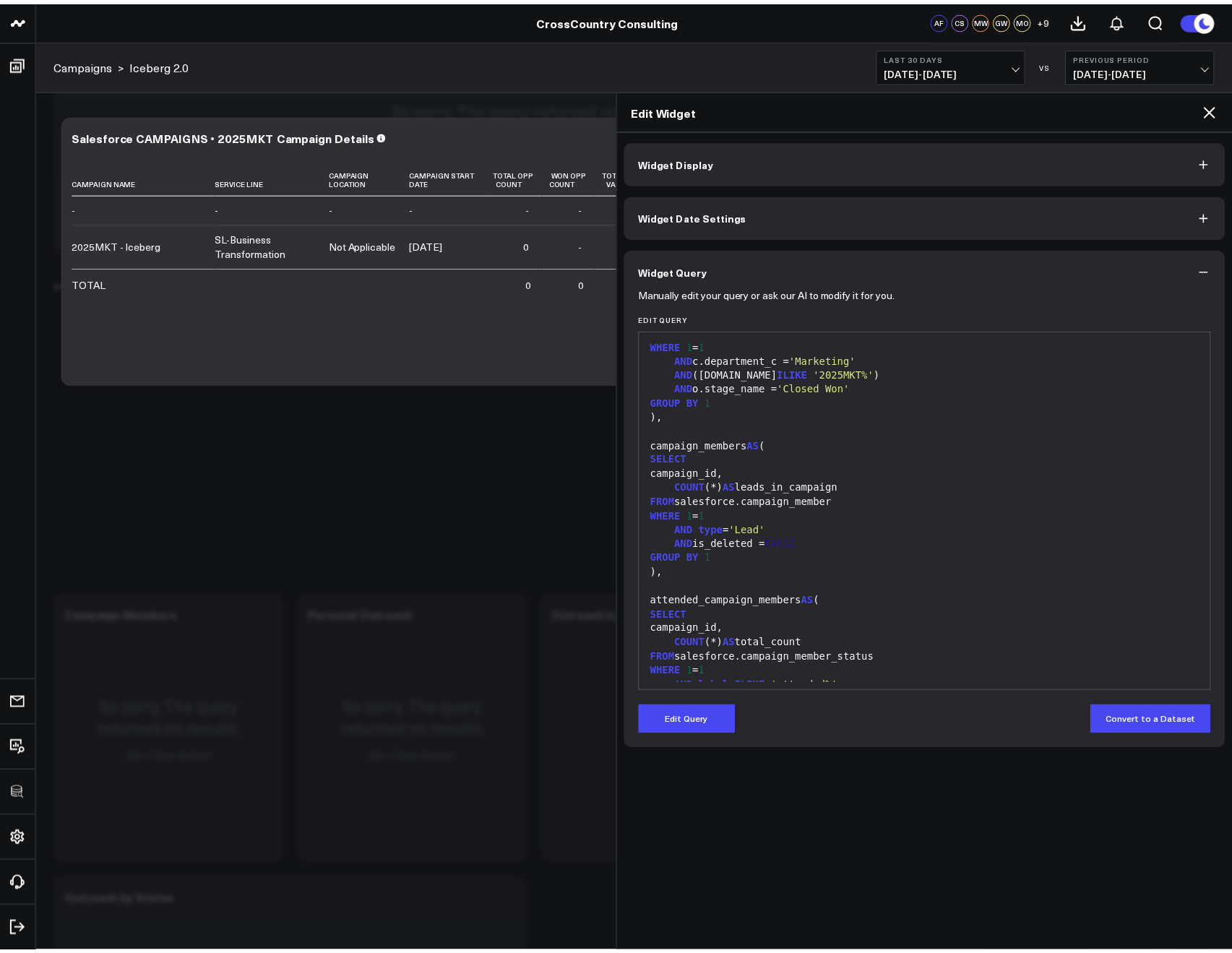
scroll to position [614, 0]
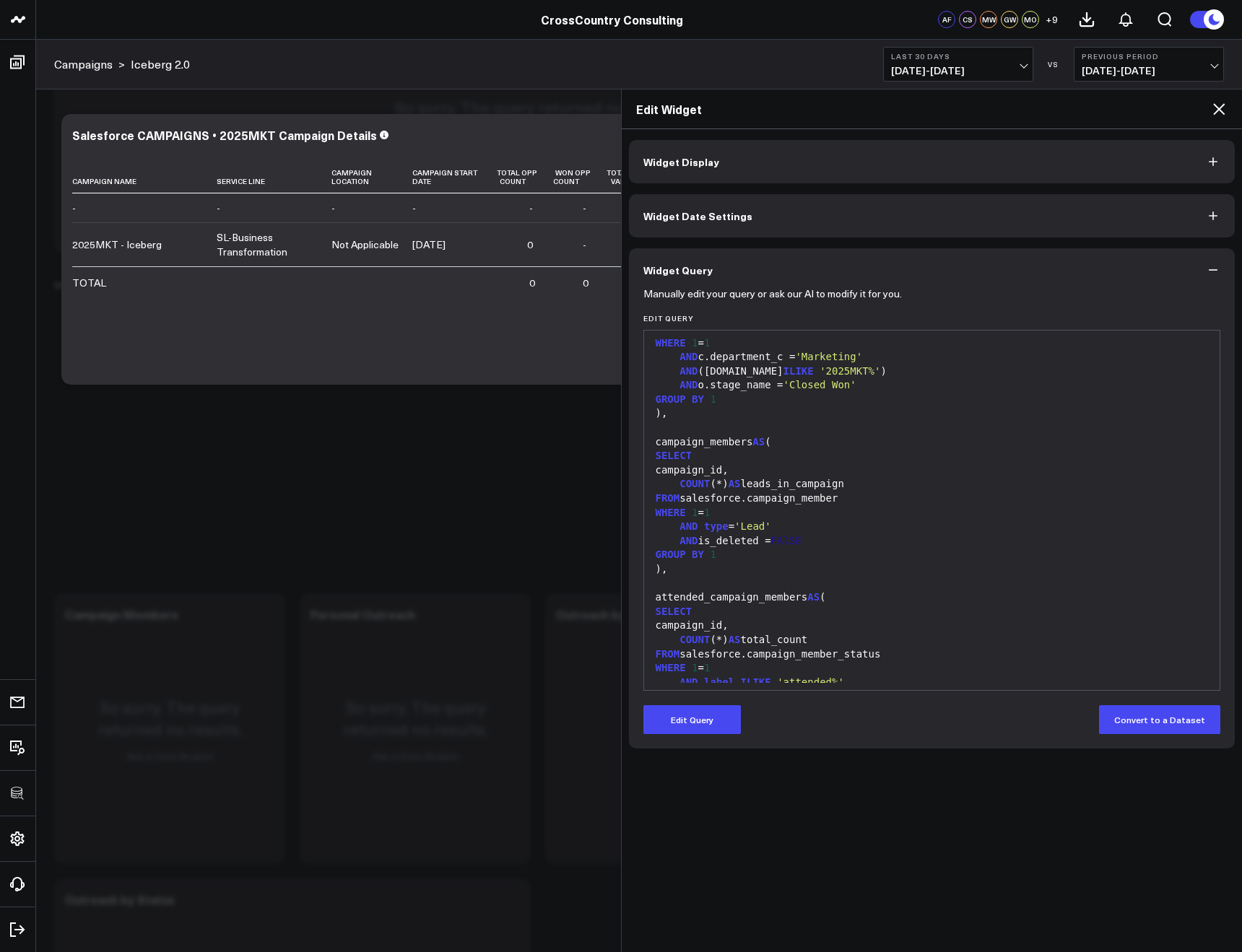
click at [1218, 112] on icon at bounding box center [1218, 109] width 18 height 18
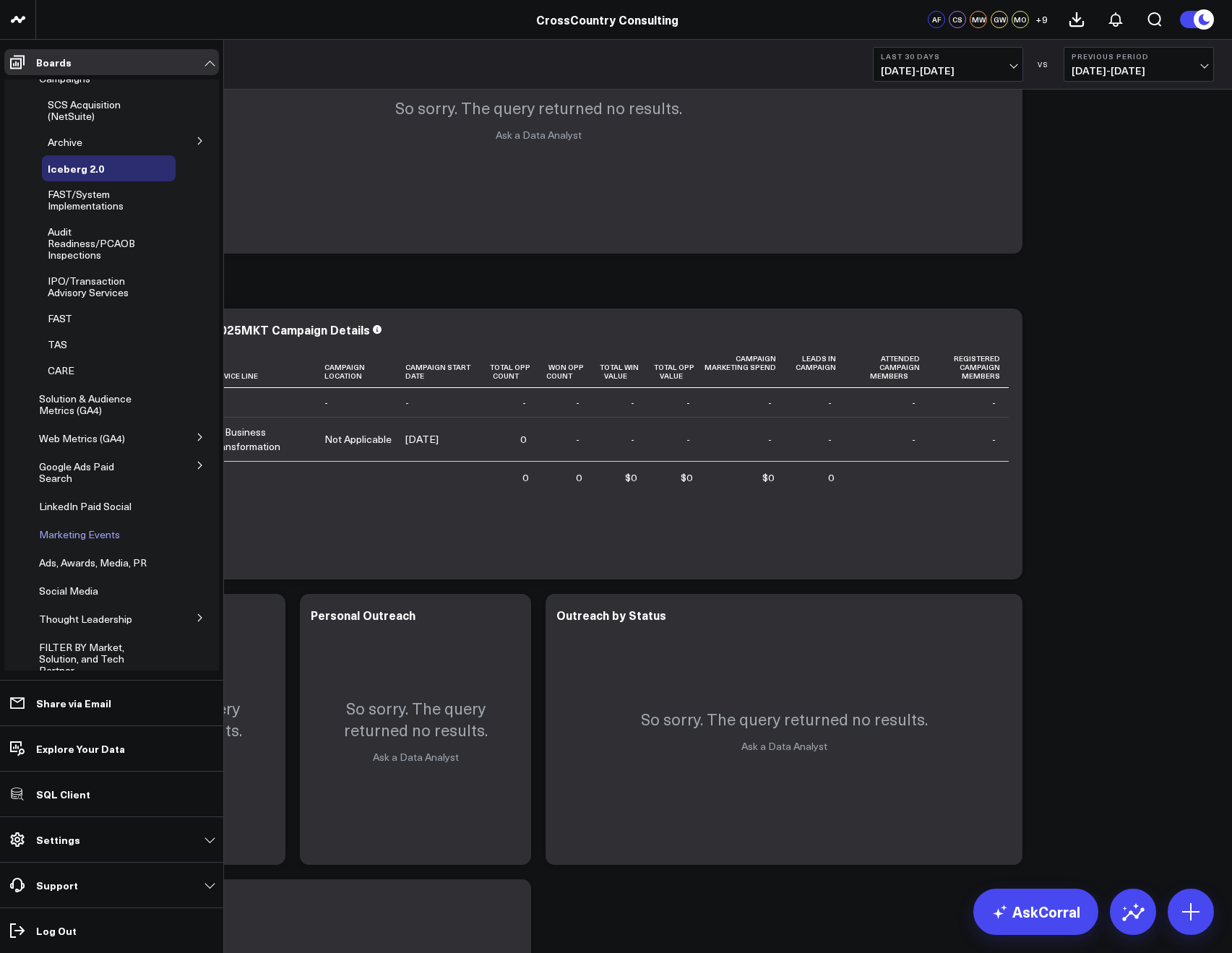
scroll to position [203, 0]
